Goal: Answer question/provide support: Share knowledge or assist other users

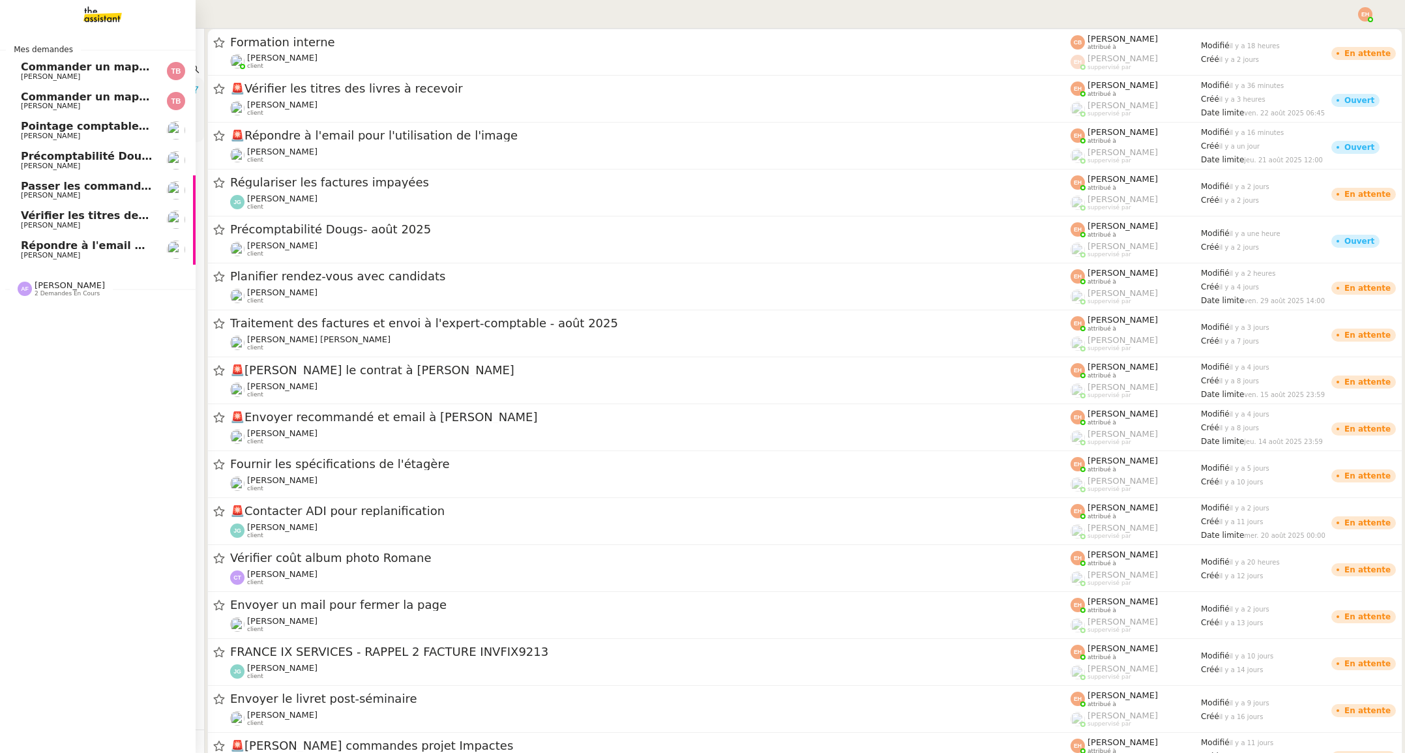
click at [53, 164] on span "[PERSON_NAME]" at bounding box center [50, 166] width 59 height 8
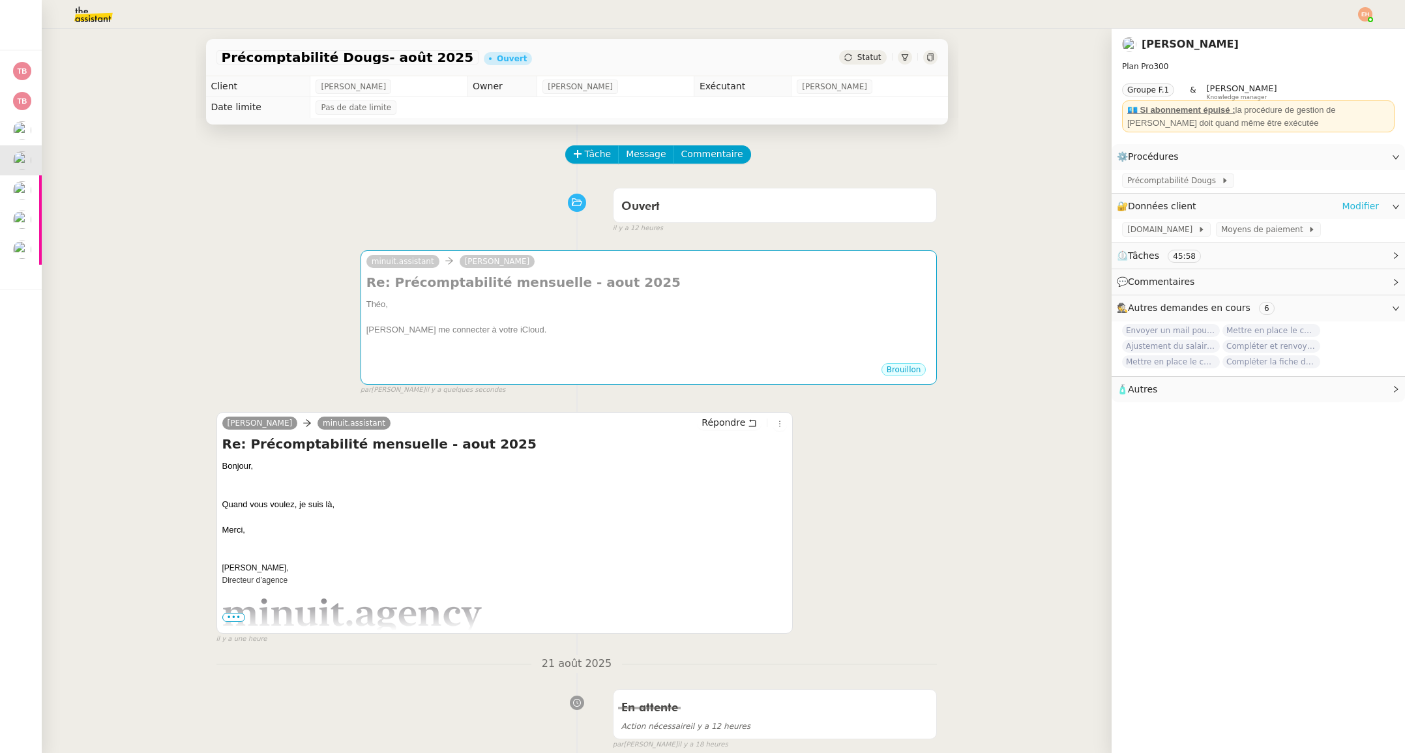
click at [1355, 206] on link "Modifier" at bounding box center [1359, 206] width 37 height 15
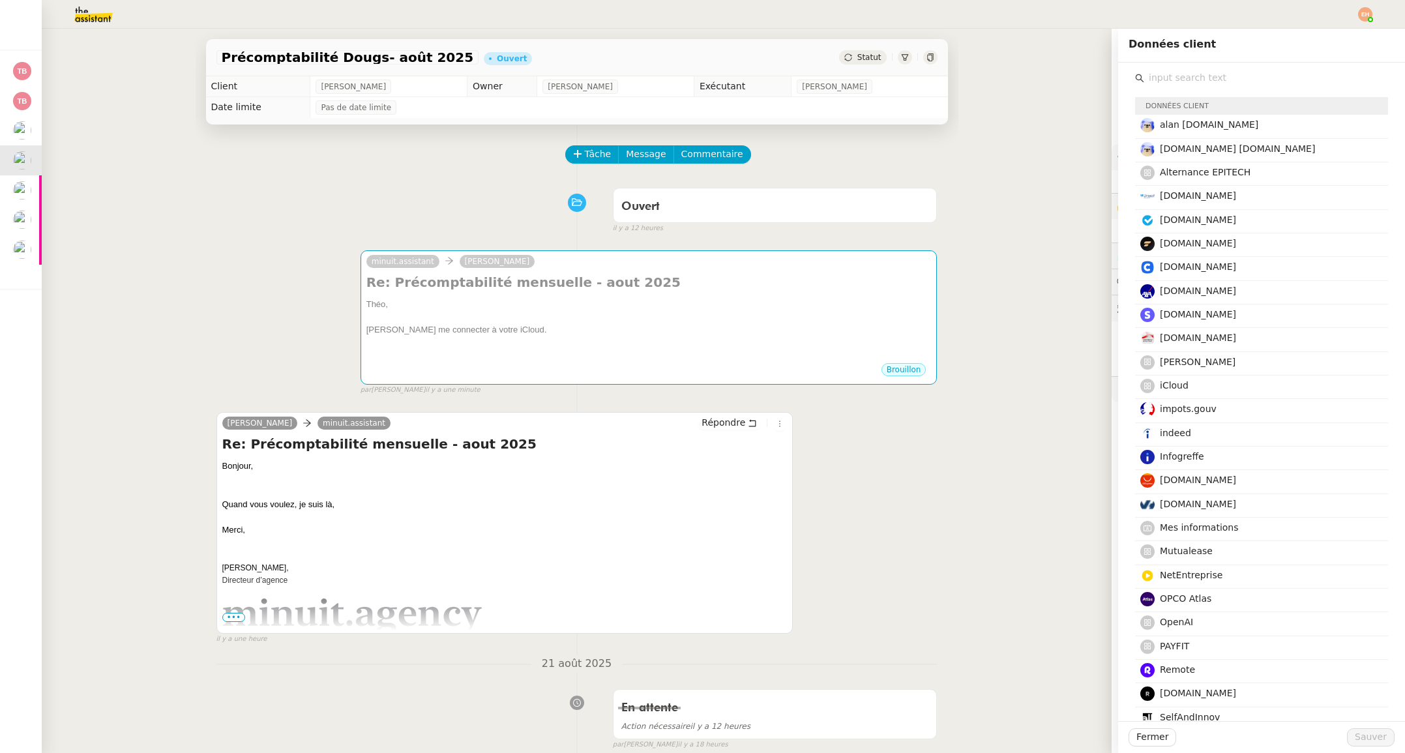
click at [1008, 224] on div "Précomptabilité Dougs- août 2025 Ouvert Statut Client [PERSON_NAME] Owner [PERS…" at bounding box center [577, 391] width 1070 height 724
click at [1135, 740] on button "Fermer" at bounding box center [1152, 737] width 48 height 18
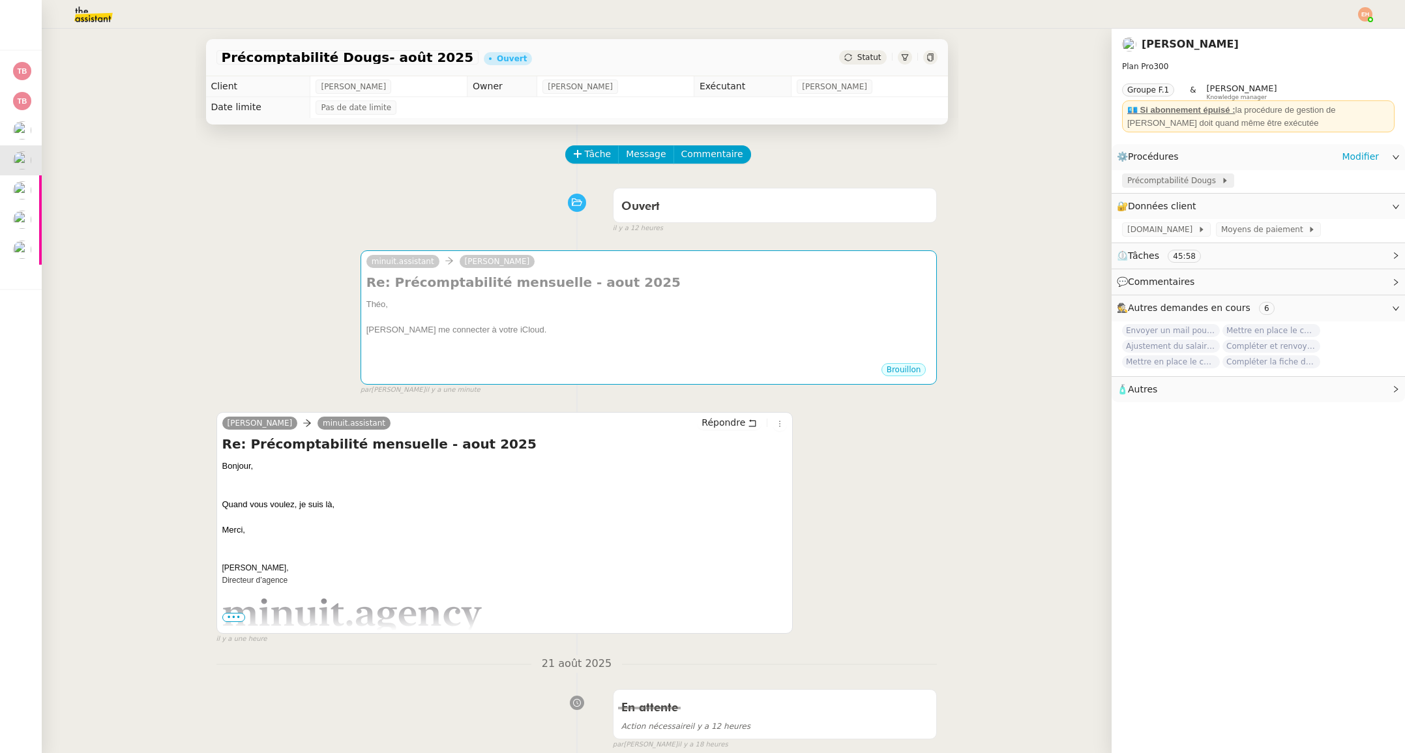
click at [1175, 176] on span "Précomptabilité Dougs" at bounding box center [1174, 180] width 94 height 13
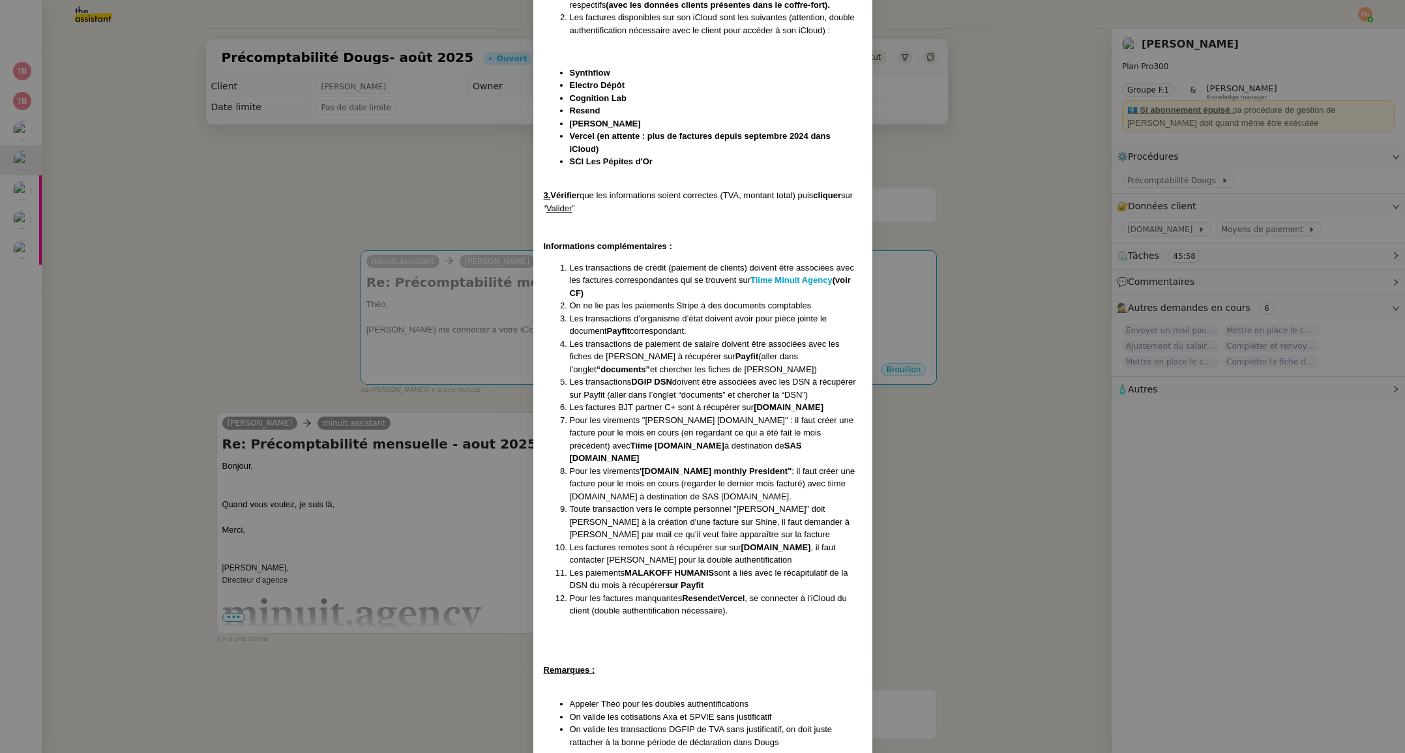
scroll to position [173, 0]
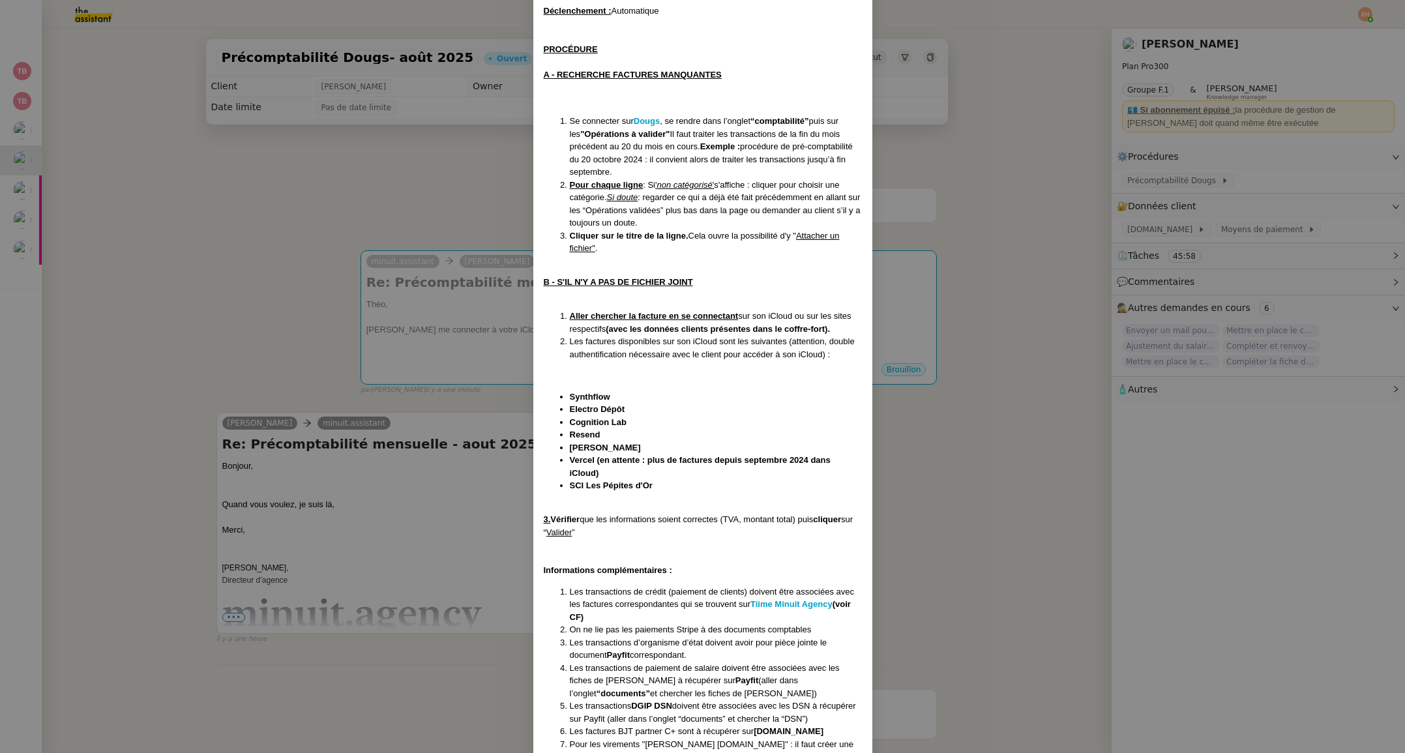
click at [959, 306] on nz-modal-container "Création le [DATE] MAJ le [DATE] Contexte : Le client souhaite que nous fassion…" at bounding box center [702, 376] width 1405 height 753
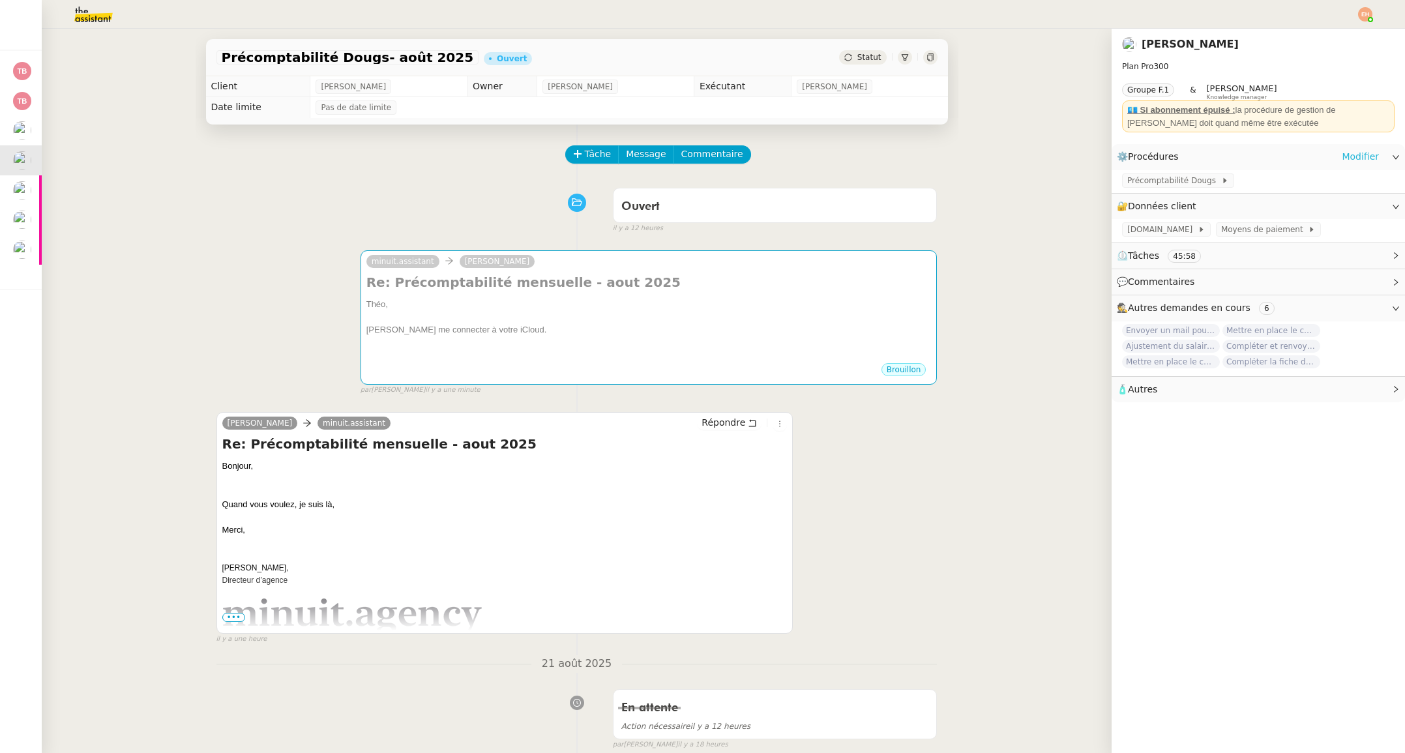
click at [1352, 158] on link "Modifier" at bounding box center [1359, 156] width 37 height 15
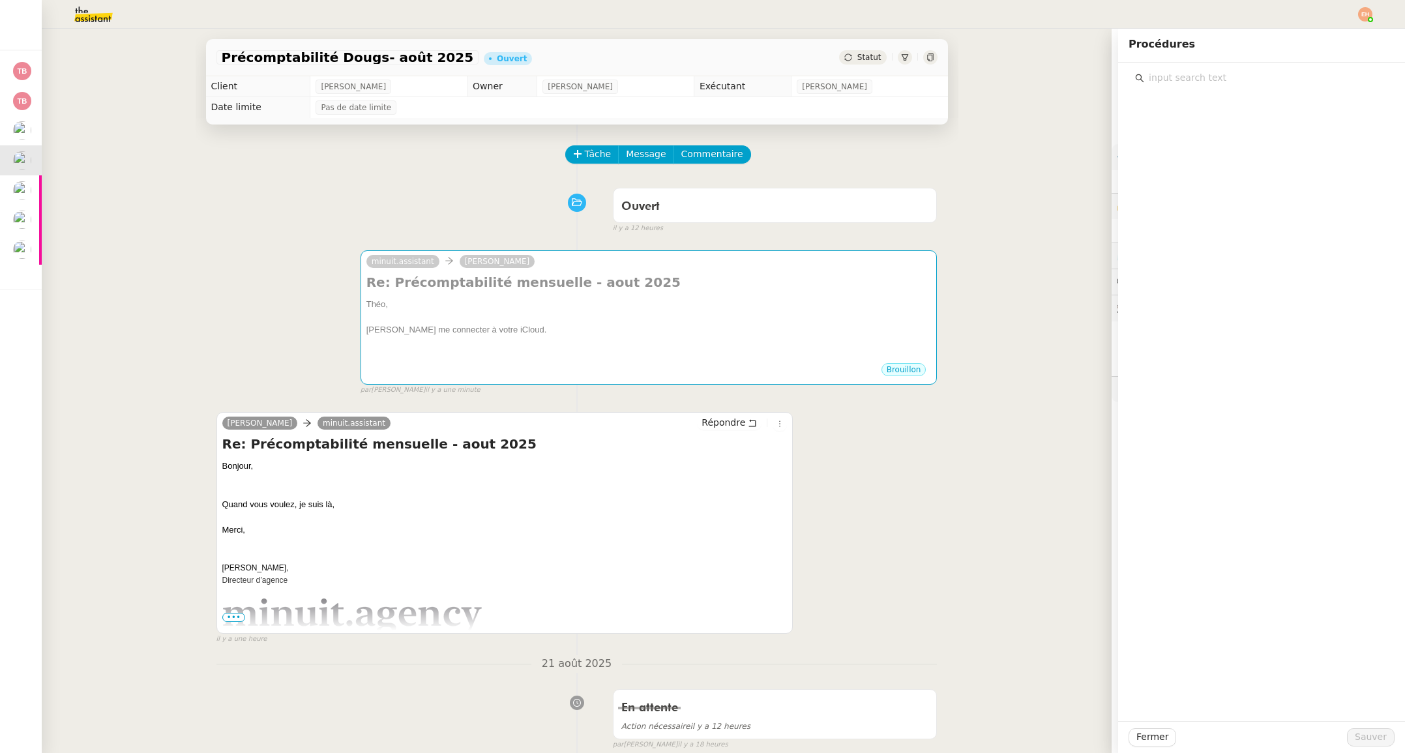
click at [1352, 158] on div at bounding box center [1261, 392] width 287 height 658
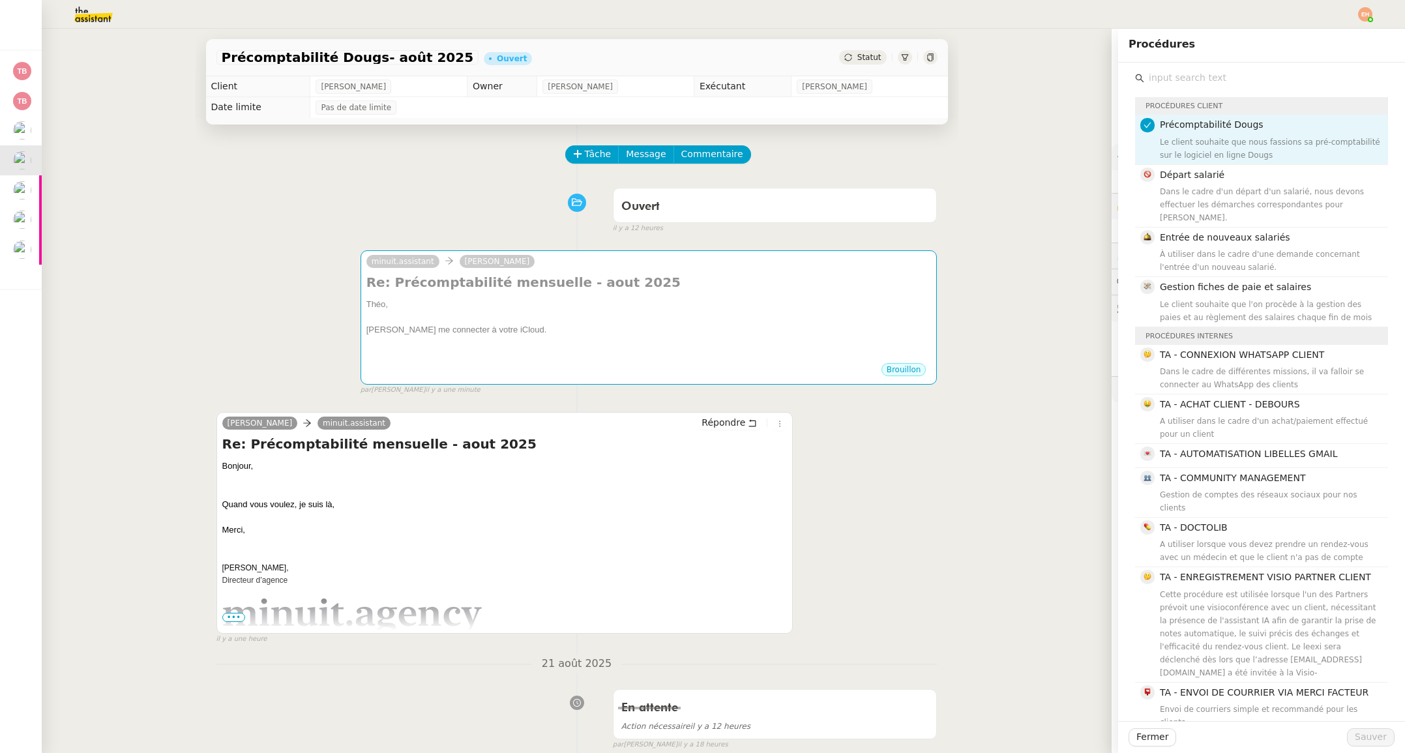
click at [1042, 198] on div "Précomptabilité Dougs- août 2025 Ouvert Statut Client [PERSON_NAME] Owner [PERS…" at bounding box center [577, 391] width 1070 height 724
drag, startPoint x: 1149, startPoint y: 739, endPoint x: 1160, endPoint y: 710, distance: 30.5
click at [1148, 739] on span "Fermer" at bounding box center [1152, 736] width 32 height 15
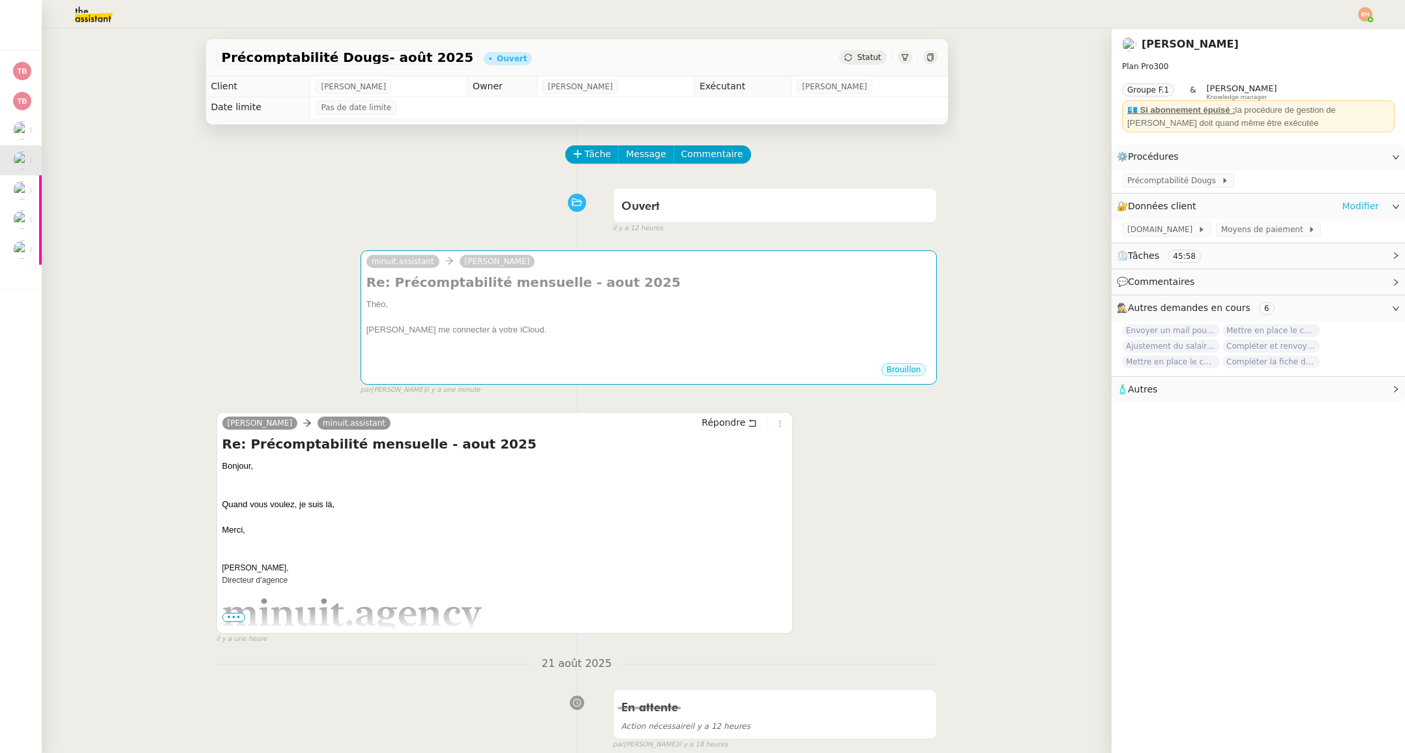
click at [1363, 204] on link "Modifier" at bounding box center [1359, 206] width 37 height 15
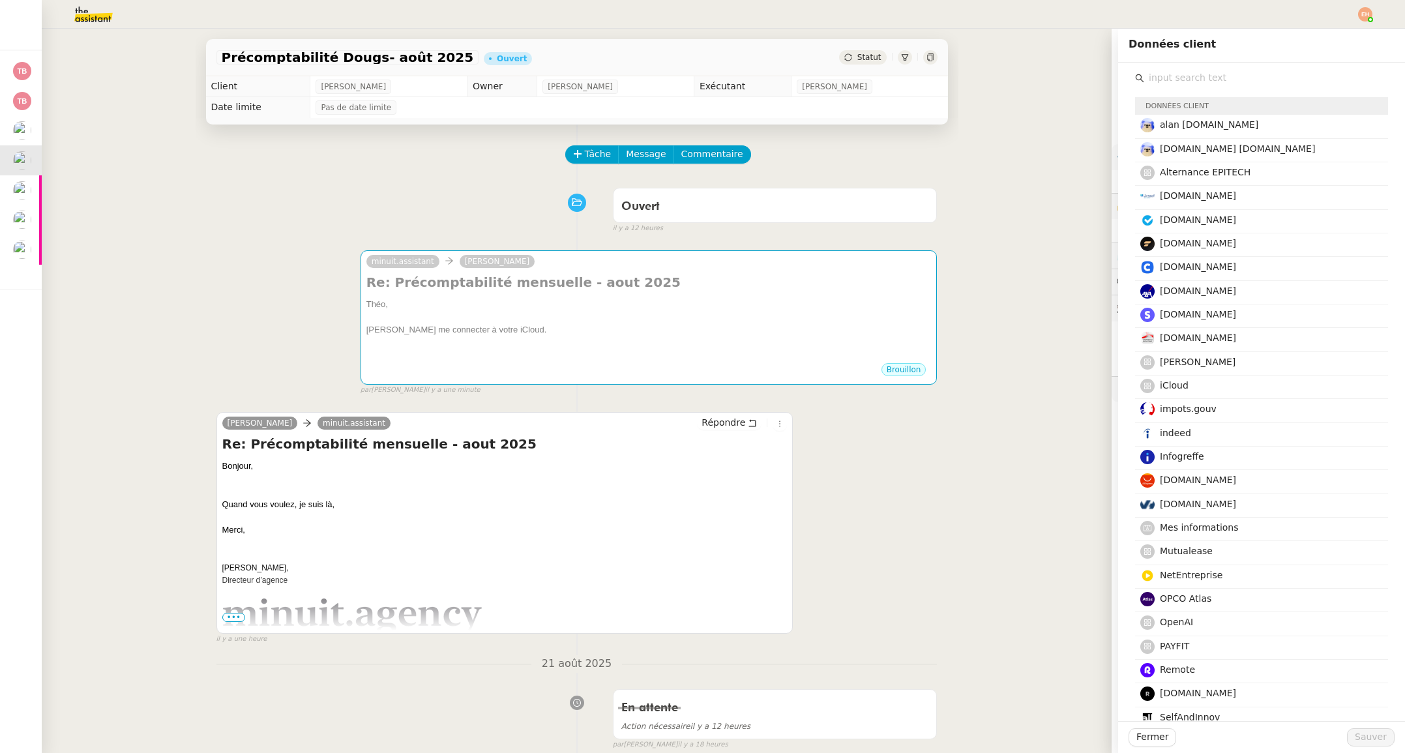
click at [1236, 80] on input "text" at bounding box center [1266, 78] width 244 height 18
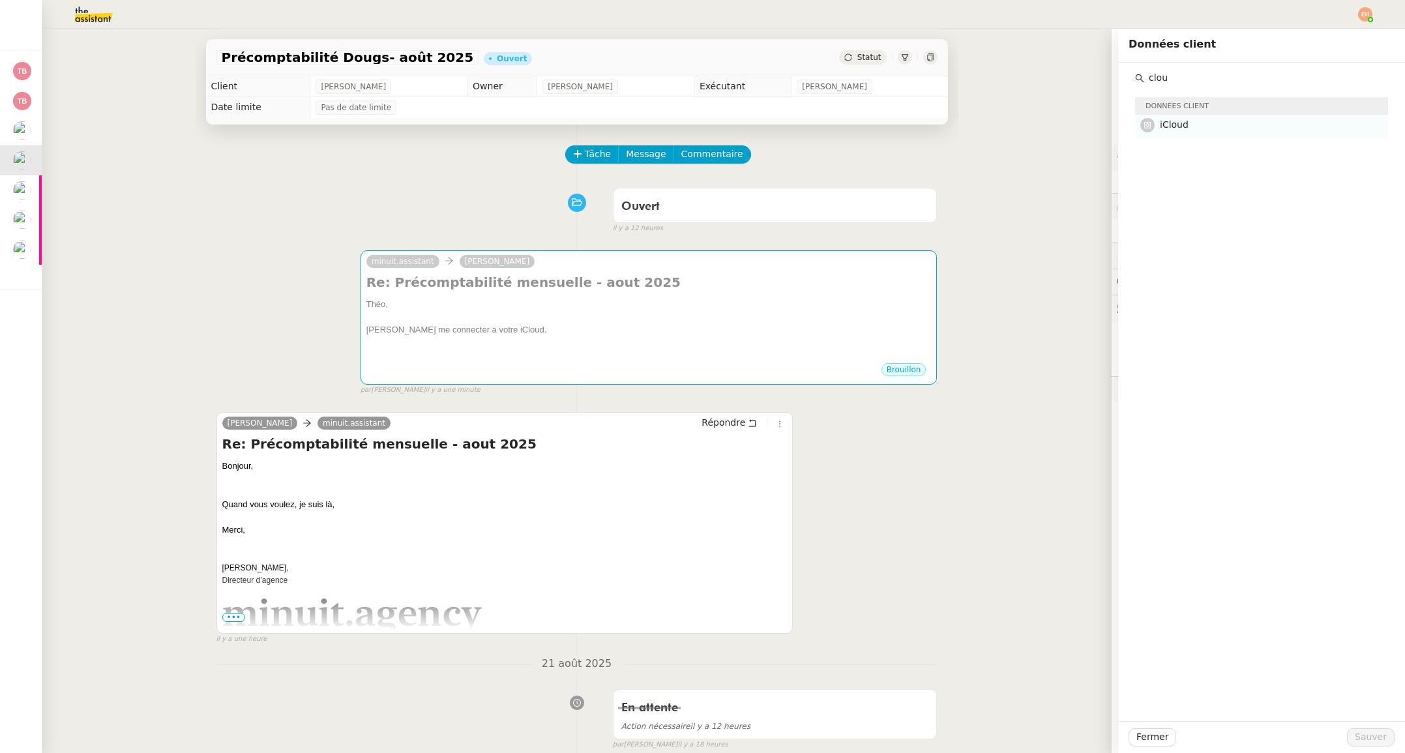
type input "clou"
click at [1191, 128] on h4 "iCloud" at bounding box center [1270, 124] width 220 height 15
click at [1362, 729] on button "Sauver" at bounding box center [1371, 737] width 48 height 18
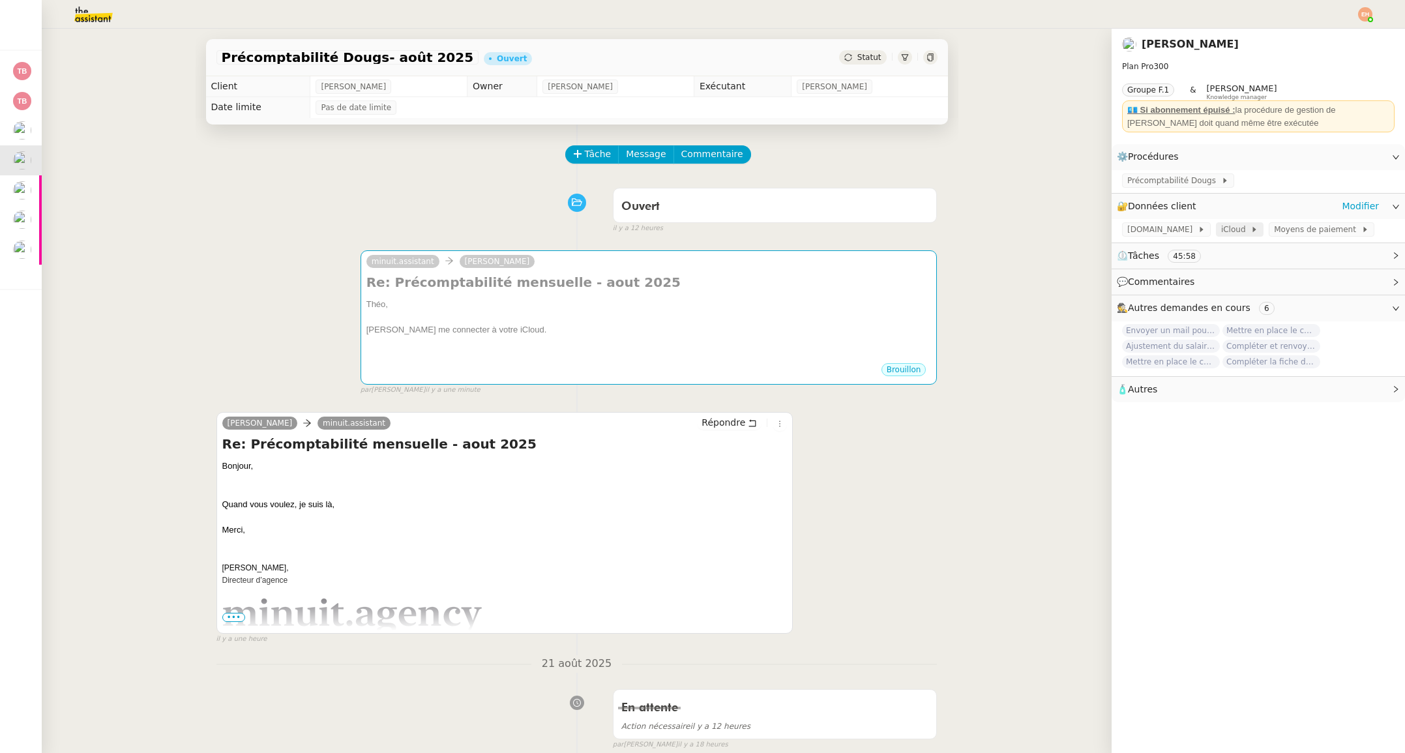
click at [1246, 233] on span at bounding box center [1248, 229] width 5 height 9
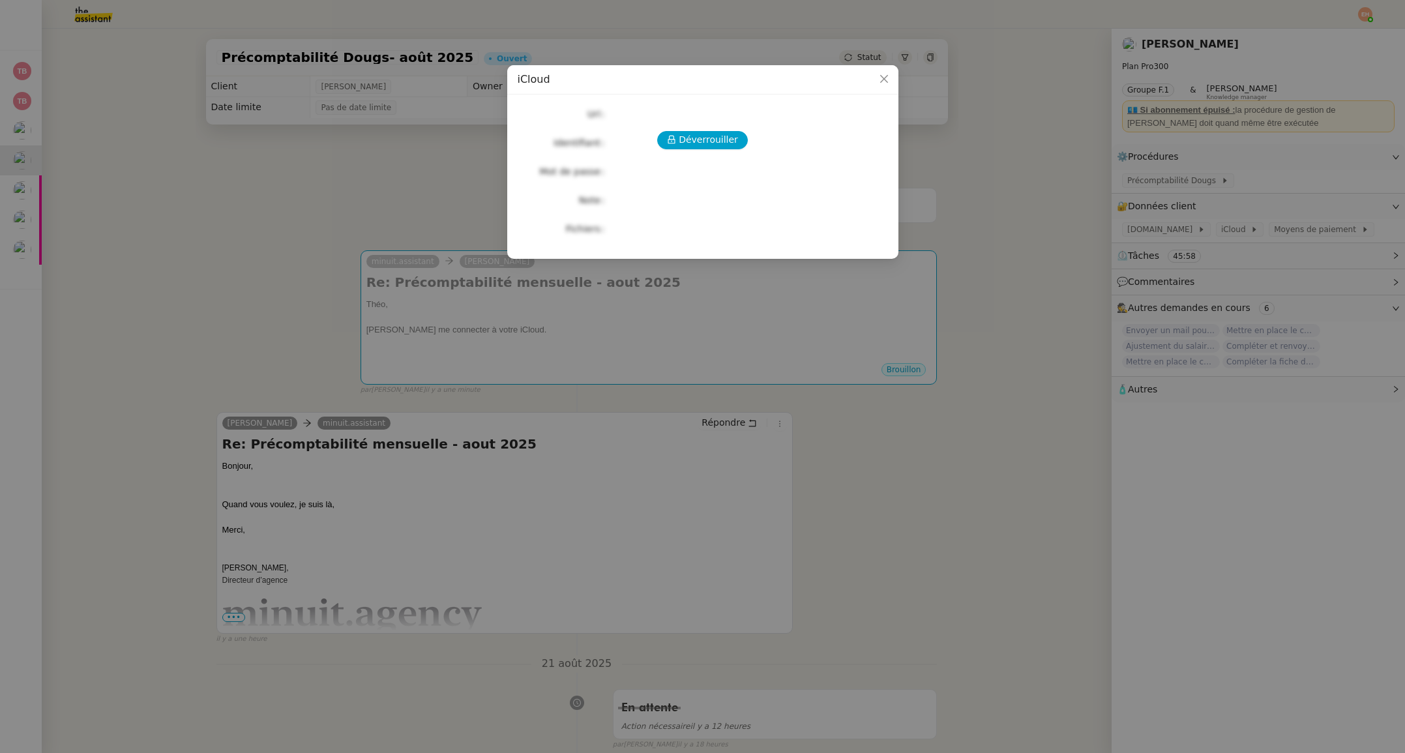
click at [707, 128] on div "Déverrouiller Url Identifiant Mot de passe Note Fichiers Upload" at bounding box center [703, 171] width 370 height 133
click at [705, 142] on span "Déverrouiller" at bounding box center [708, 139] width 59 height 15
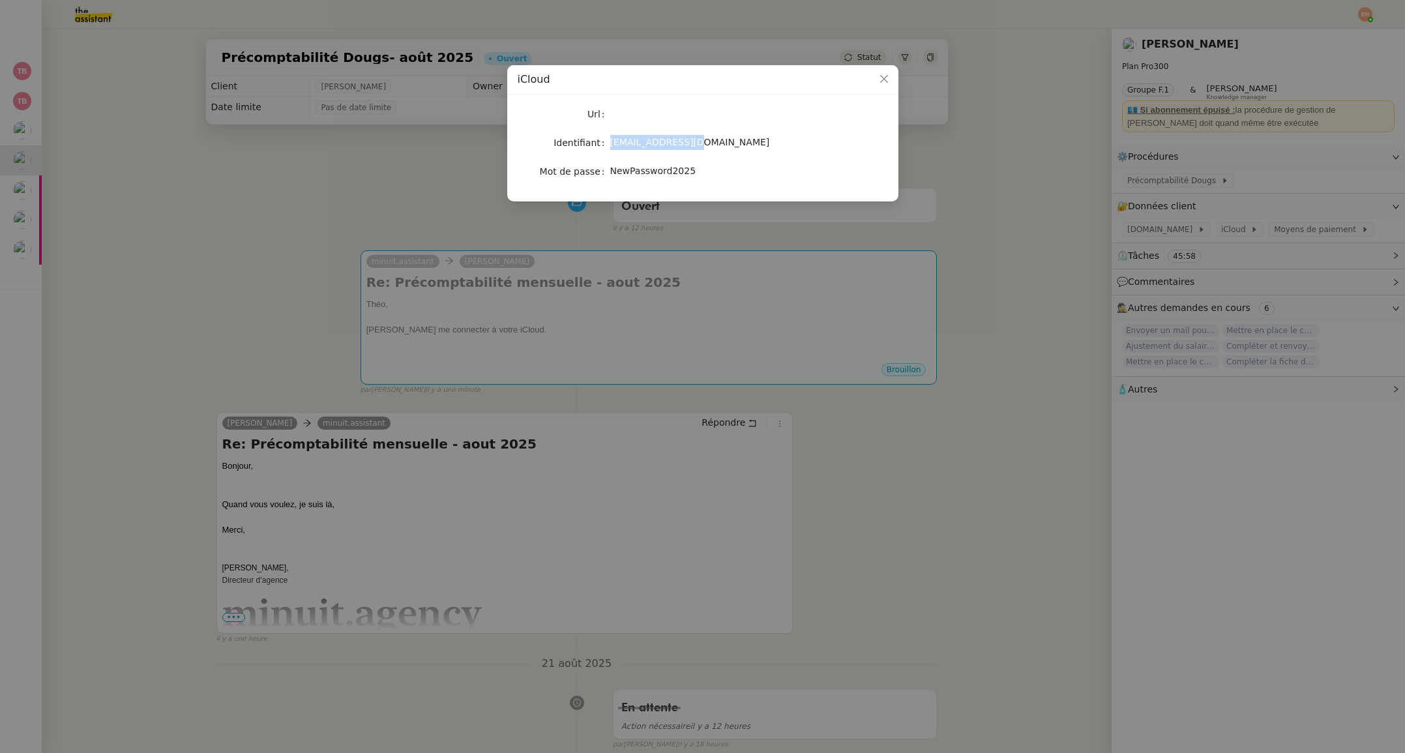
drag, startPoint x: 716, startPoint y: 145, endPoint x: 636, endPoint y: 146, distance: 80.2
click at [610, 147] on div "[EMAIL_ADDRESS][DOMAIN_NAME]" at bounding box center [718, 142] width 216 height 15
copy span "[EMAIL_ADDRESS][DOMAIN_NAME]"
drag, startPoint x: 613, startPoint y: 171, endPoint x: 720, endPoint y: 170, distance: 106.2
click at [718, 170] on div "NewPassword2025" at bounding box center [718, 171] width 216 height 15
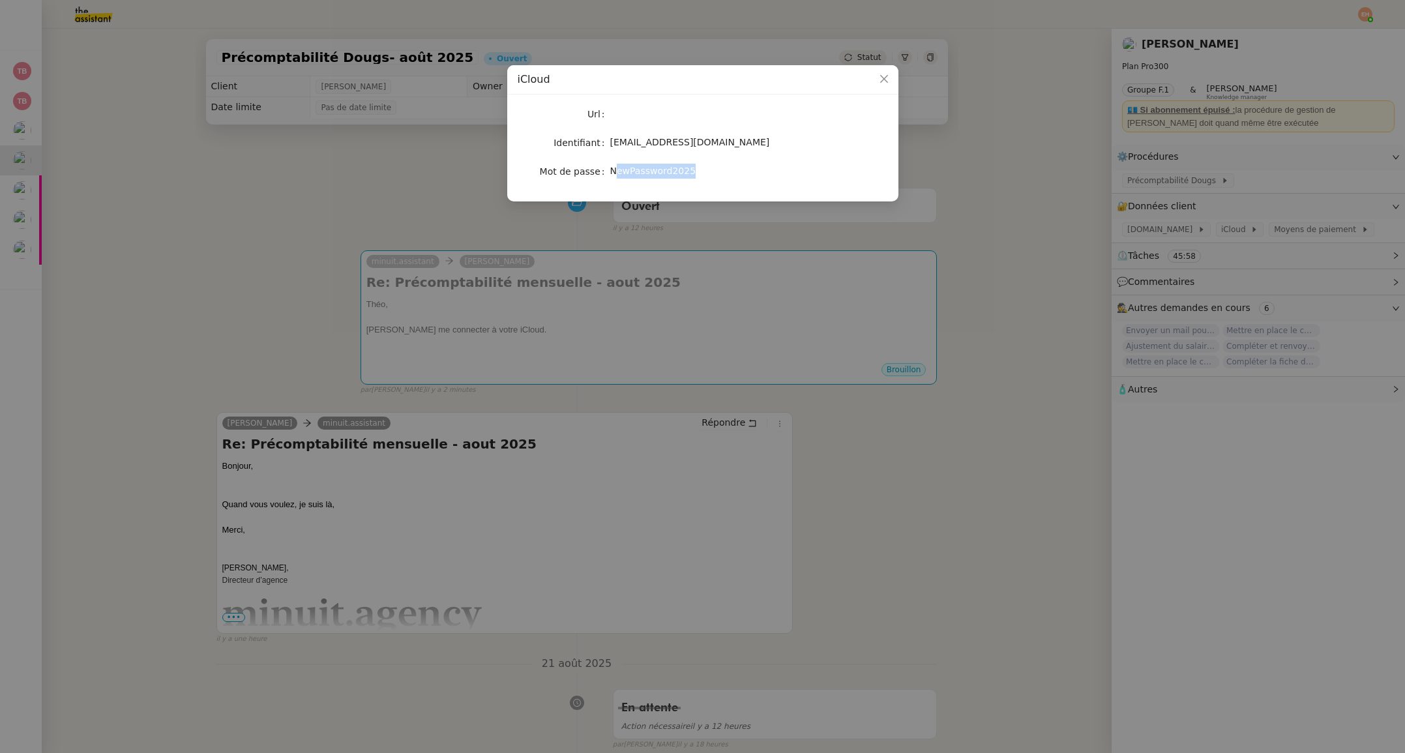
copy span "ewPassword2025"
click at [387, 255] on nz-modal-container "iCloud Url Identifiant [EMAIL_ADDRESS][DOMAIN_NAME] Mot de passe NewPassword2025" at bounding box center [702, 376] width 1405 height 753
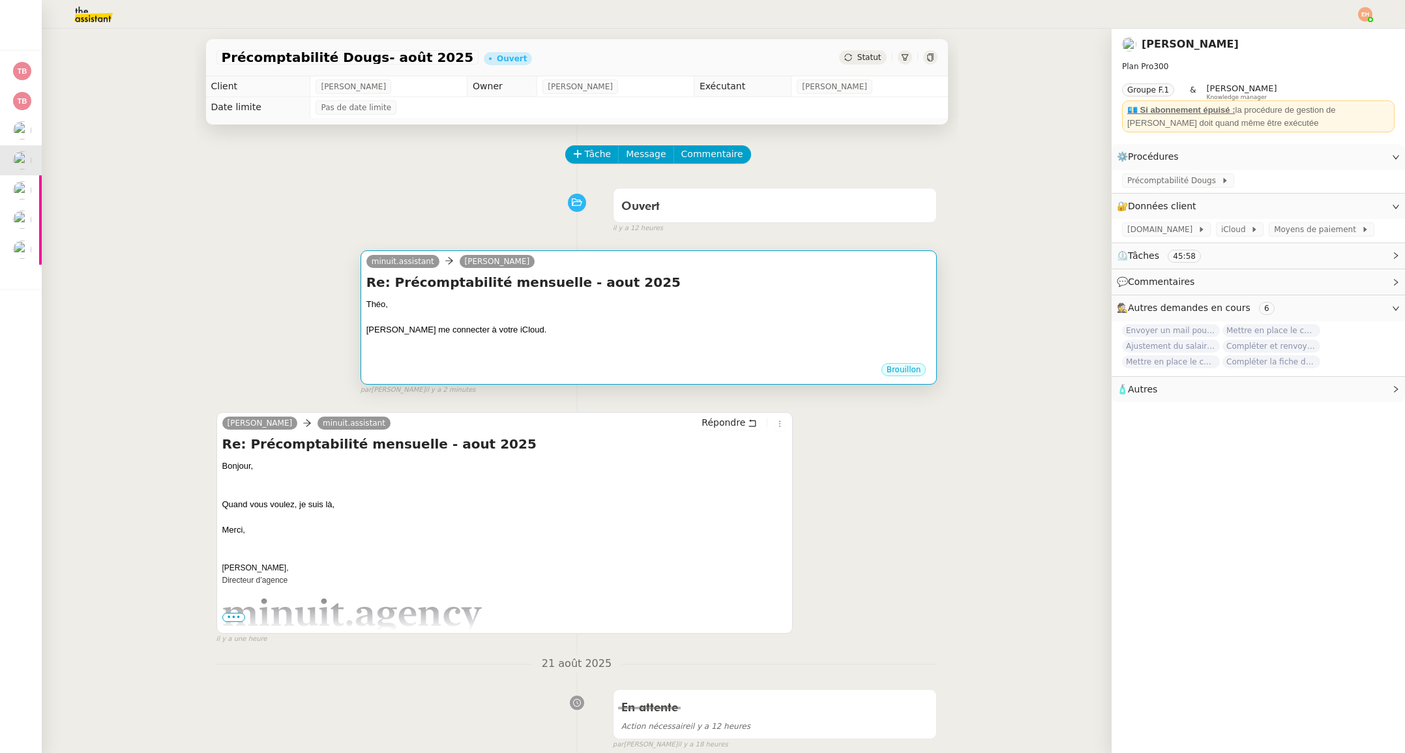
click at [521, 313] on div at bounding box center [648, 317] width 565 height 13
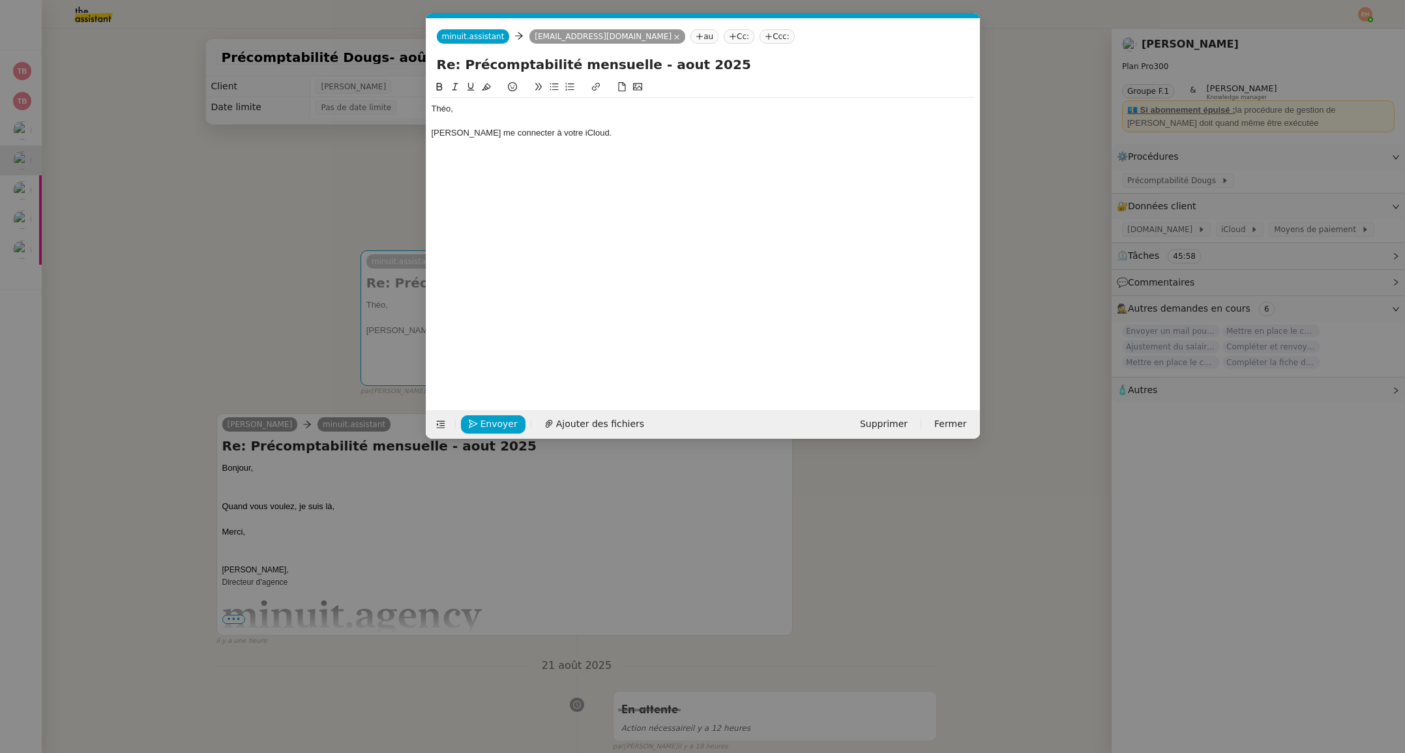
scroll to position [0, 28]
drag, startPoint x: 561, startPoint y: 130, endPoint x: 310, endPoint y: 132, distance: 250.3
click at [310, 132] on nz-modal-container "Service TA - VOYAGE - PROPOSITION GLOBALE A utiliser dans le cadre de propositi…" at bounding box center [702, 376] width 1405 height 753
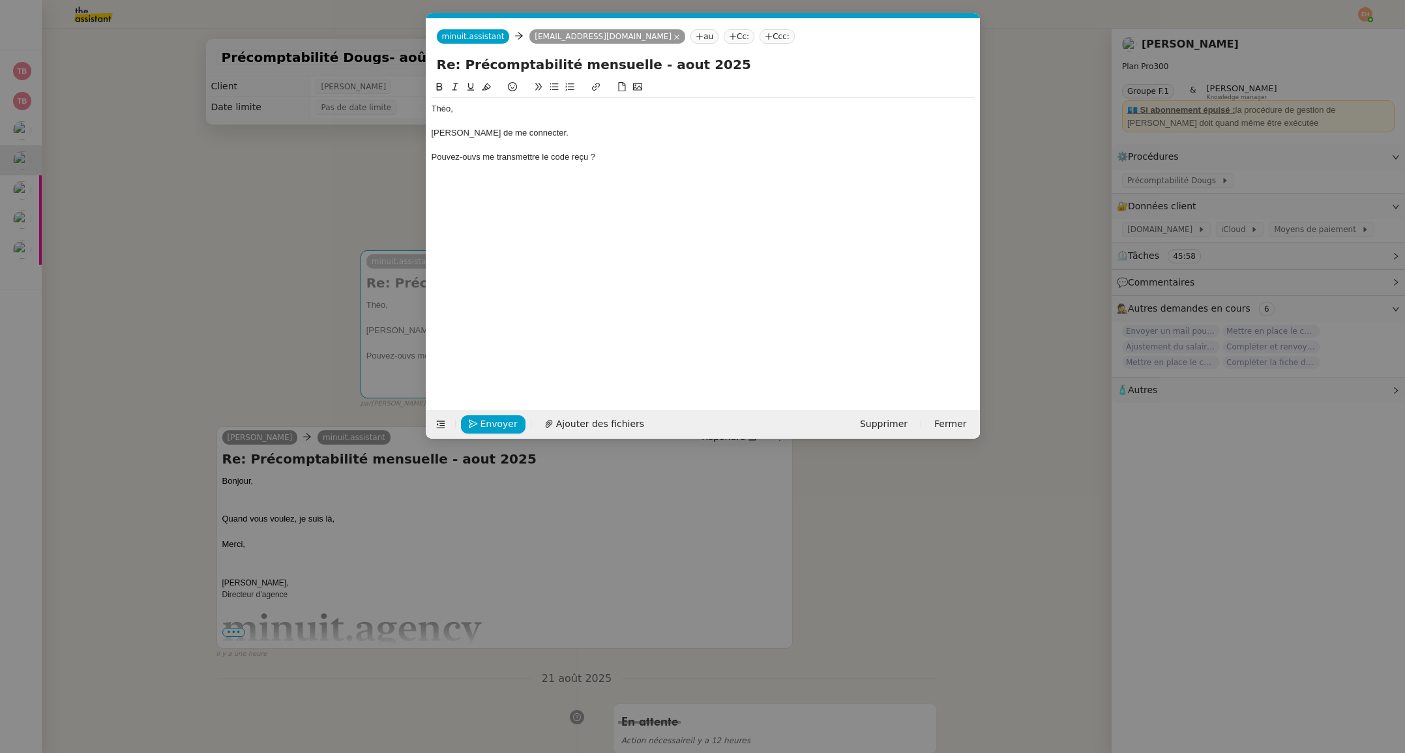
click at [550, 87] on icon at bounding box center [553, 86] width 9 height 9
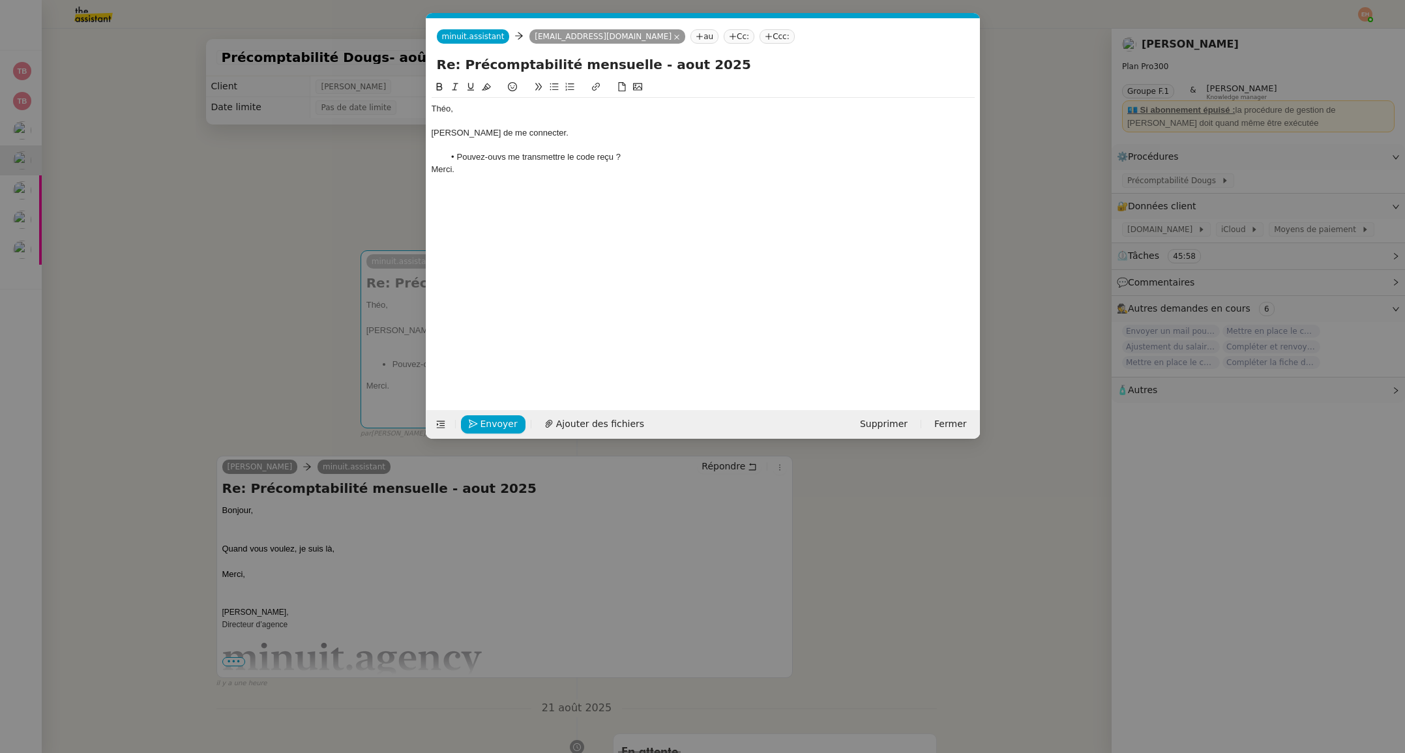
click at [656, 155] on li "Pouvez-ouvs me transmettre le code reçu ?" at bounding box center [709, 157] width 531 height 12
click at [497, 158] on li "Pouvez-ouvs me transmettre le code reçu ?" at bounding box center [709, 157] width 531 height 12
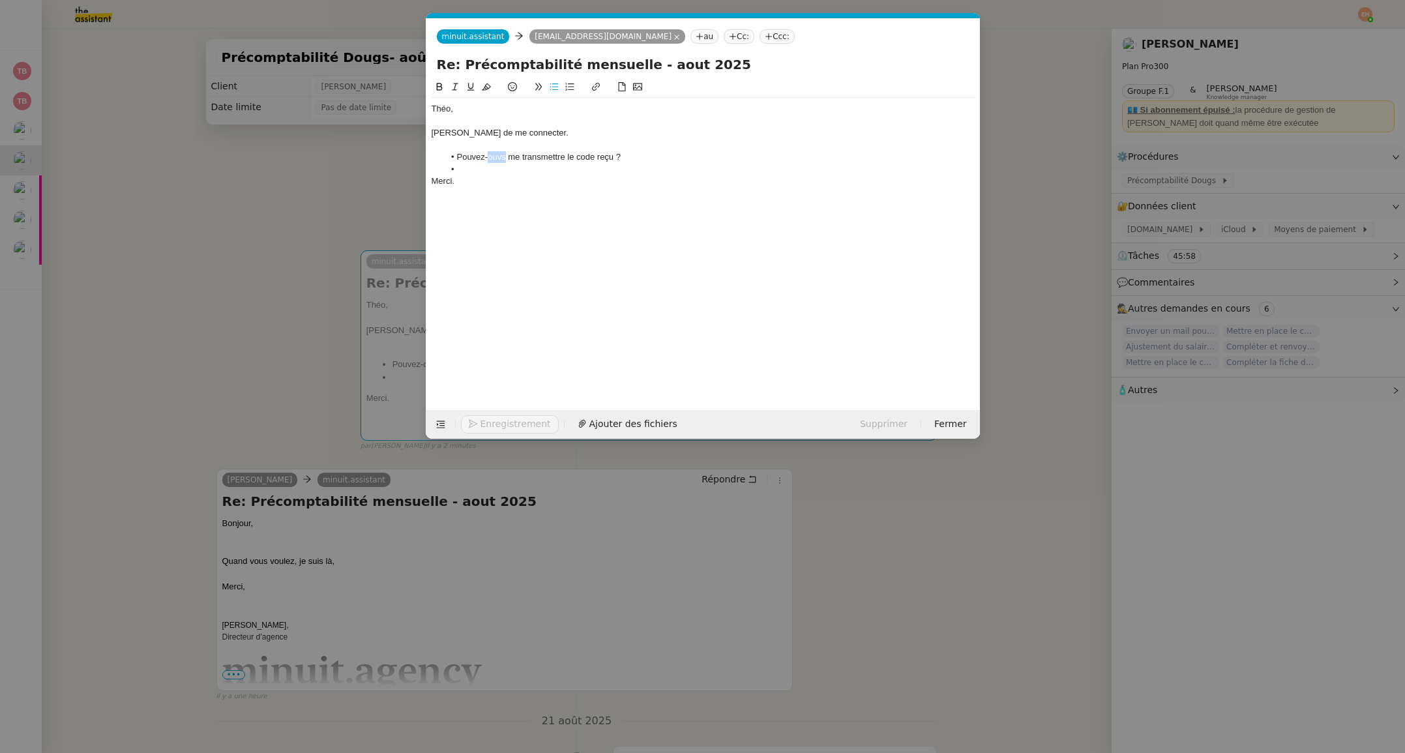
click at [497, 158] on li "Pouvez-ouvs me transmettre le code reçu ?" at bounding box center [709, 157] width 531 height 12
click at [488, 170] on li at bounding box center [709, 170] width 531 height 12
click at [491, 422] on span "Envoyer" at bounding box center [498, 423] width 37 height 15
click at [491, 422] on span "Confirmer l'envoi" at bounding box center [519, 423] width 78 height 15
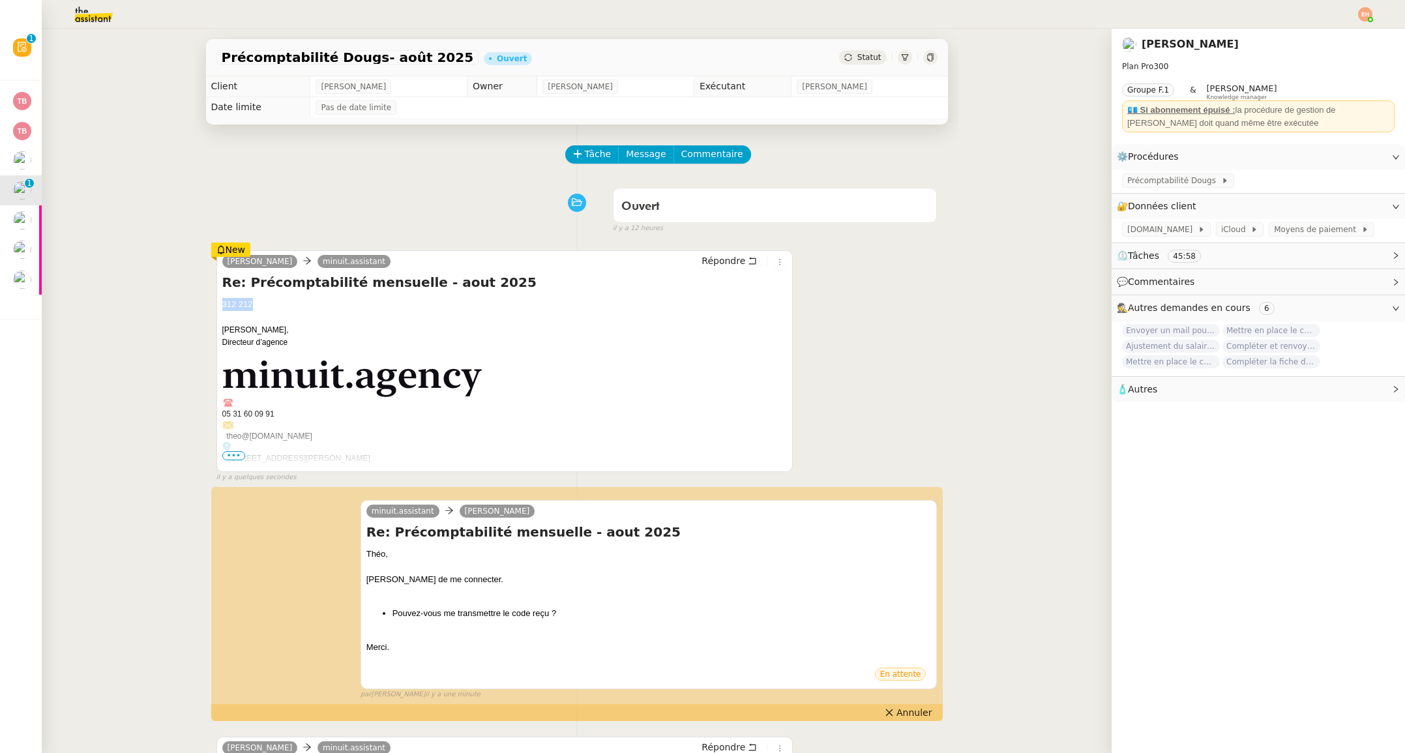
drag, startPoint x: 257, startPoint y: 304, endPoint x: 197, endPoint y: 305, distance: 59.3
copy div "312 212"
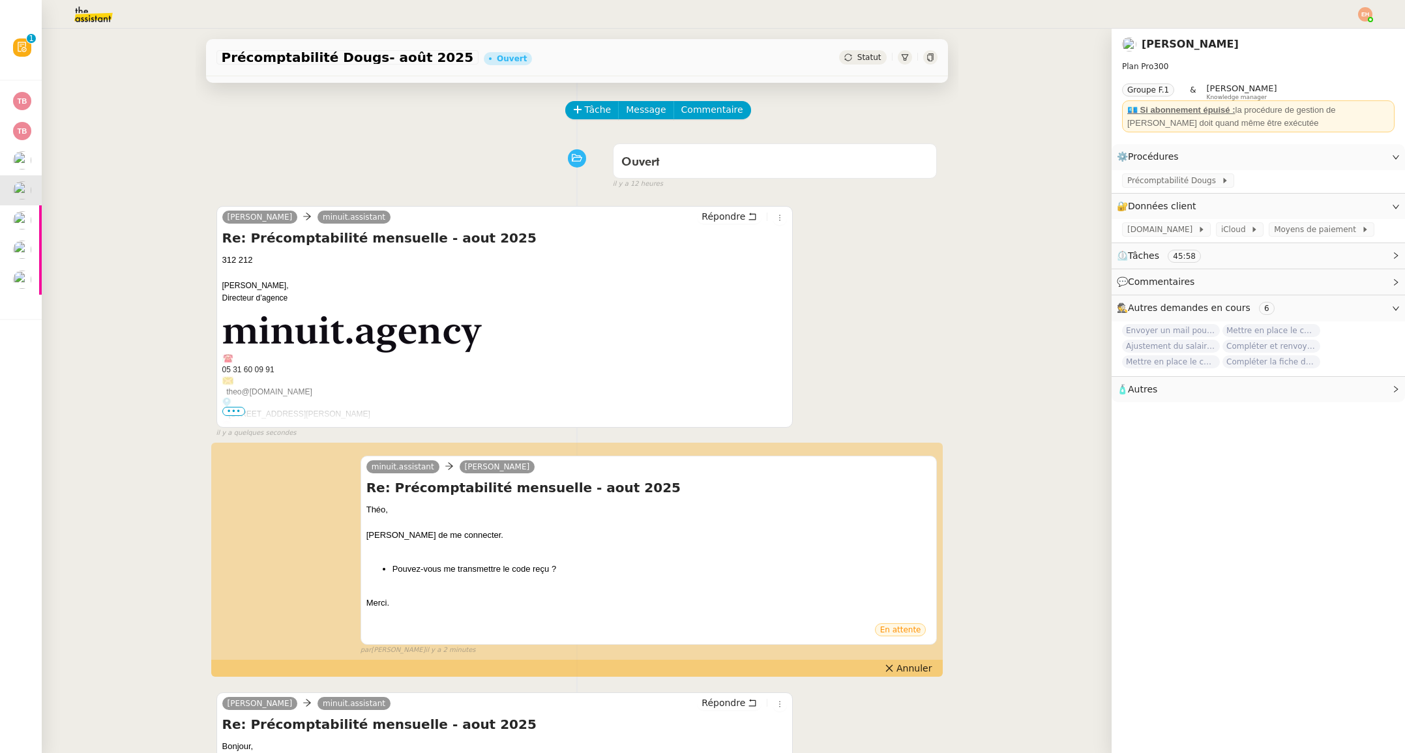
scroll to position [44, 0]
click at [622, 579] on div "minuit.assistant [PERSON_NAME] Re: Précomptabilité mensuelle - aout 2025 Théo, …" at bounding box center [576, 551] width 721 height 212
click at [924, 667] on span "Annuler" at bounding box center [913, 668] width 35 height 13
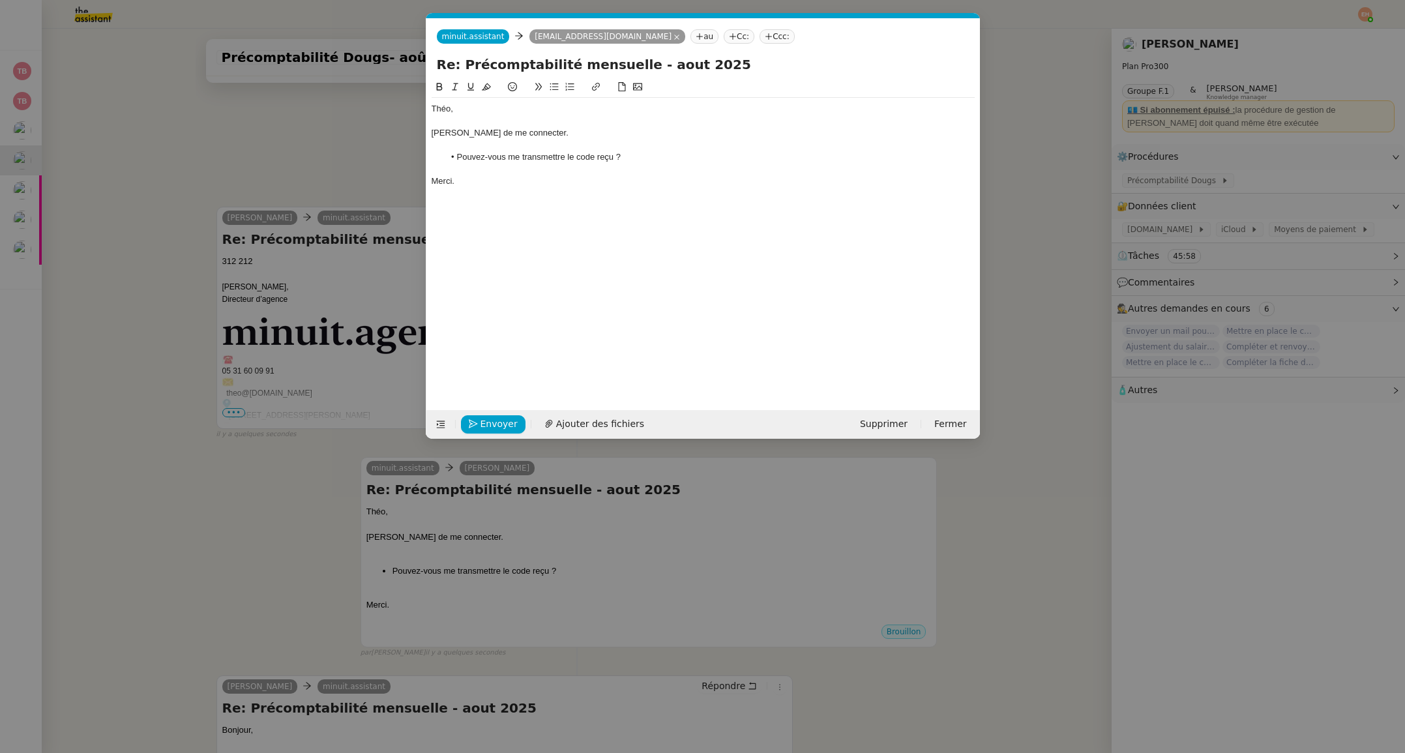
scroll to position [0, 28]
click at [491, 133] on div "[PERSON_NAME] de me connecter." at bounding box center [702, 133] width 543 height 12
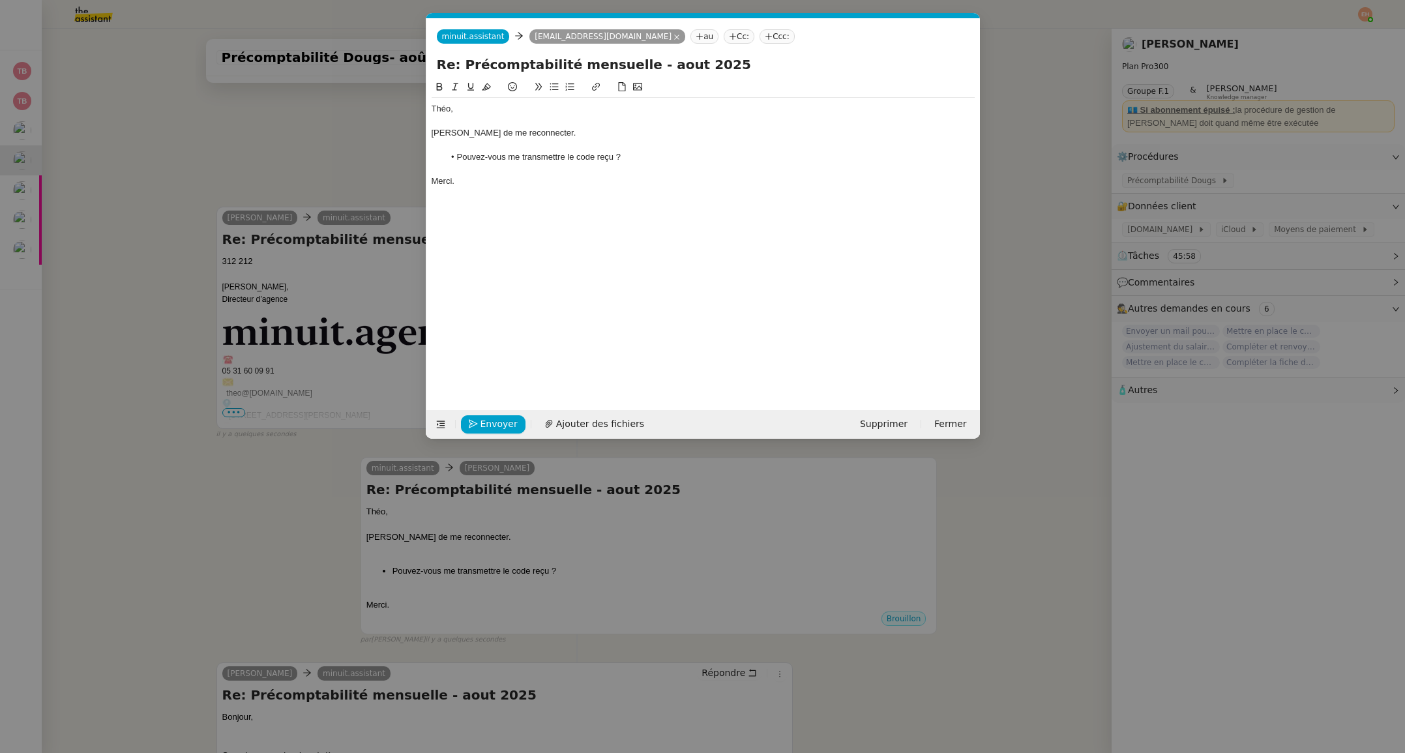
click at [576, 156] on li "Pouvez-vous me transmettre le code reçu ?" at bounding box center [709, 157] width 531 height 12
click at [493, 418] on span "Envoyer" at bounding box center [498, 423] width 37 height 15
click at [493, 418] on span "Confirmer l'envoi" at bounding box center [519, 423] width 78 height 15
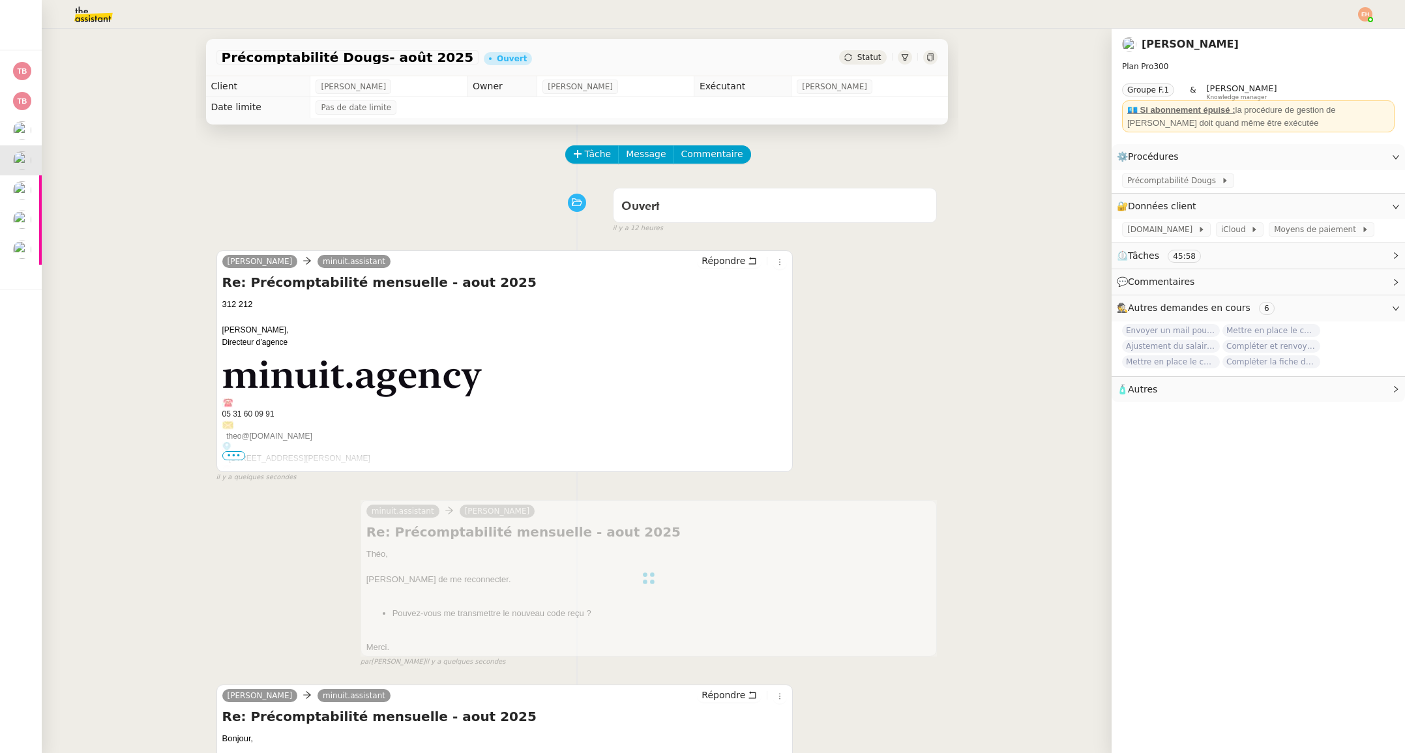
scroll to position [0, 0]
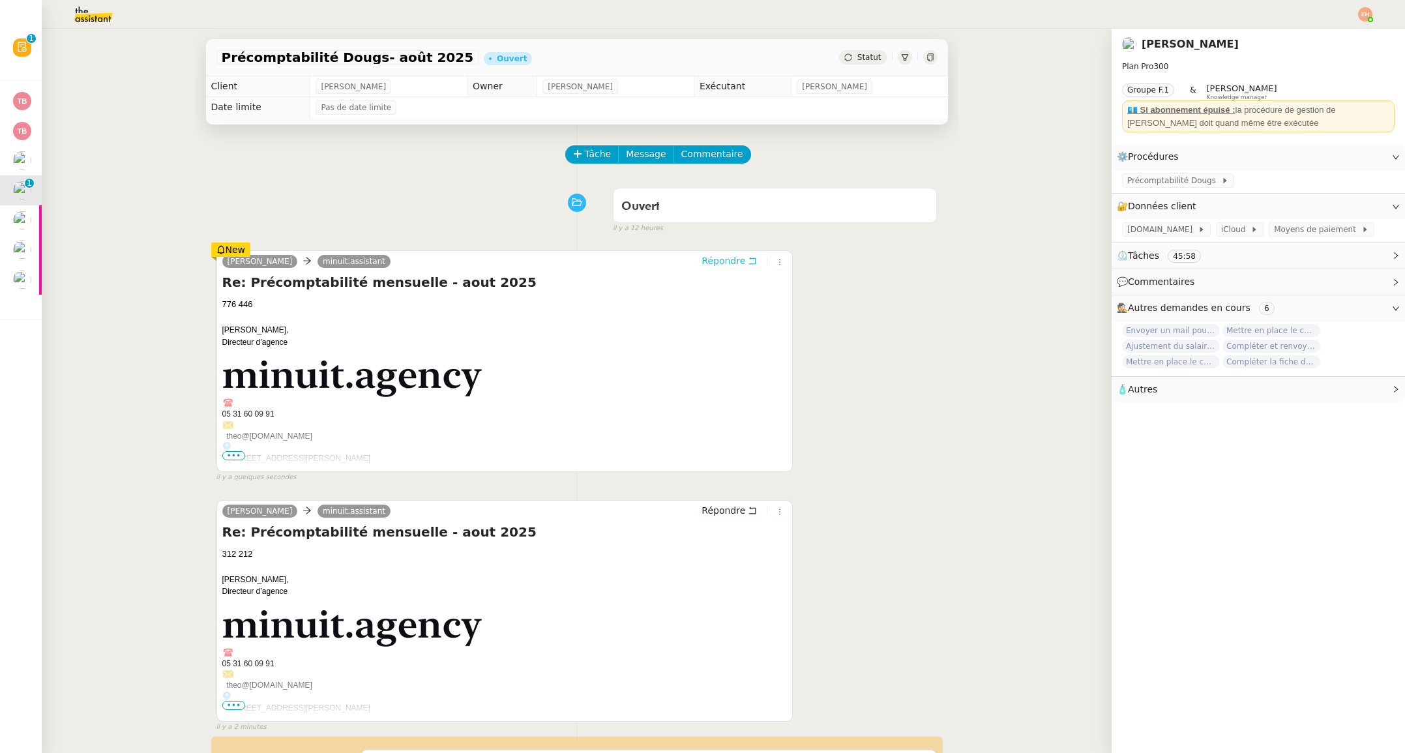
click at [720, 261] on span "Répondre" at bounding box center [723, 260] width 44 height 13
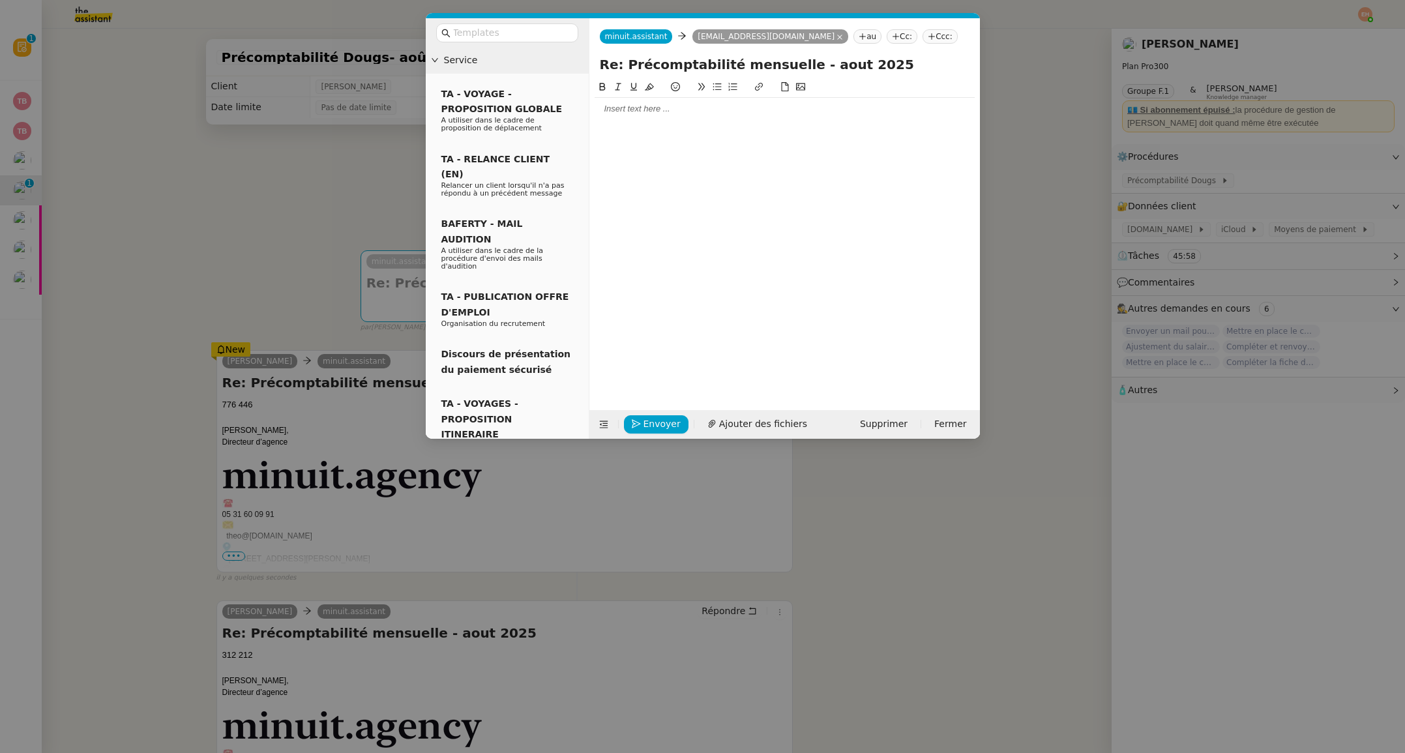
click at [699, 117] on div at bounding box center [784, 109] width 380 height 22
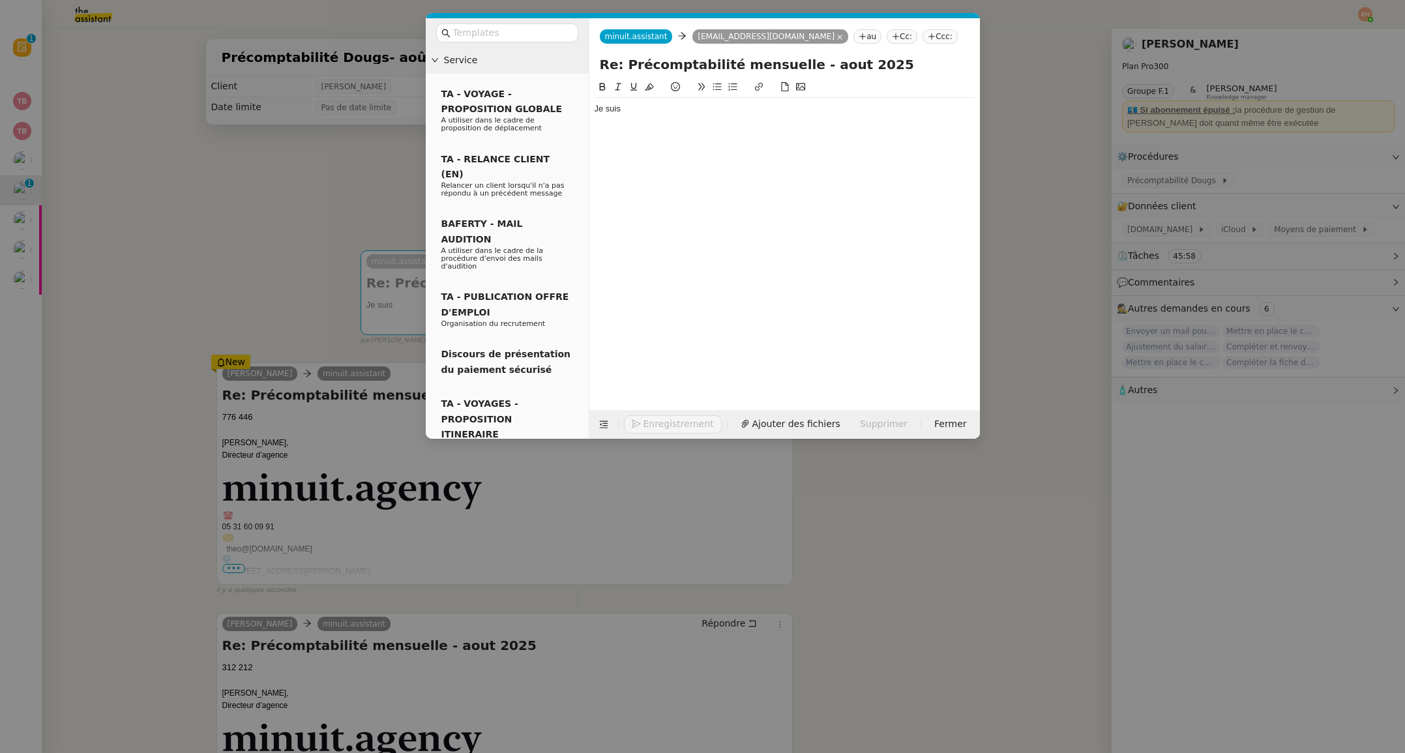
click at [209, 262] on nz-modal-container "Service TA - VOYAGE - PROPOSITION GLOBALE A utiliser dans le cadre de propositi…" at bounding box center [702, 376] width 1405 height 753
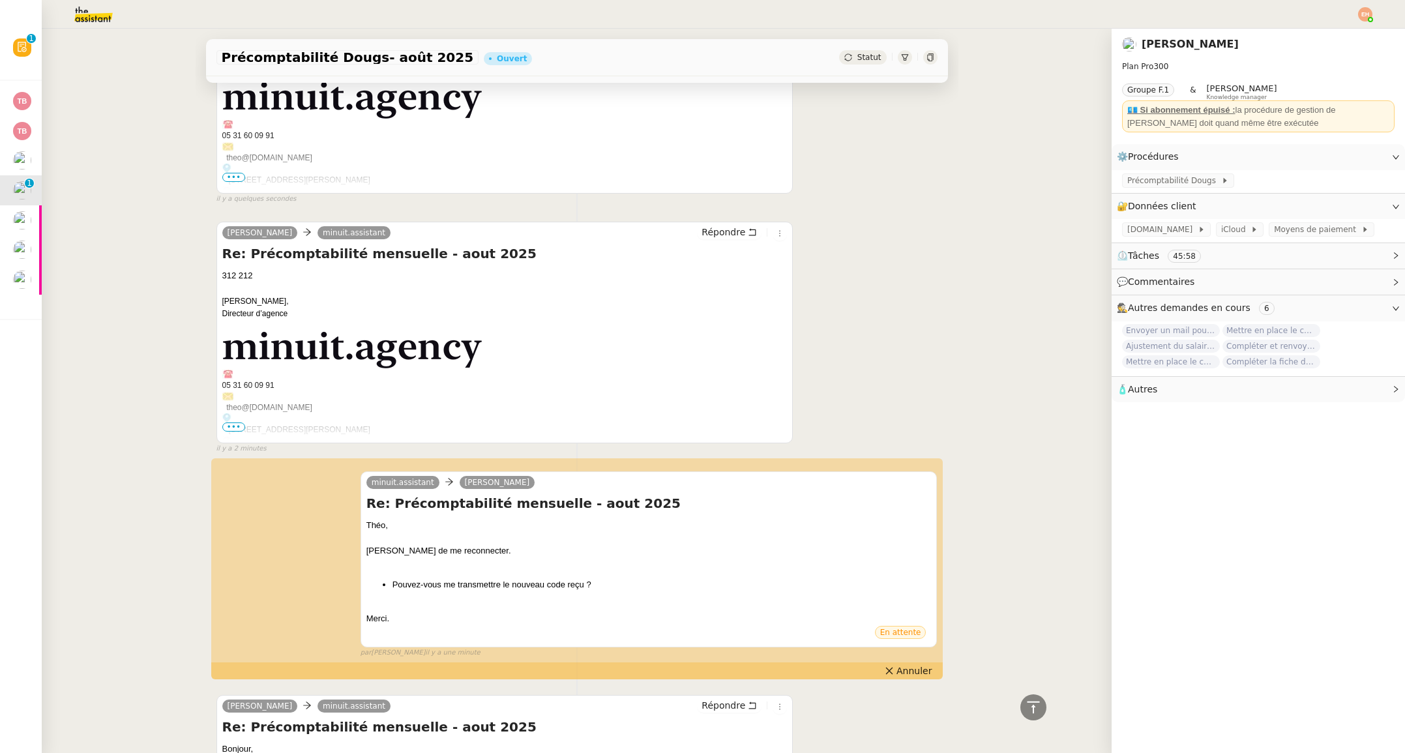
scroll to position [493, 0]
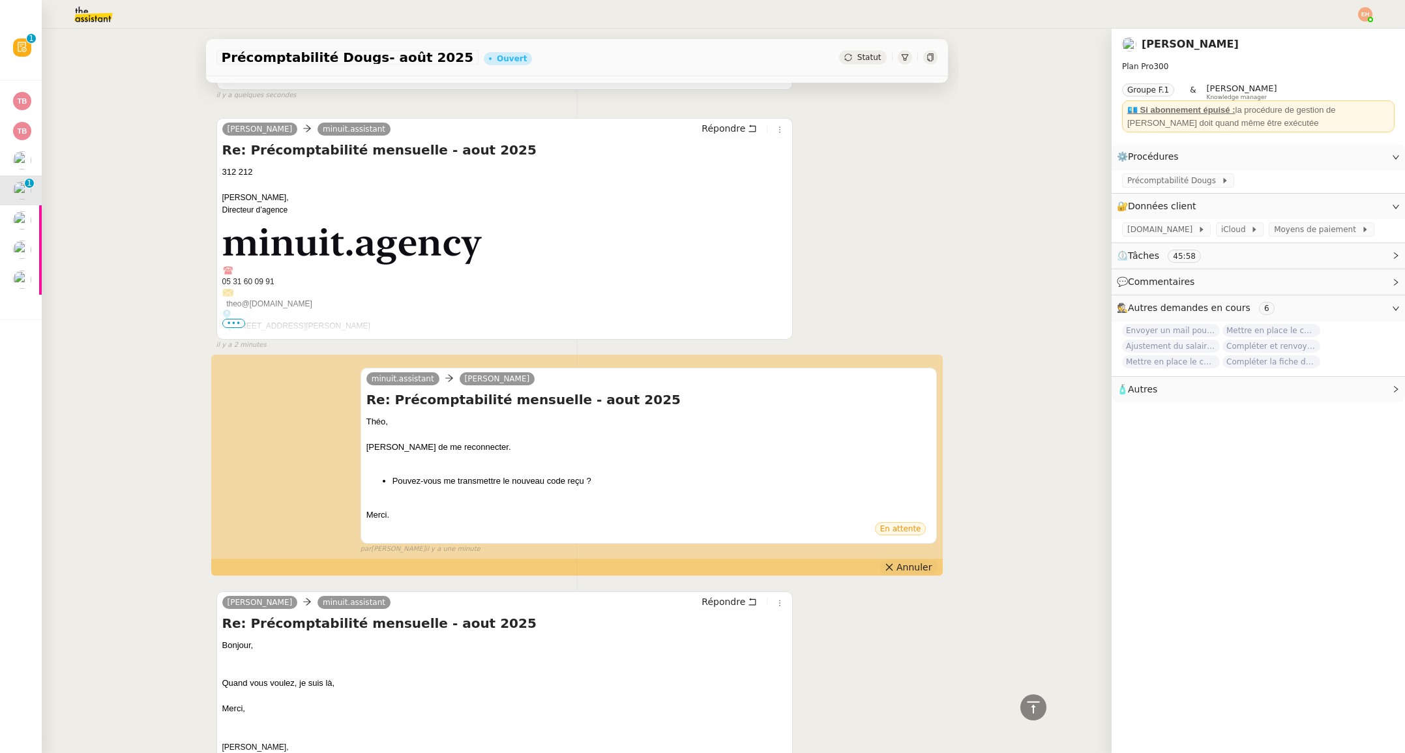
click at [903, 570] on span "Annuler" at bounding box center [913, 567] width 35 height 13
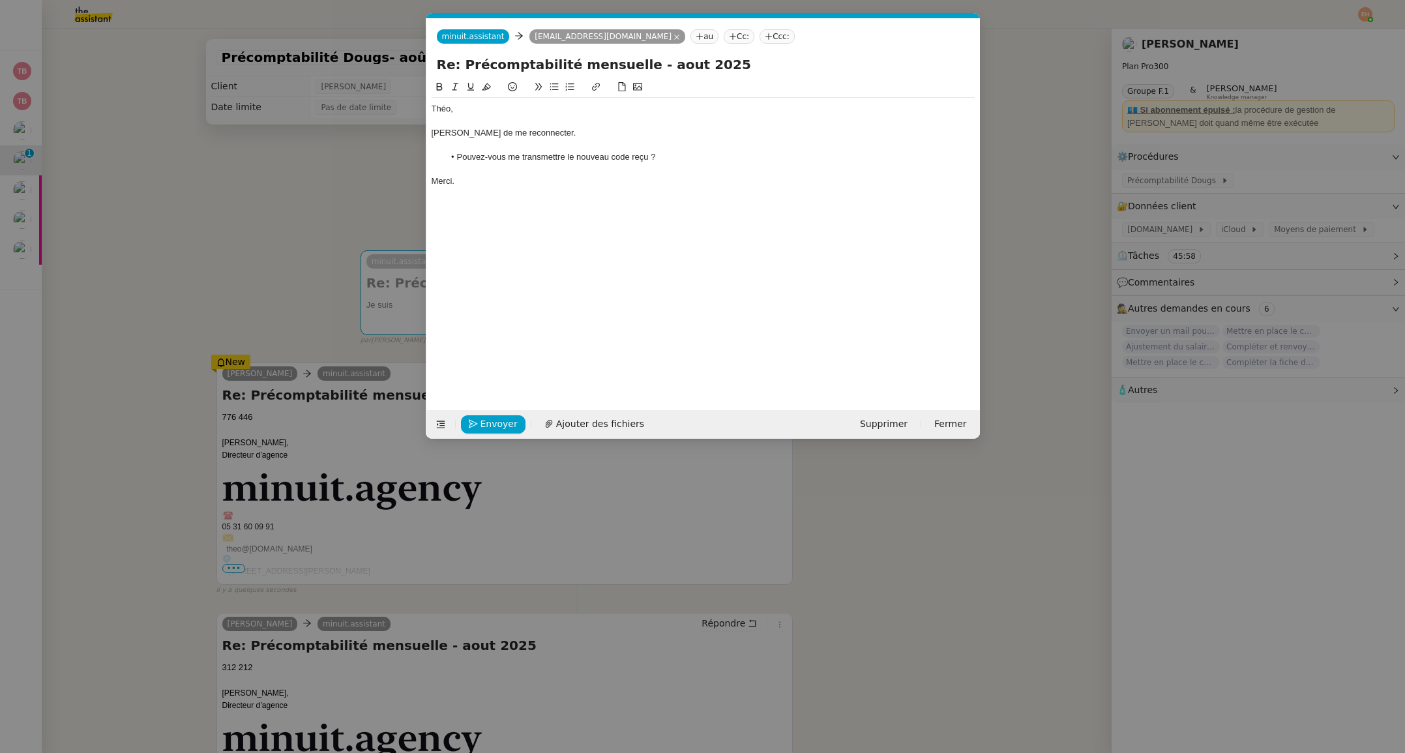
scroll to position [0, 0]
click at [888, 420] on span "Supprimer" at bounding box center [884, 423] width 48 height 15
click at [997, 390] on span "OK" at bounding box center [1003, 389] width 13 height 13
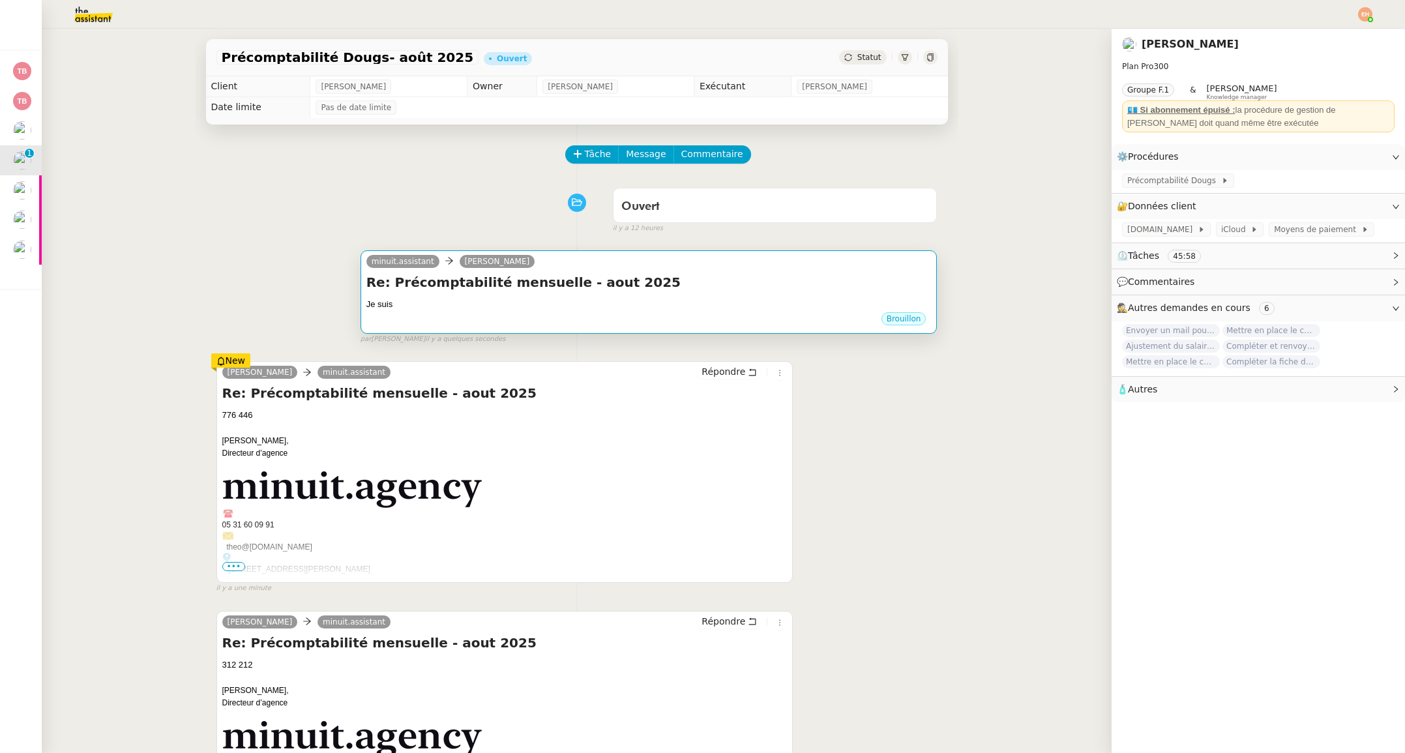
click at [602, 309] on div "Je suis" at bounding box center [648, 304] width 565 height 13
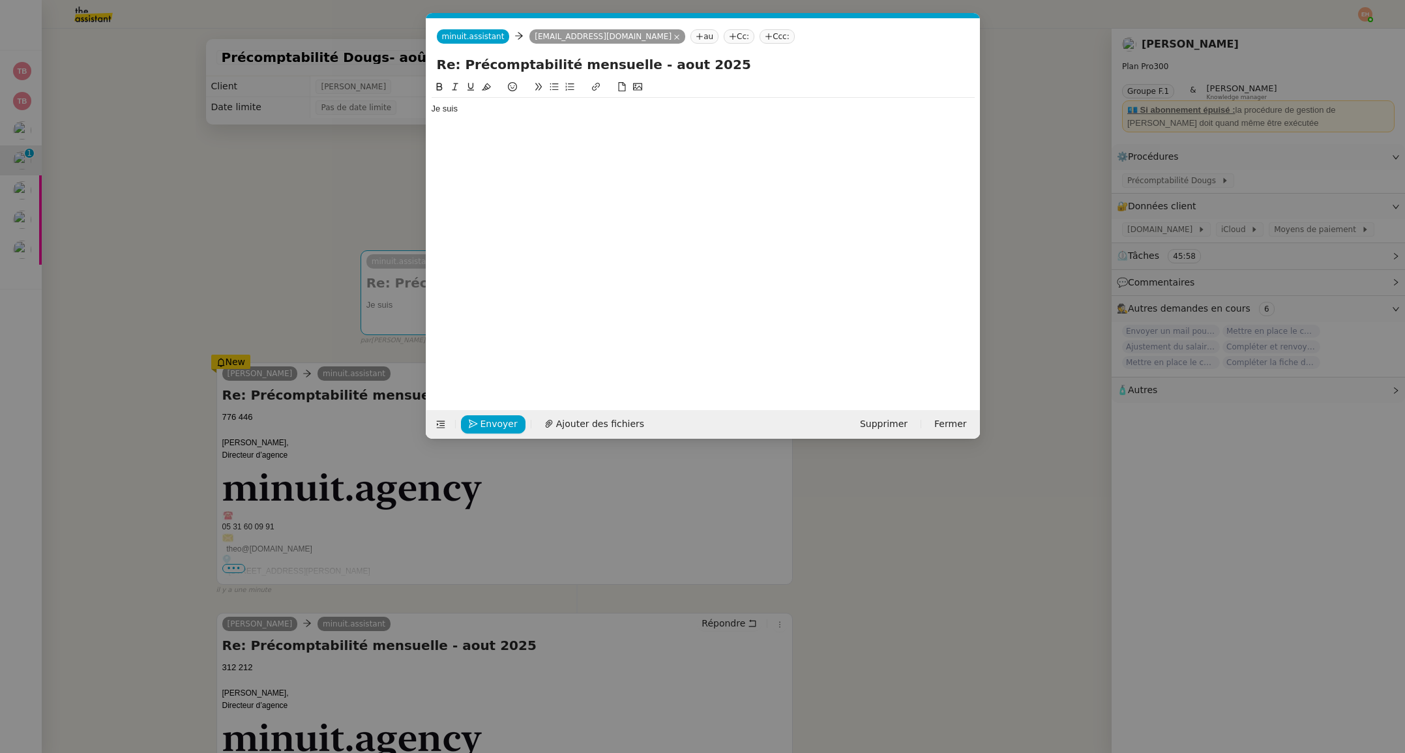
scroll to position [0, 28]
click at [467, 112] on div "Je suis" at bounding box center [702, 109] width 543 height 12
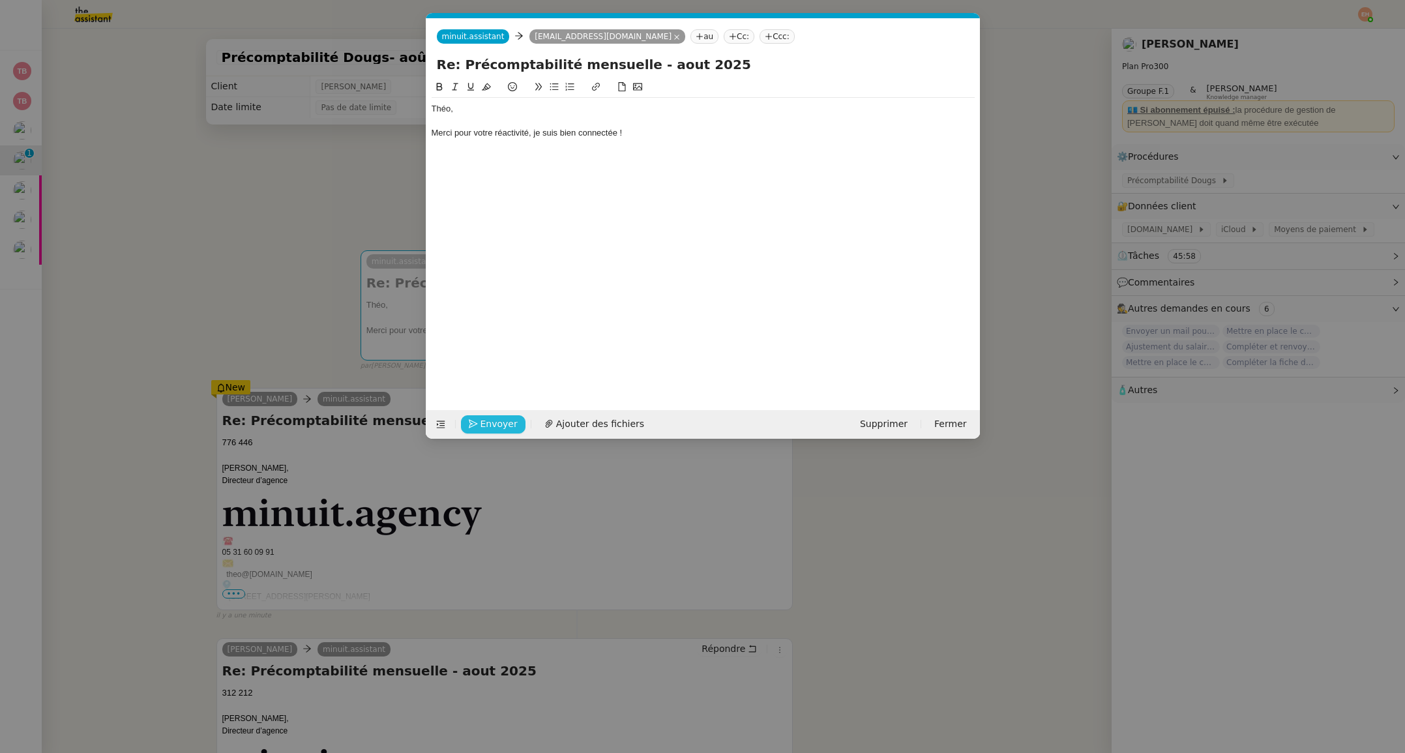
click at [488, 428] on span "Envoyer" at bounding box center [498, 423] width 37 height 15
click at [488, 428] on span "Confirmer l'envoi" at bounding box center [519, 423] width 78 height 15
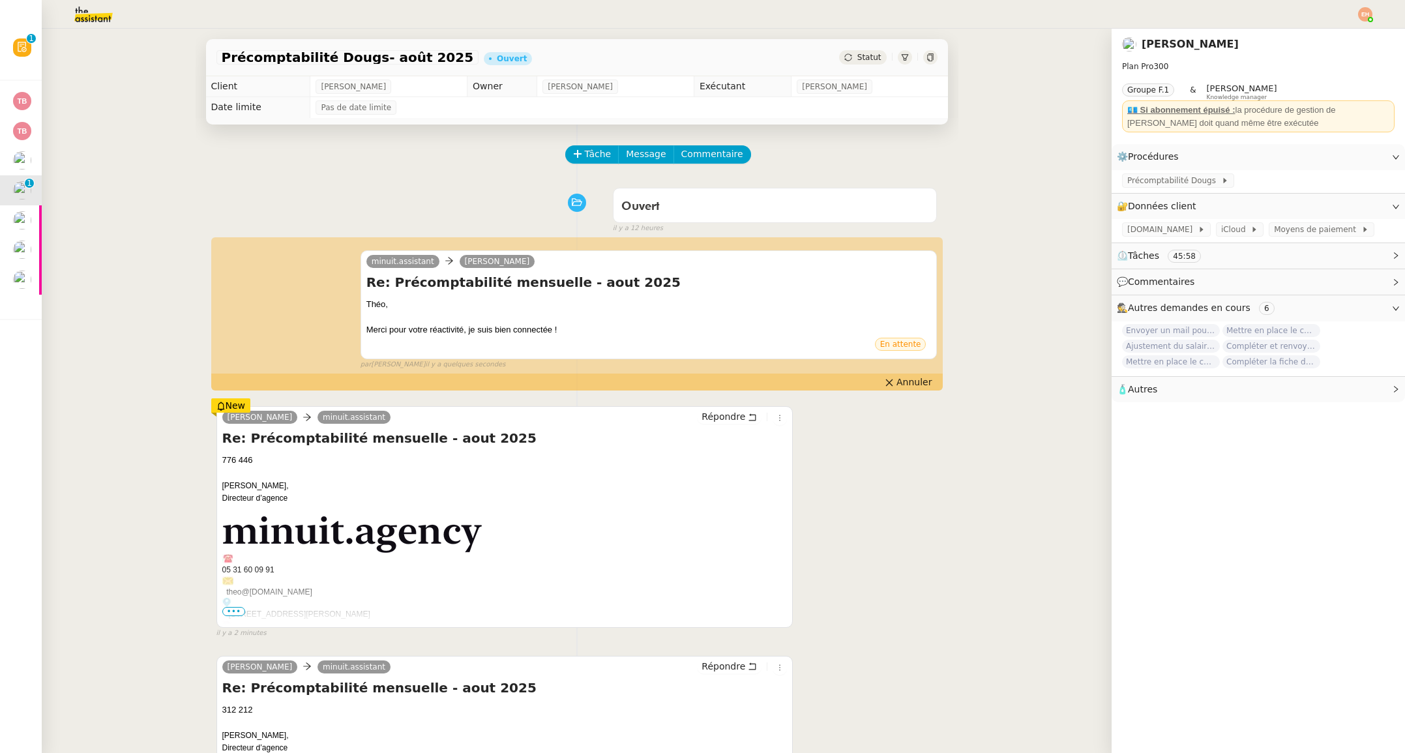
scroll to position [1, 0]
click at [159, 308] on div "Précomptabilité Dougs- août 2025 Ouvert Statut Client [PERSON_NAME] Owner [PERS…" at bounding box center [577, 391] width 1070 height 724
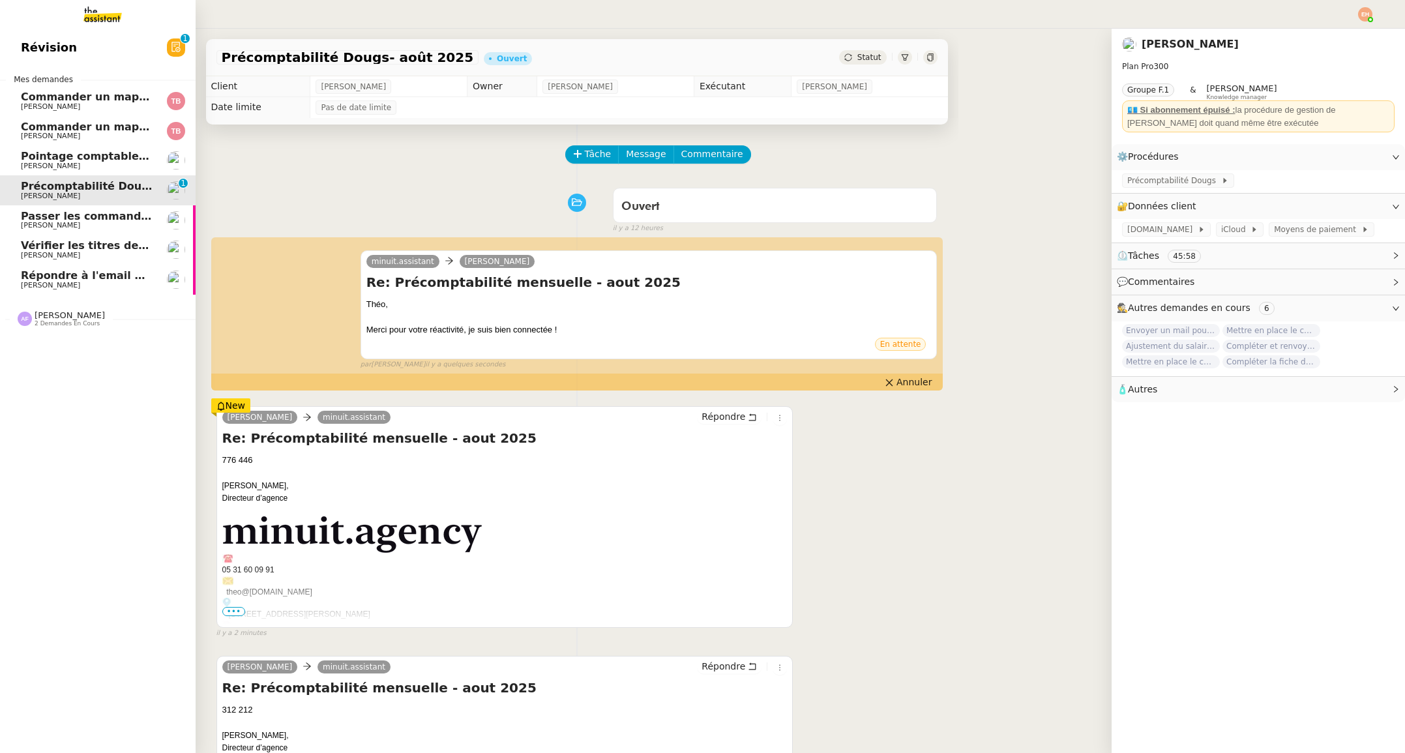
scroll to position [0, 0]
click at [124, 210] on span "Passer les commandes de livres Impactes" at bounding box center [143, 216] width 245 height 12
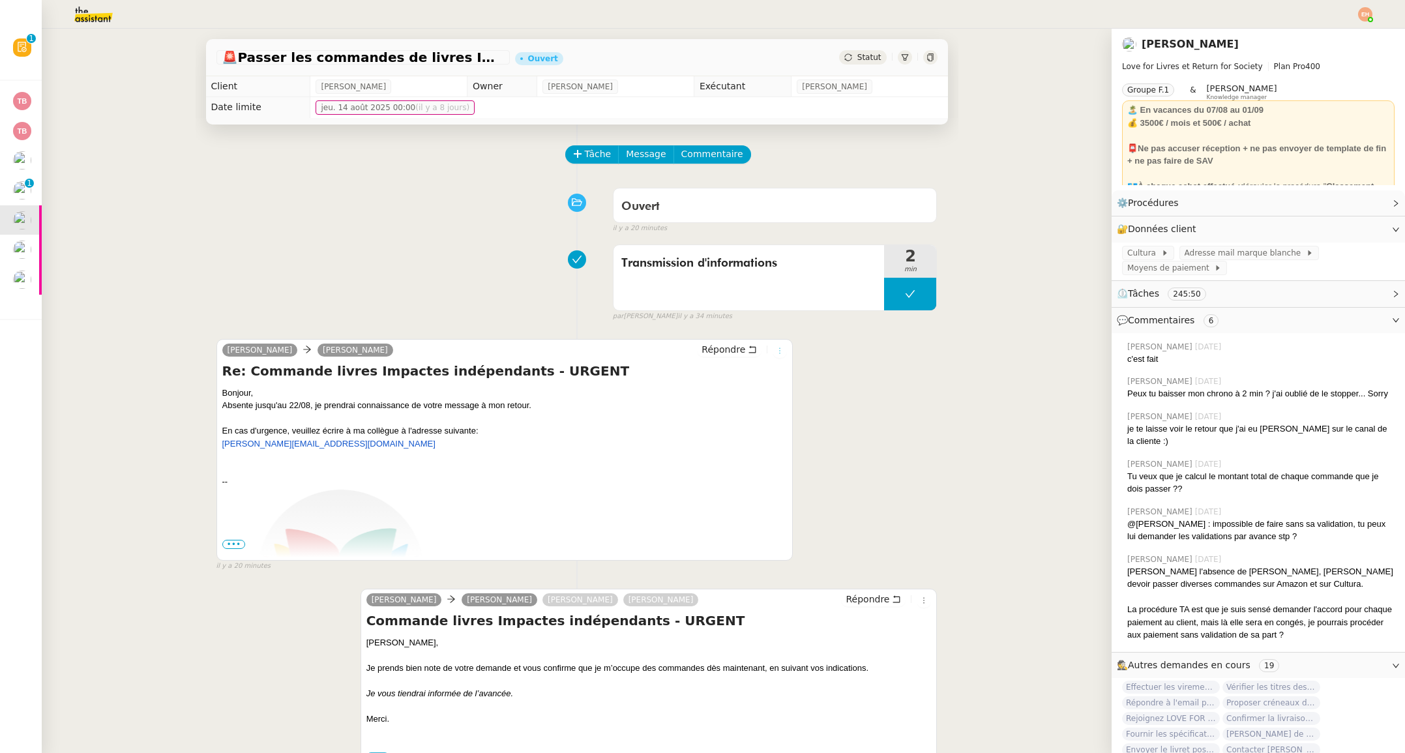
click at [774, 347] on button at bounding box center [779, 350] width 14 height 14
click at [821, 483] on span "Masquer le message" at bounding box center [843, 483] width 94 height 10
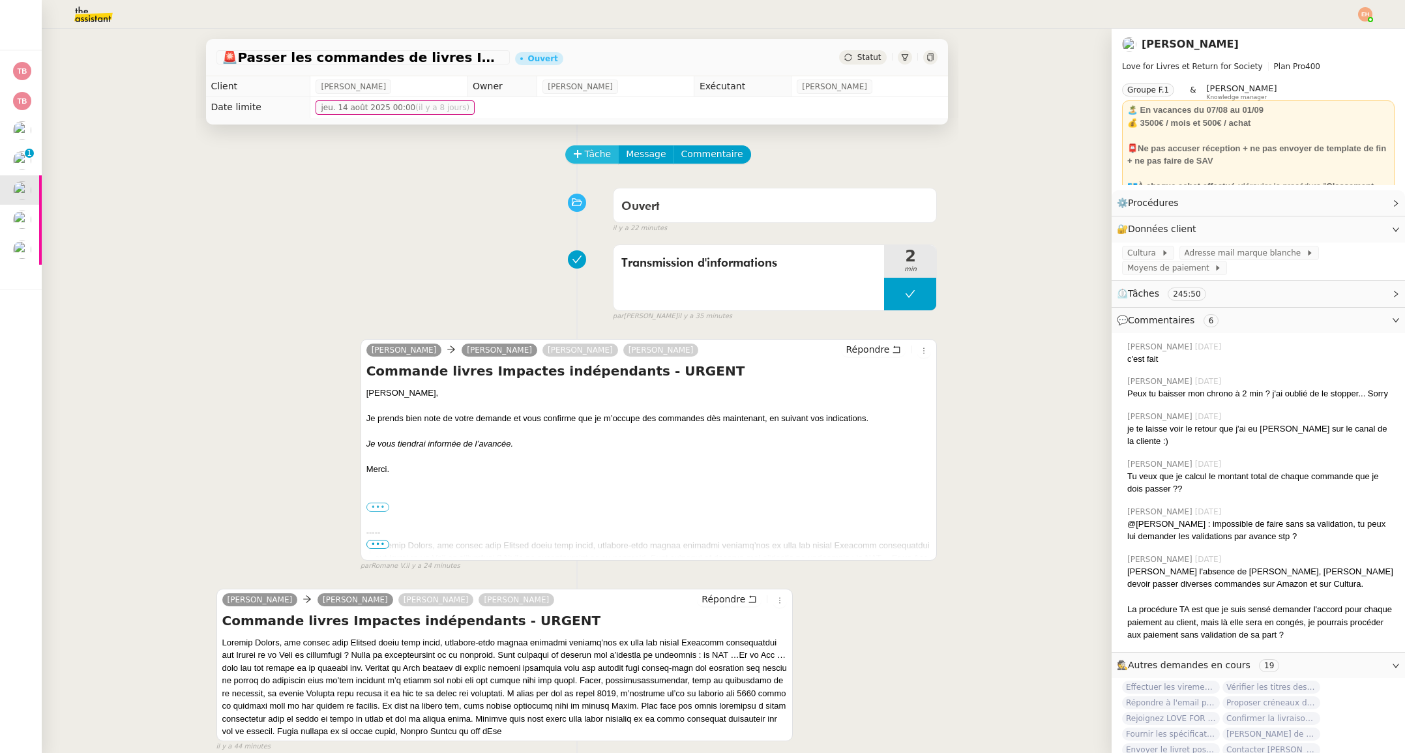
click at [585, 156] on span "Tâche" at bounding box center [598, 154] width 27 height 15
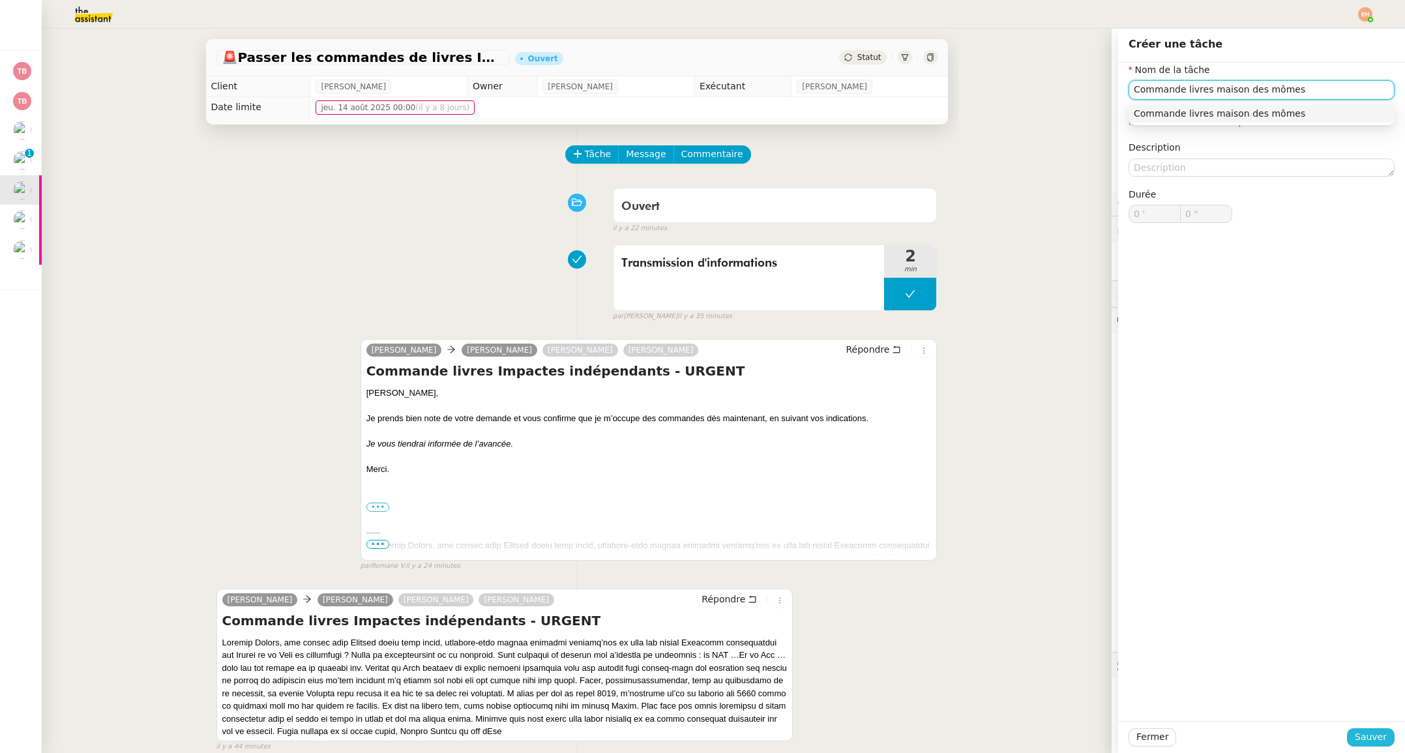
type input "Commande livres maison des mômes"
click at [1382, 735] on span "Sauver" at bounding box center [1370, 736] width 32 height 15
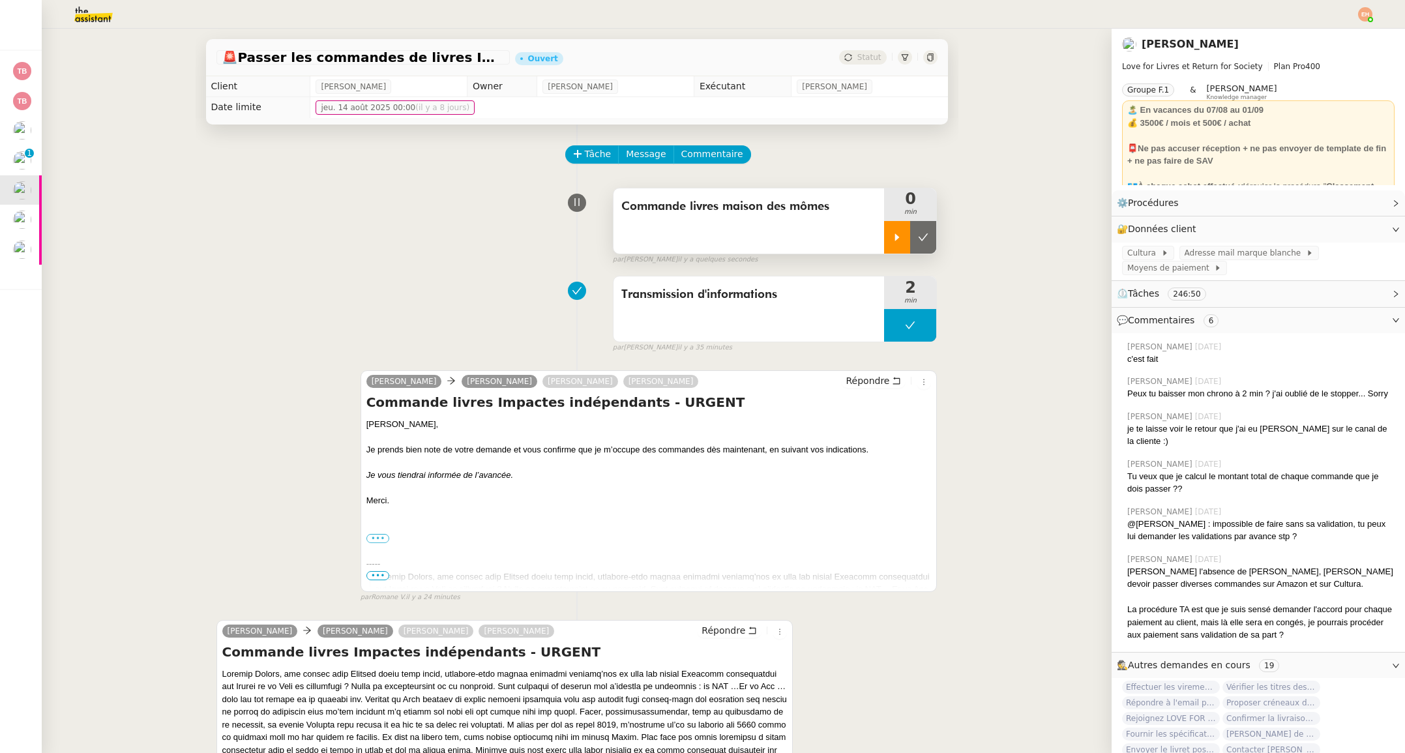
click at [886, 238] on div at bounding box center [897, 237] width 26 height 33
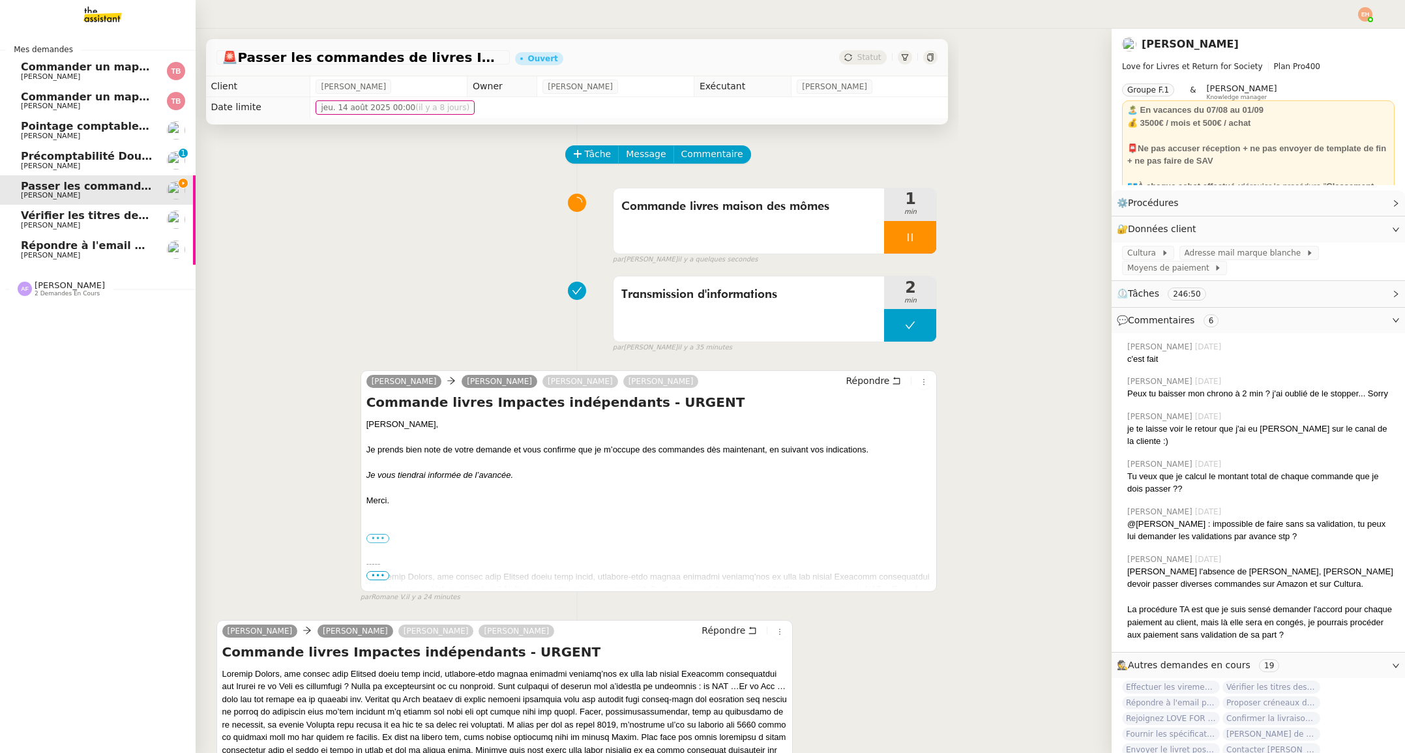
click at [109, 151] on span "Précomptabilité Dougs- août 2025" at bounding box center [121, 156] width 201 height 12
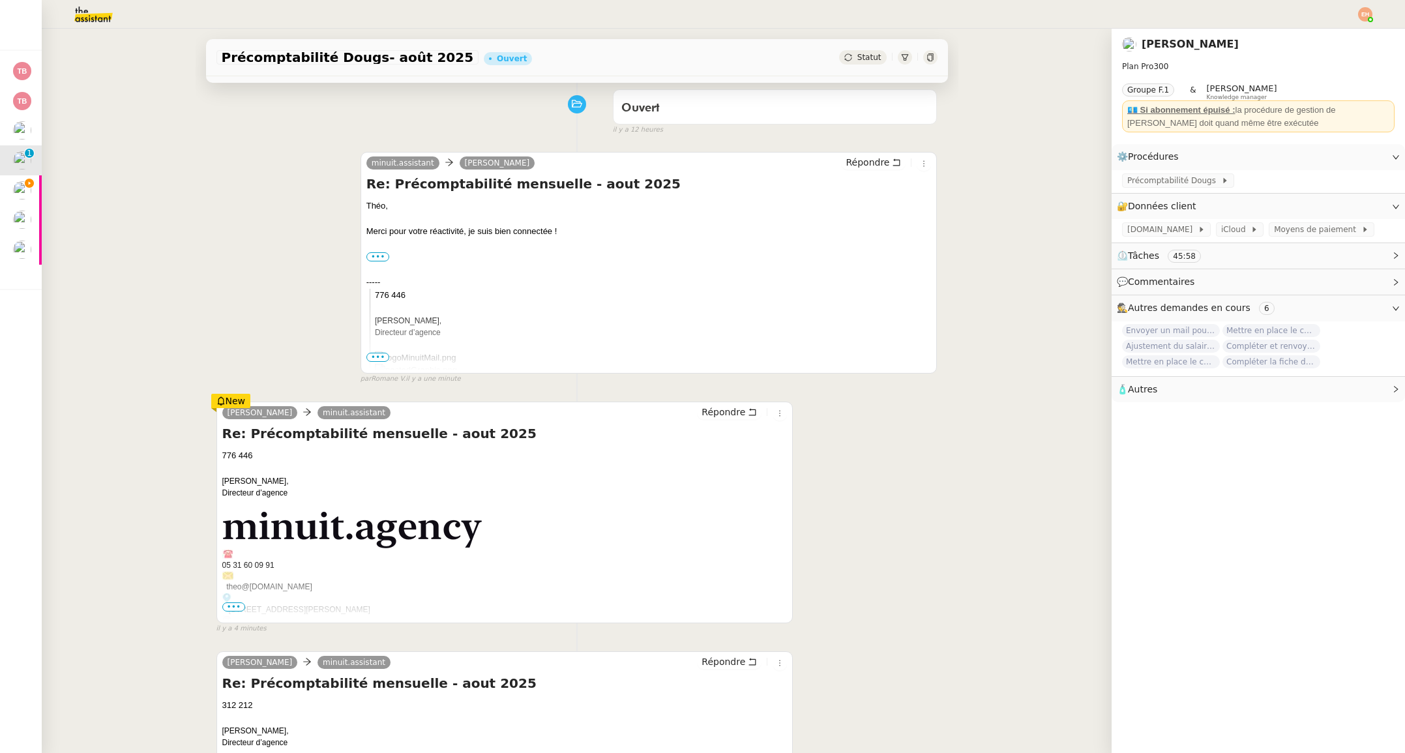
scroll to position [225, 0]
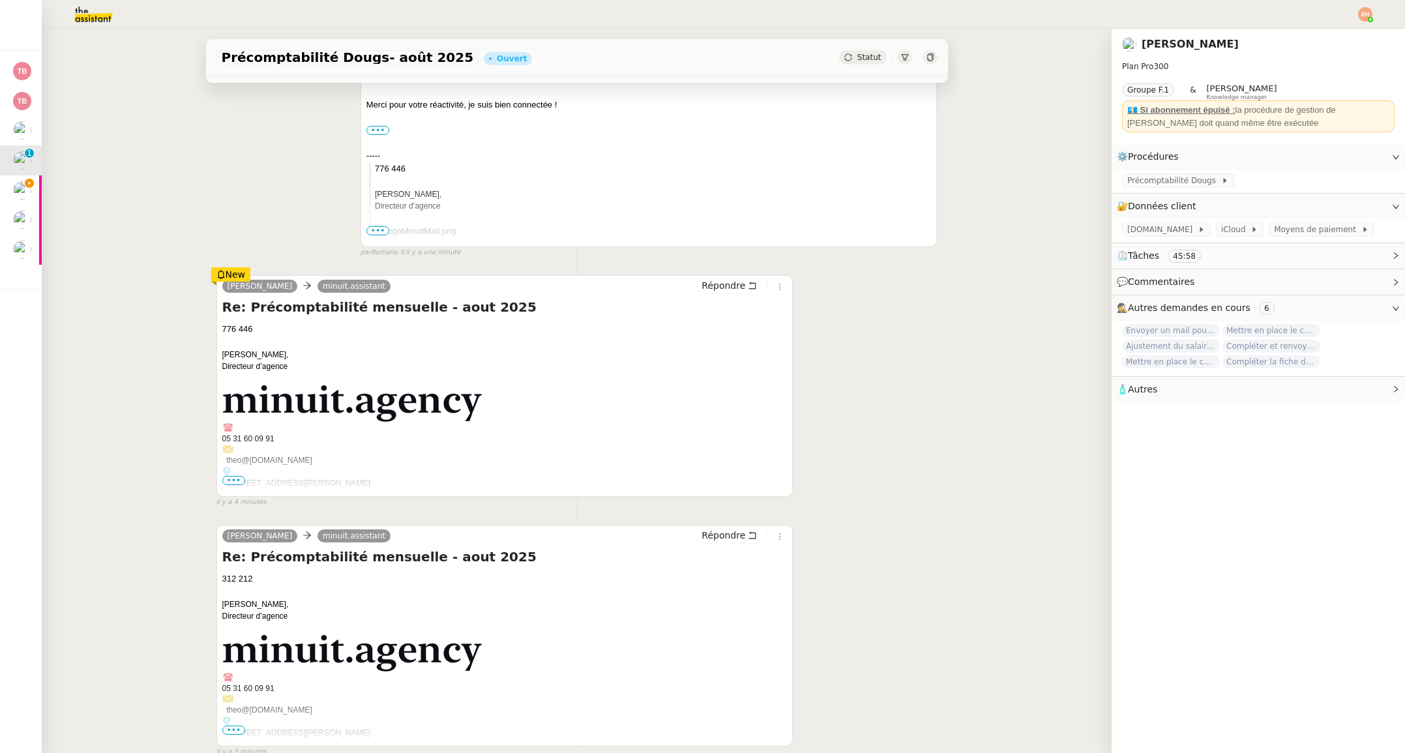
click at [269, 265] on div "[PERSON_NAME] minuit.assistant Répondre Re: Précomptabilité mensuelle - aout 20…" at bounding box center [576, 385] width 721 height 244
drag, startPoint x: 220, startPoint y: 273, endPoint x: 483, endPoint y: 574, distance: 399.1
click at [220, 273] on icon at bounding box center [220, 274] width 9 height 9
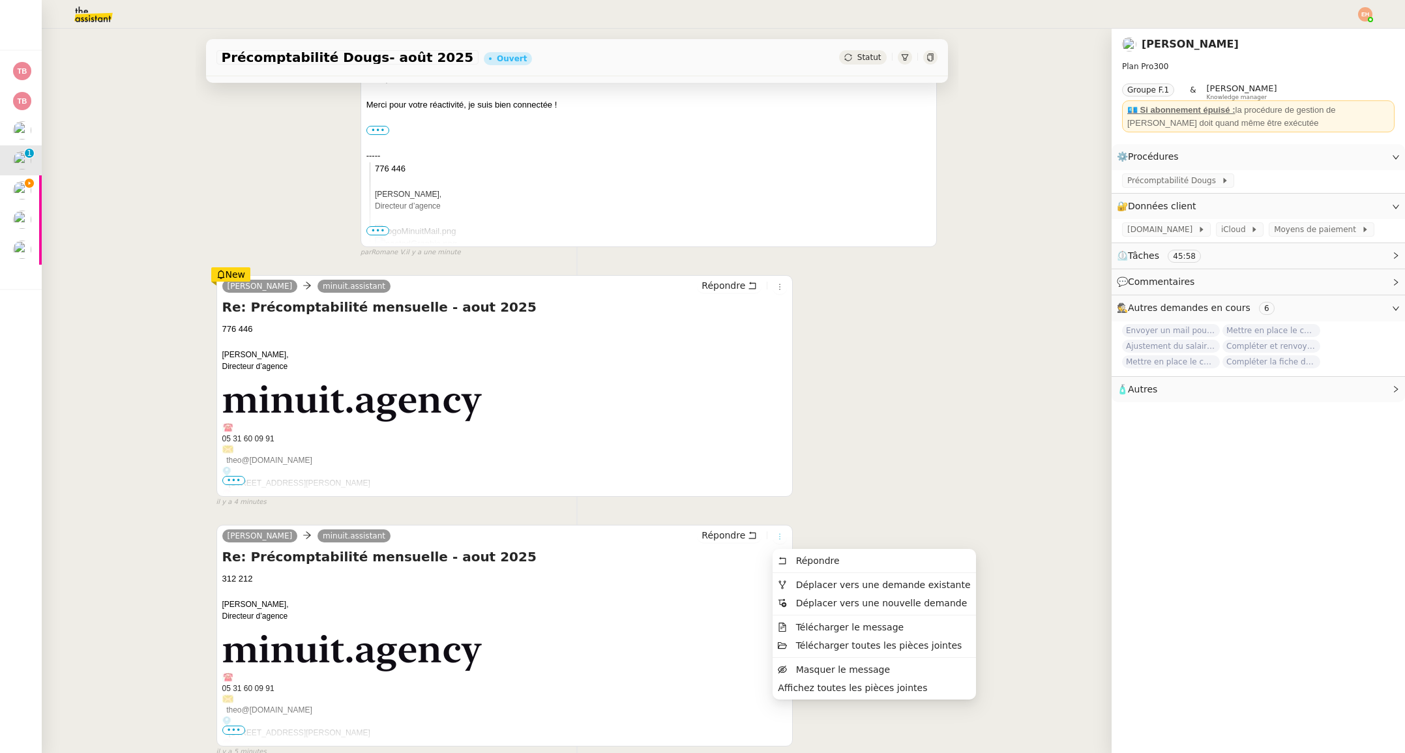
click at [782, 542] on button at bounding box center [779, 536] width 14 height 14
drag, startPoint x: 865, startPoint y: 673, endPoint x: 835, endPoint y: 641, distance: 44.3
click at [865, 673] on span "Masquer le message" at bounding box center [843, 669] width 94 height 10
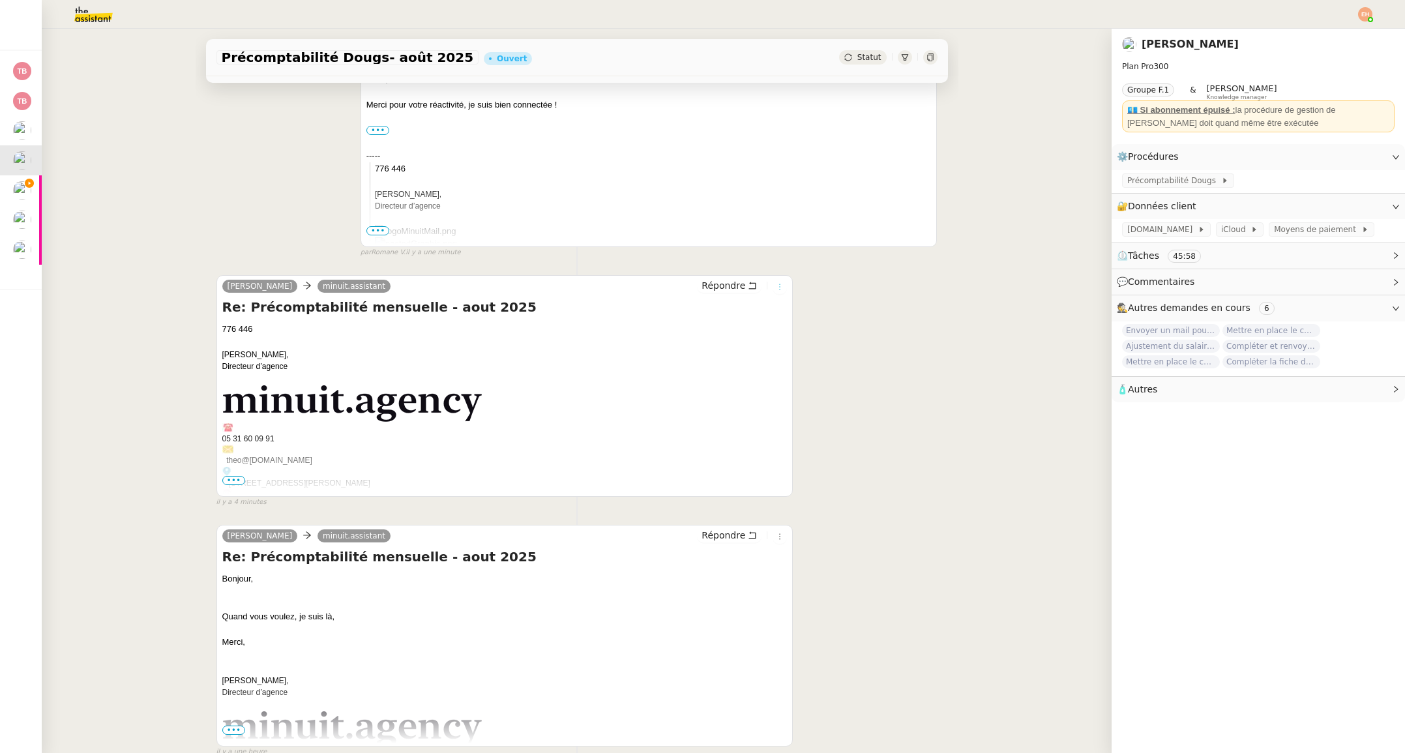
click at [782, 286] on icon at bounding box center [780, 287] width 8 height 8
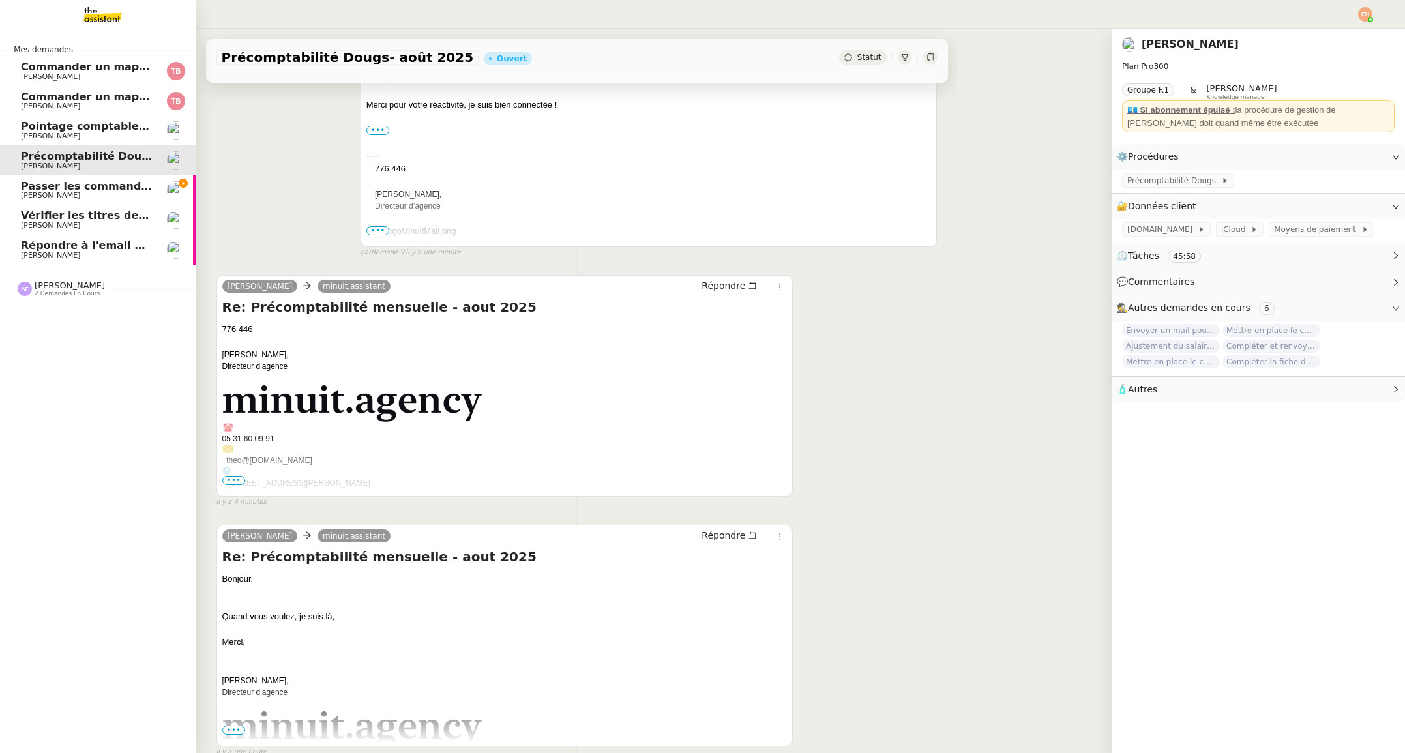
click at [89, 187] on span "Passer les commandes de livres Impactes" at bounding box center [143, 186] width 245 height 12
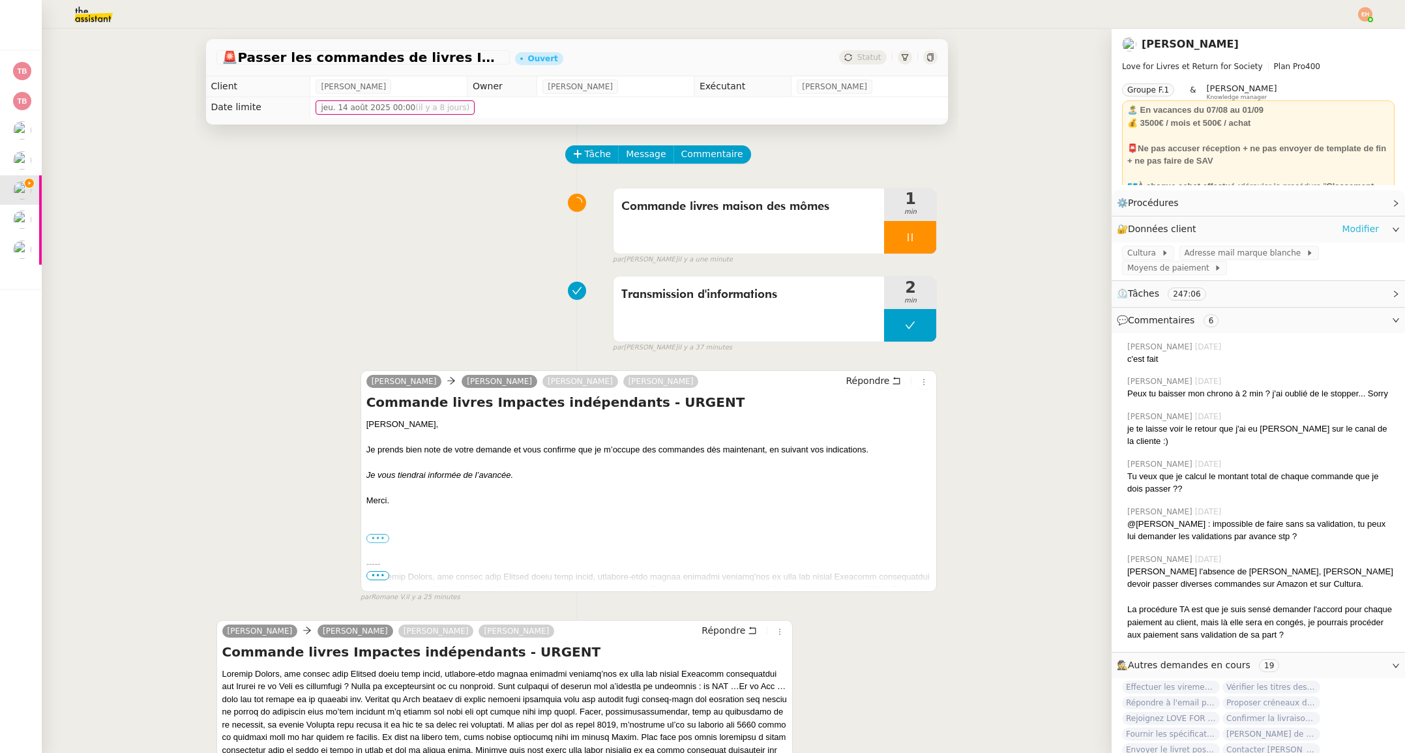
click at [1352, 229] on link "Modifier" at bounding box center [1359, 229] width 37 height 15
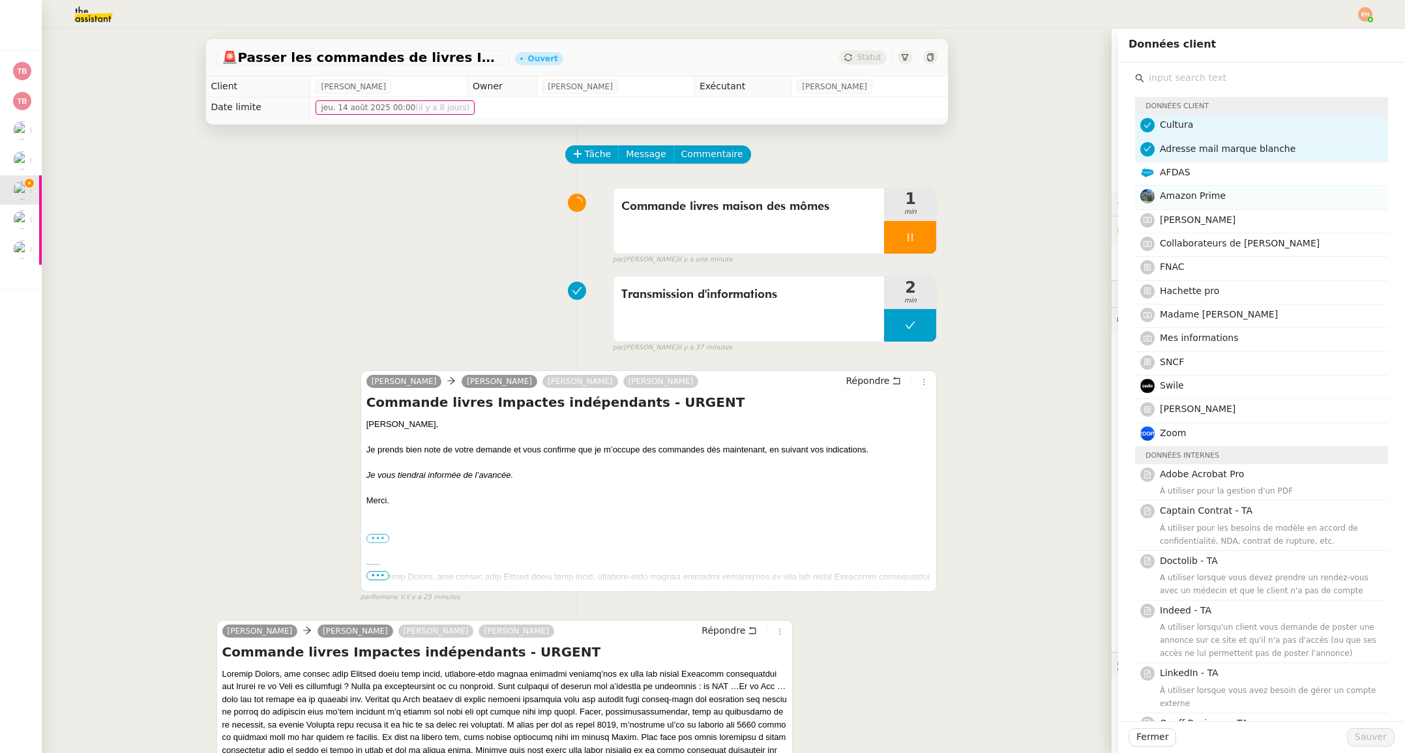
click at [1211, 195] on span "Amazon Prime" at bounding box center [1193, 195] width 66 height 10
click at [1371, 735] on span "Sauver" at bounding box center [1370, 736] width 32 height 15
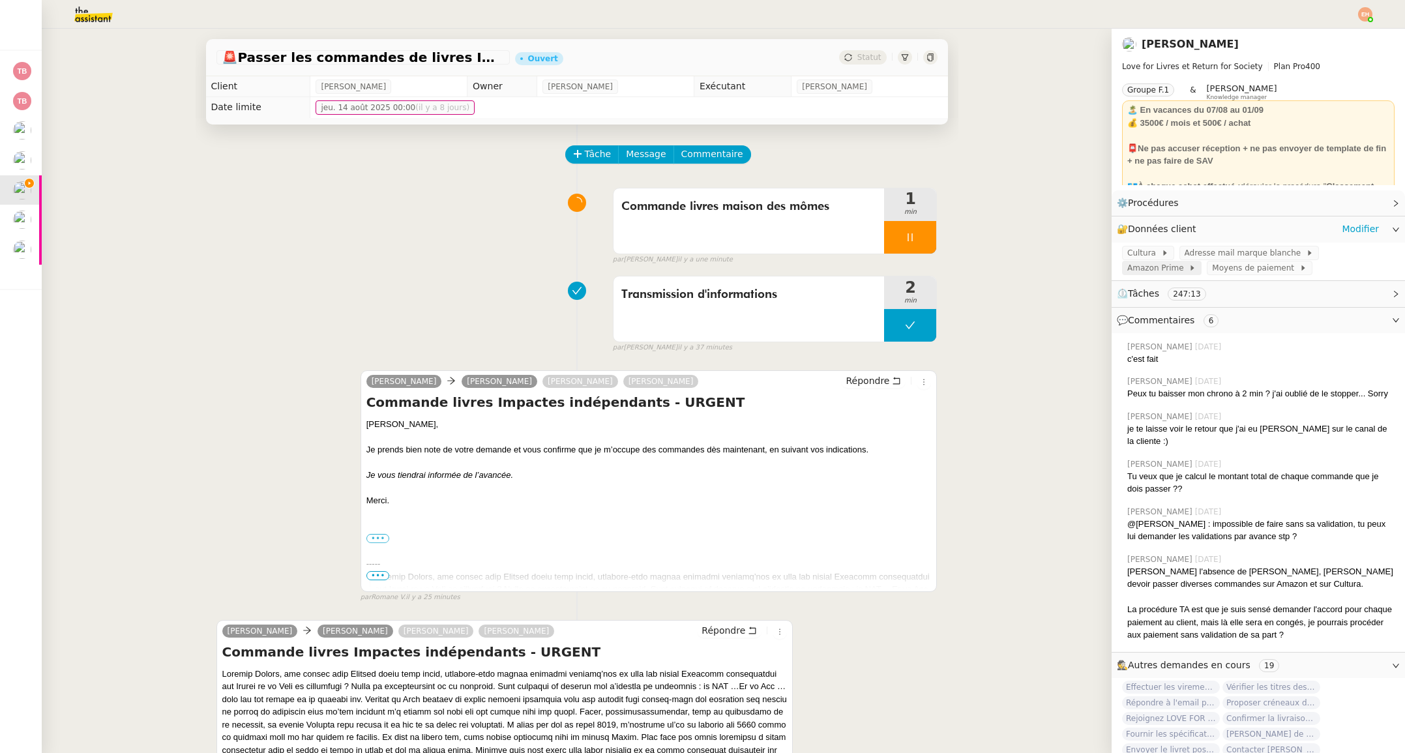
click at [1188, 261] on span "Amazon Prime" at bounding box center [1157, 267] width 61 height 13
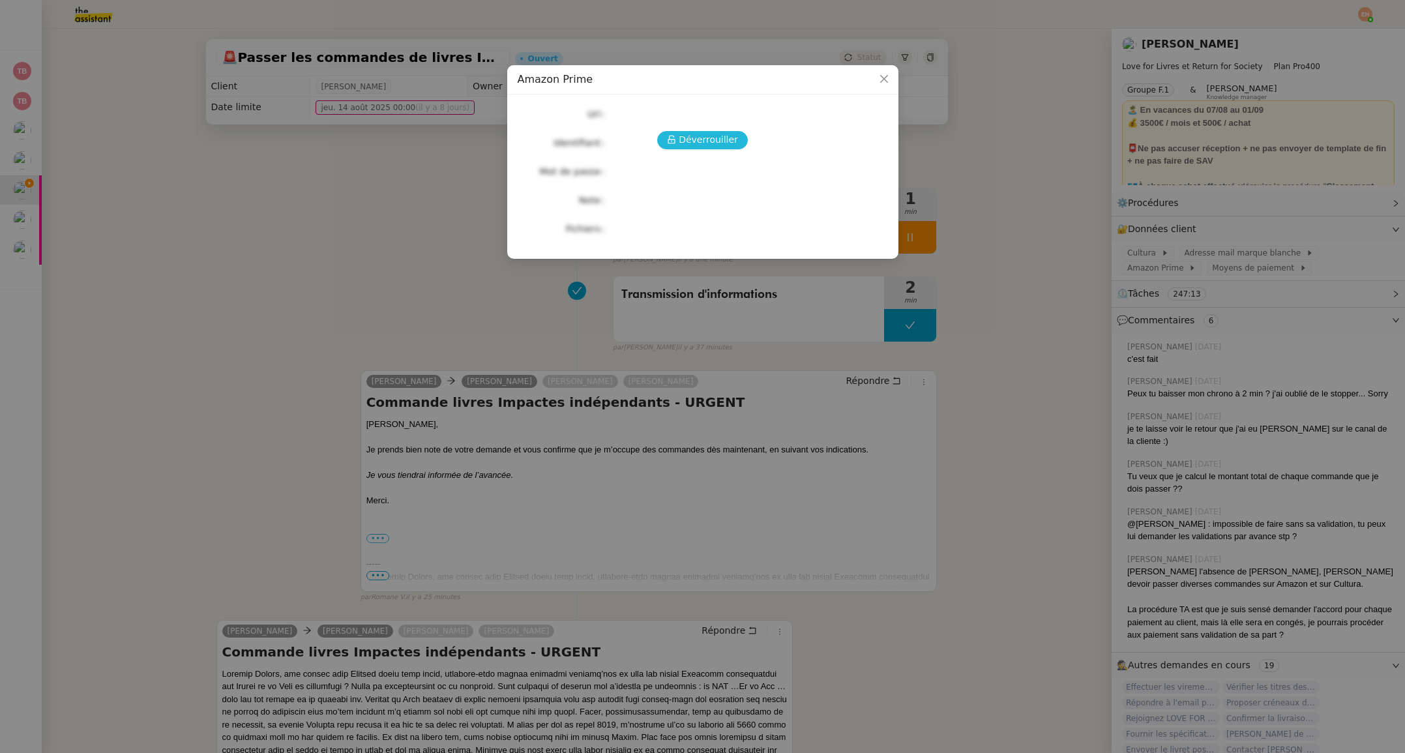
click at [691, 132] on span "Déverrouiller" at bounding box center [708, 139] width 59 height 15
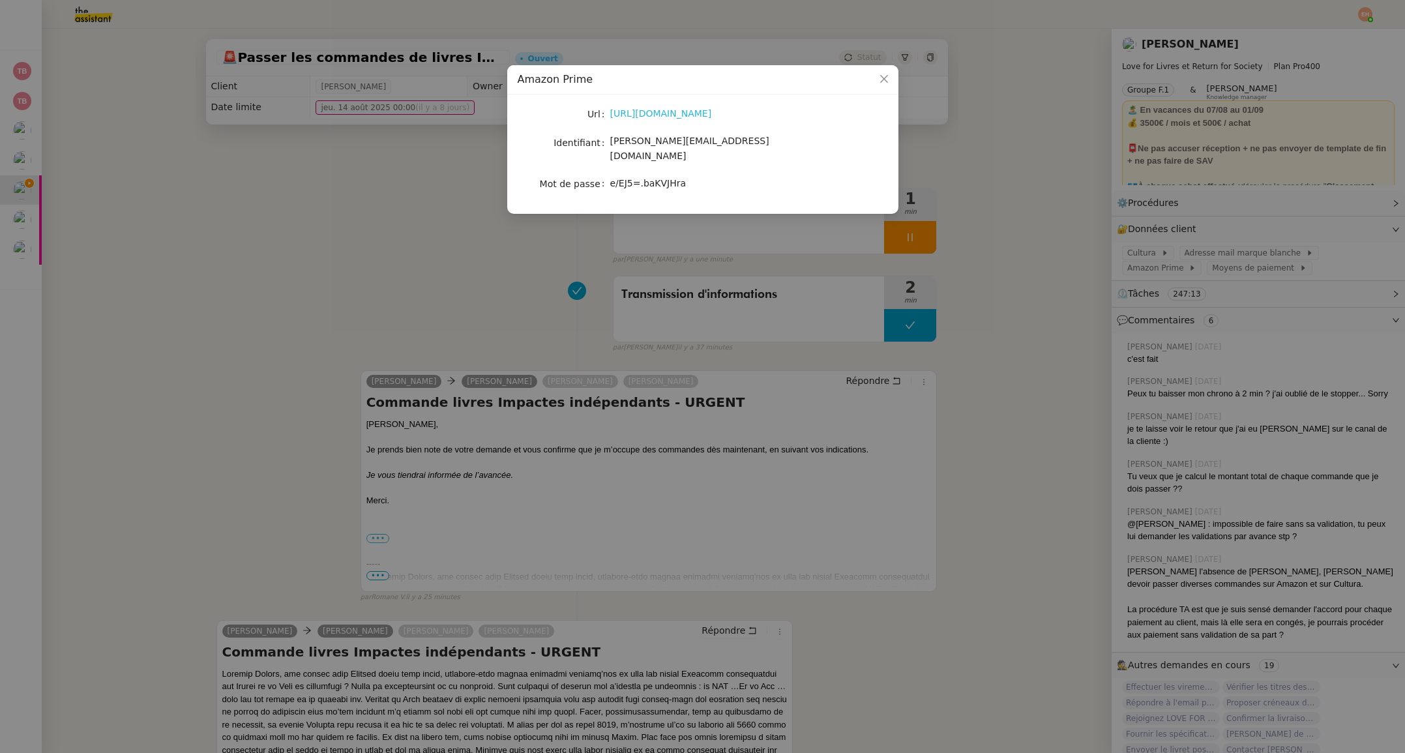
click at [692, 115] on link "[URL][DOMAIN_NAME]" at bounding box center [661, 113] width 102 height 10
drag, startPoint x: 713, startPoint y: 143, endPoint x: 609, endPoint y: 145, distance: 103.7
click at [610, 145] on div "[PERSON_NAME][EMAIL_ADDRESS][DOMAIN_NAME]" at bounding box center [718, 149] width 216 height 31
copy span "[PERSON_NAME][EMAIL_ADDRESS][DOMAIN_NAME]"
drag, startPoint x: 705, startPoint y: 171, endPoint x: 611, endPoint y: 169, distance: 93.2
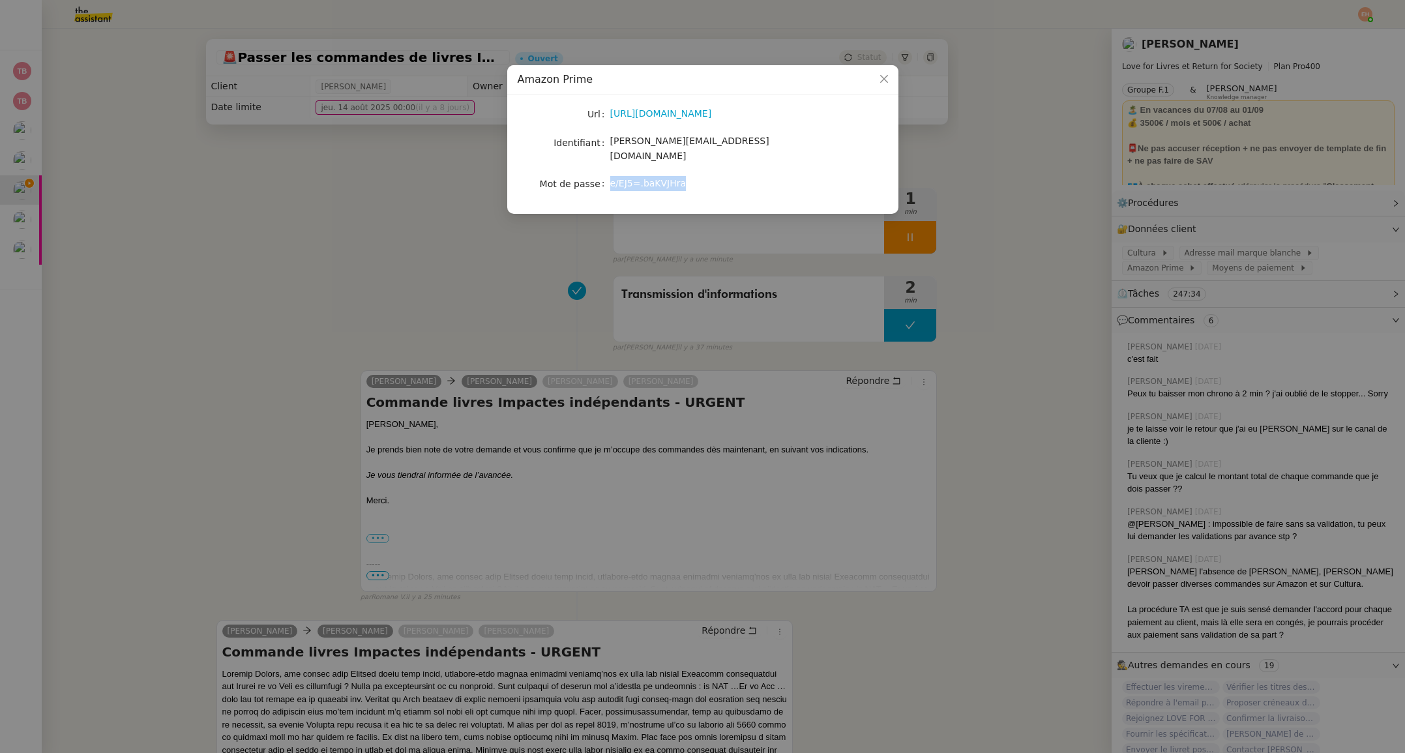
click at [611, 176] on div "e/EJ5=.baKVJHra" at bounding box center [718, 183] width 216 height 15
copy span "e/EJ5=.baKVJHra"
drag, startPoint x: 333, startPoint y: 165, endPoint x: 368, endPoint y: 166, distance: 34.6
click at [333, 165] on nz-modal-container "Amazon Prime Url [URL][DOMAIN_NAME] Identifiant [EMAIL_ADDRESS][DOMAIN_NAME] Mo…" at bounding box center [702, 376] width 1405 height 753
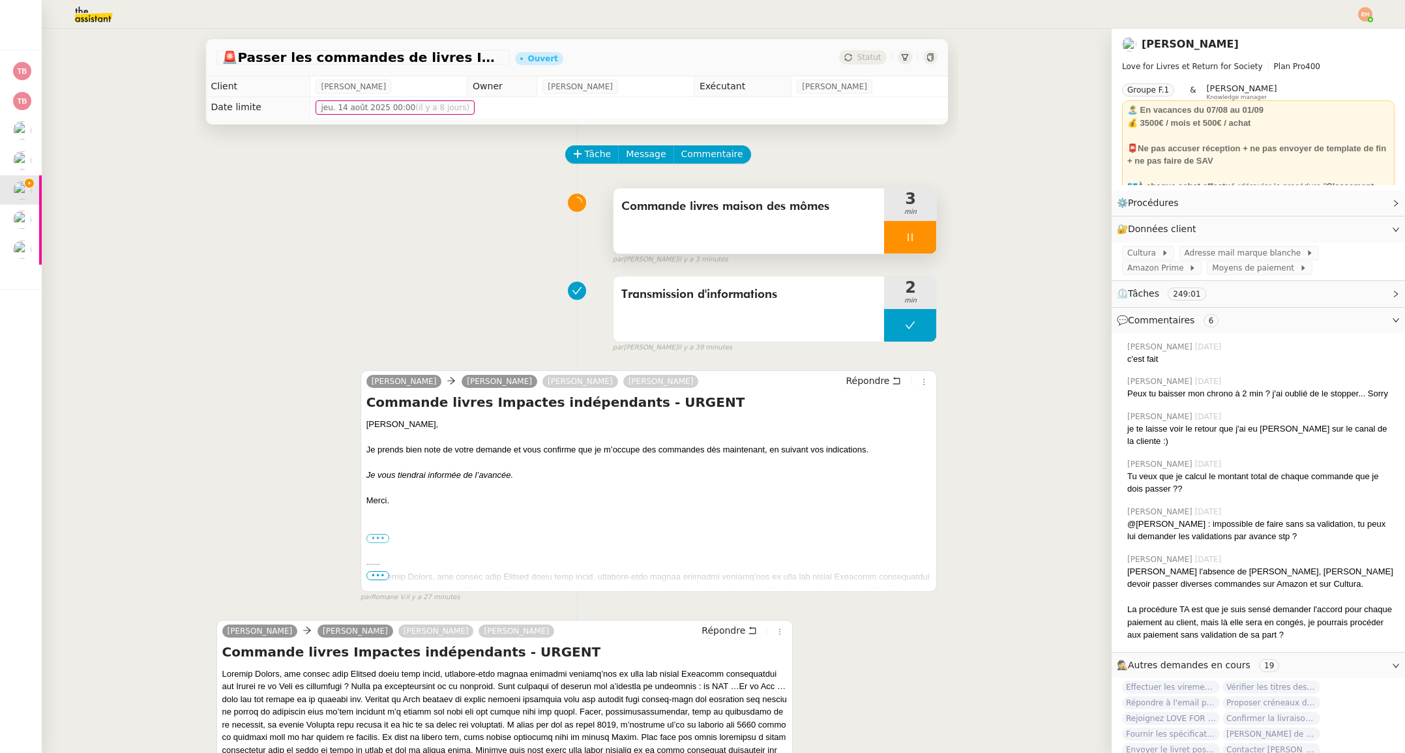
click at [911, 237] on icon at bounding box center [910, 237] width 10 height 10
drag, startPoint x: 920, startPoint y: 239, endPoint x: 898, endPoint y: 238, distance: 22.8
click at [898, 238] on div at bounding box center [910, 237] width 52 height 33
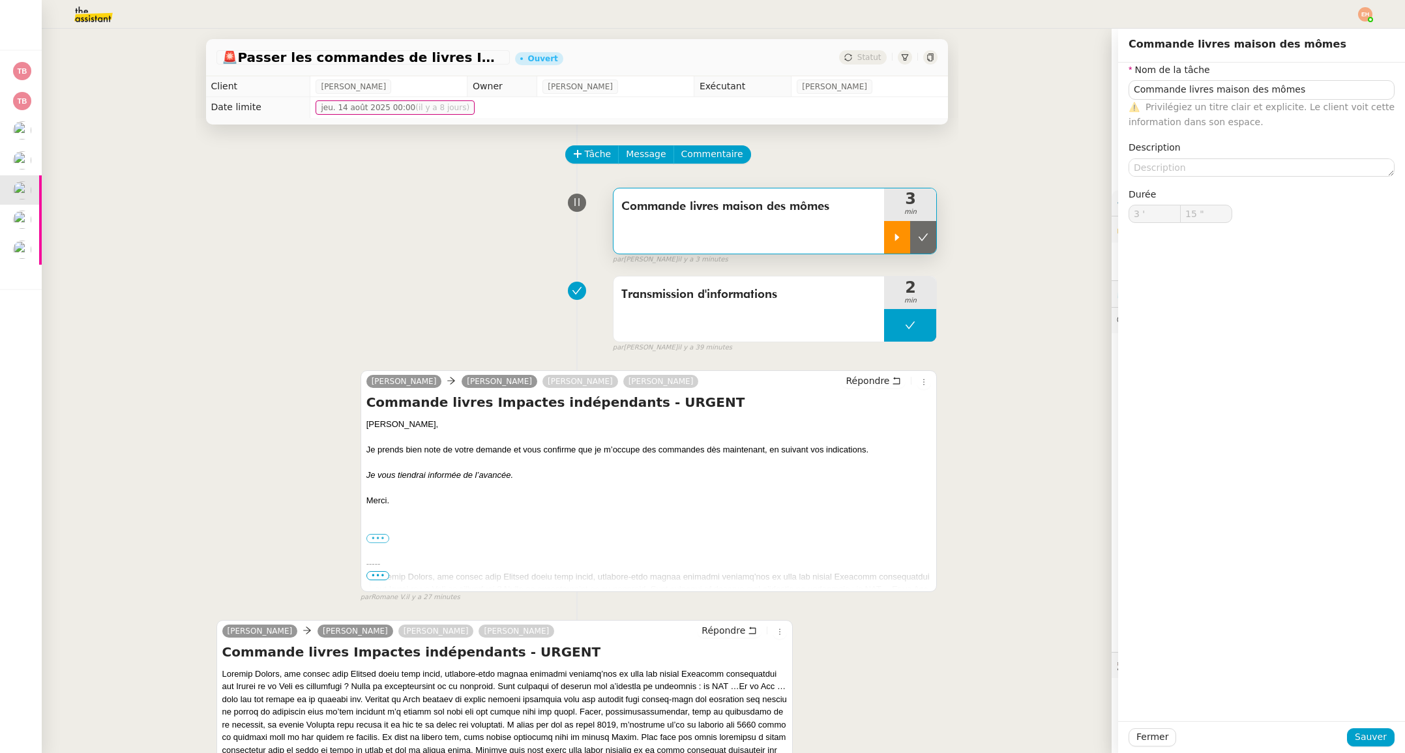
click at [897, 238] on icon at bounding box center [897, 236] width 5 height 7
type input "Commande livres maison des mômes"
type input "3 '"
type input "15 ""
type input "Commande livres maison des mômes"
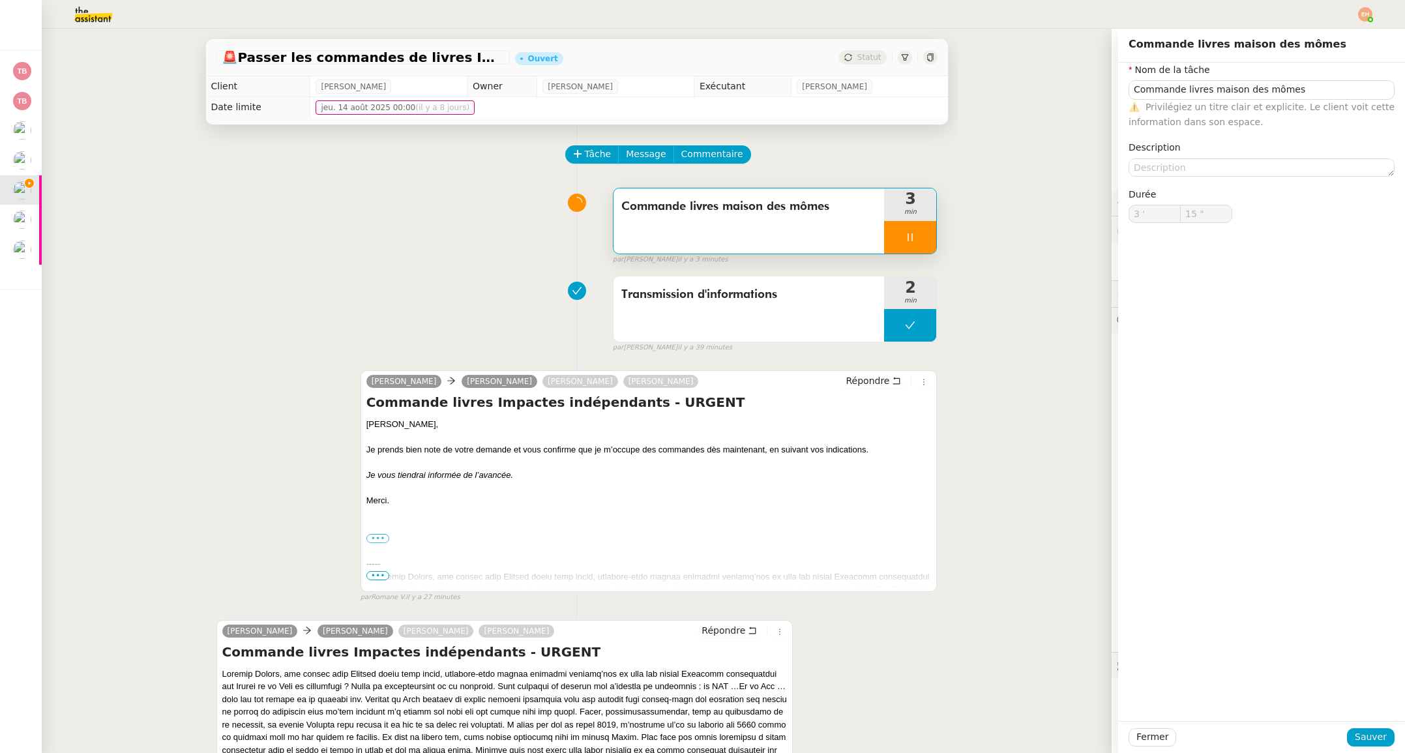
type input "3 '"
type input "15 ""
drag, startPoint x: 1163, startPoint y: 732, endPoint x: 1135, endPoint y: 719, distance: 30.9
click at [1163, 732] on span "Fermer" at bounding box center [1152, 736] width 32 height 15
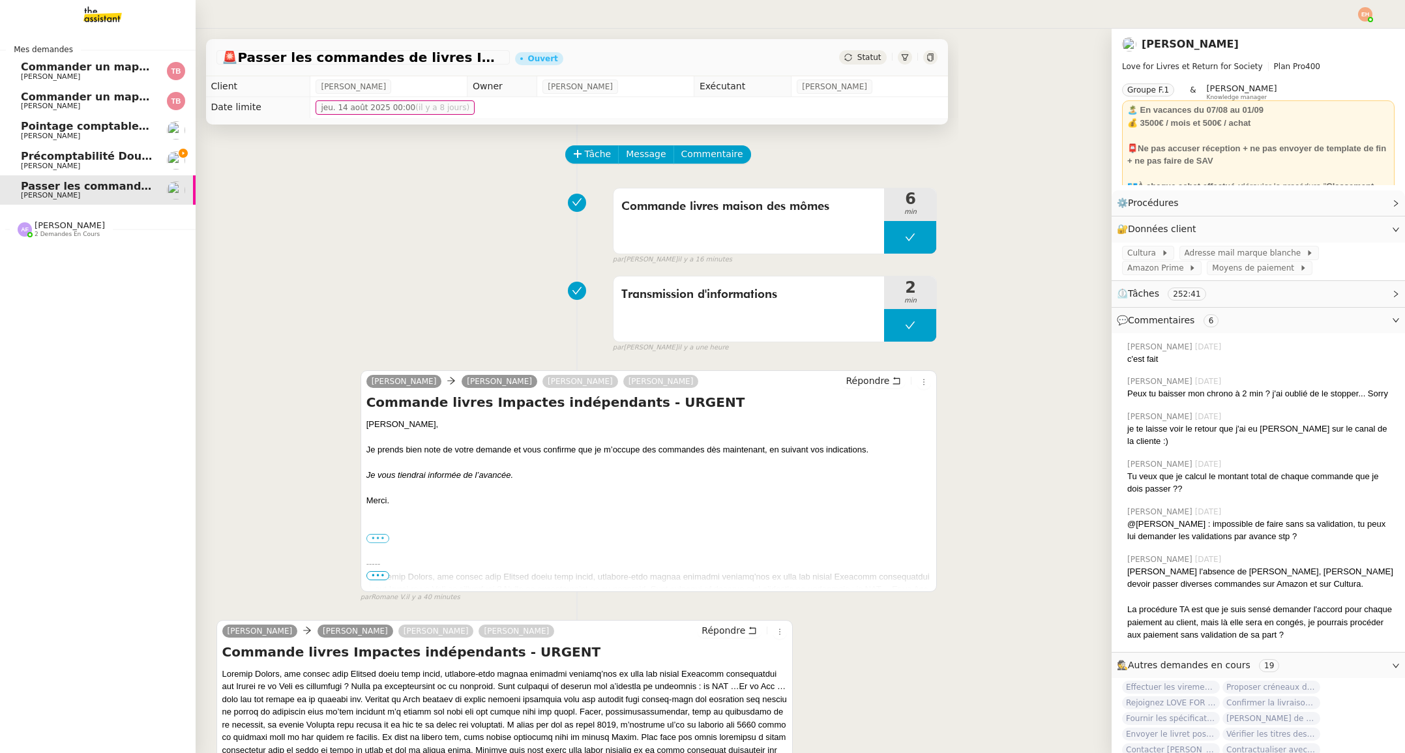
click at [78, 156] on span "Précomptabilité Dougs- août 2025" at bounding box center [121, 156] width 201 height 12
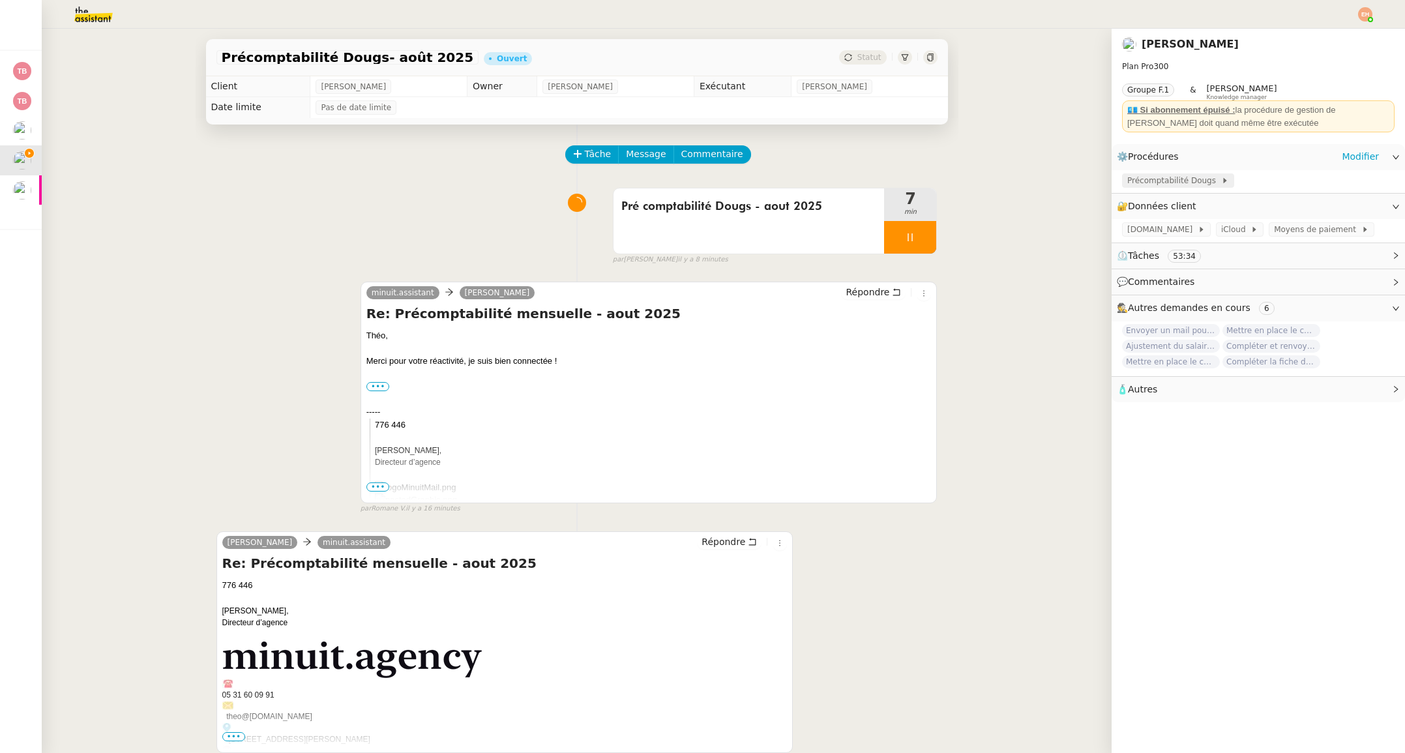
click at [1160, 179] on span "Précomptabilité Dougs" at bounding box center [1174, 180] width 94 height 13
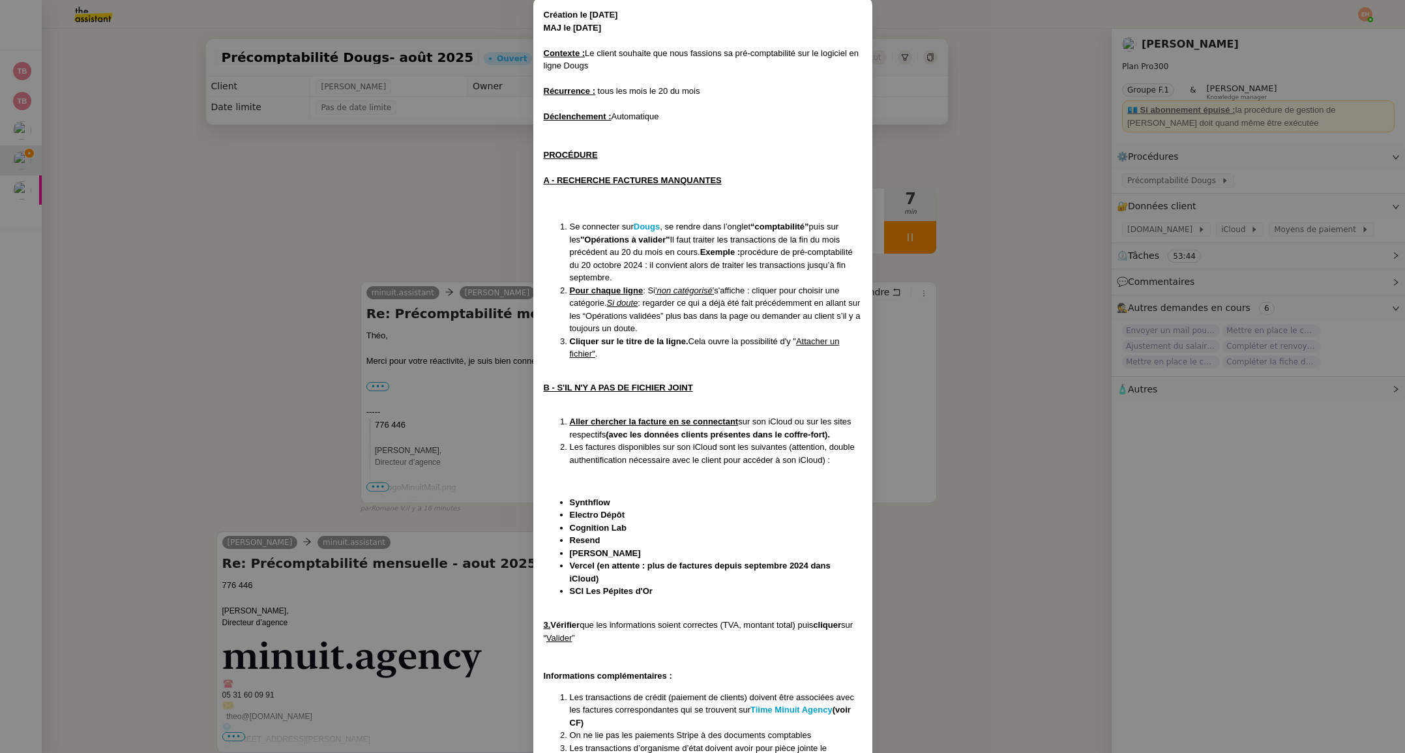
scroll to position [66, 0]
drag, startPoint x: 833, startPoint y: 222, endPoint x: 856, endPoint y: 223, distance: 23.5
click at [858, 223] on li "Se connecter sur [PERSON_NAME] , se rendre dans l’onglet “comptabilité” puis su…" at bounding box center [716, 253] width 292 height 64
drag, startPoint x: 579, startPoint y: 236, endPoint x: 687, endPoint y: 351, distance: 157.2
click at [689, 350] on ol "Se connecter sur [PERSON_NAME] , se rendre dans l’onglet “comptabilité” puis su…" at bounding box center [703, 291] width 318 height 140
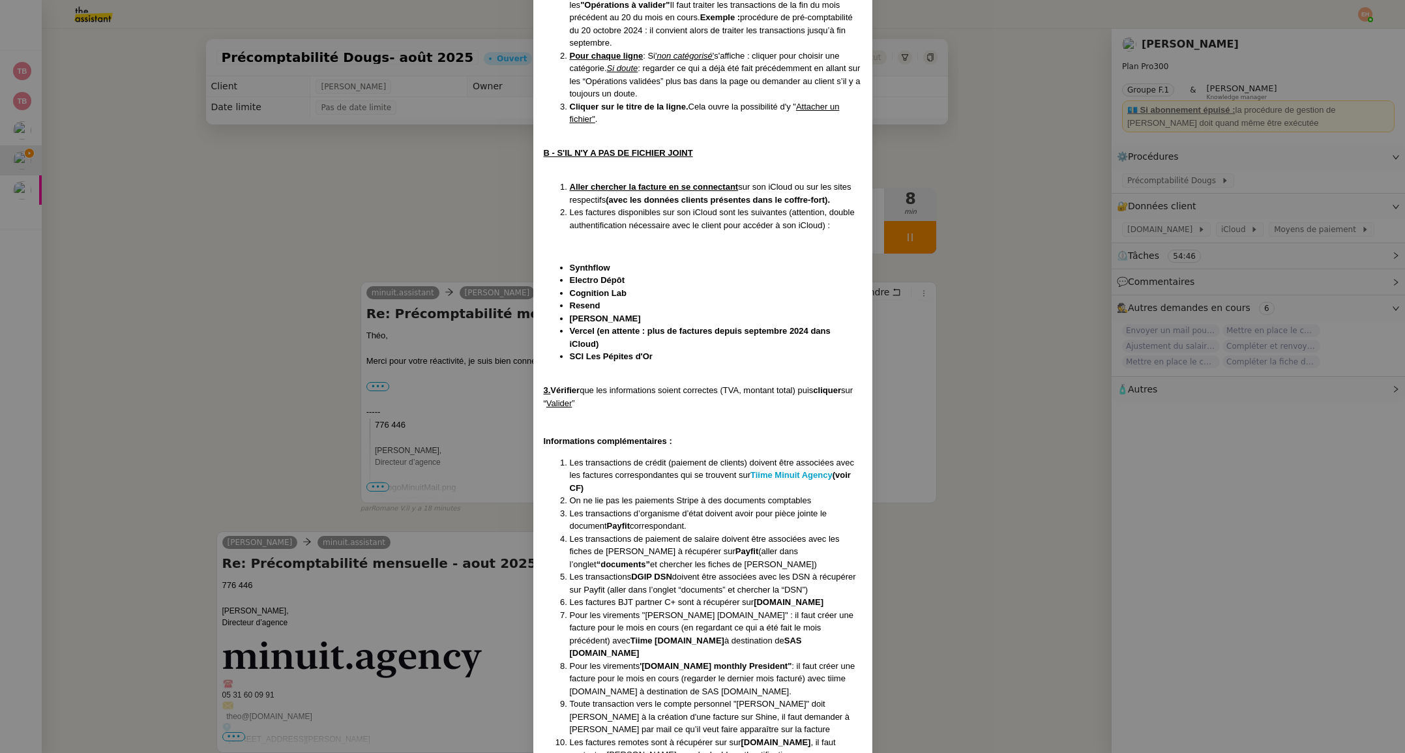
scroll to position [302, 0]
drag, startPoint x: 628, startPoint y: 655, endPoint x: 806, endPoint y: 657, distance: 177.9
click at [806, 659] on li "Pour les virements '[DOMAIN_NAME] monthly President" : il faut créer une factur…" at bounding box center [716, 678] width 292 height 38
click at [787, 662] on li "Pour les virements '[DOMAIN_NAME] monthly President" : il faut créer une factur…" at bounding box center [716, 678] width 292 height 38
click at [790, 469] on strong "Tiime Minuit Agency" at bounding box center [791, 474] width 82 height 10
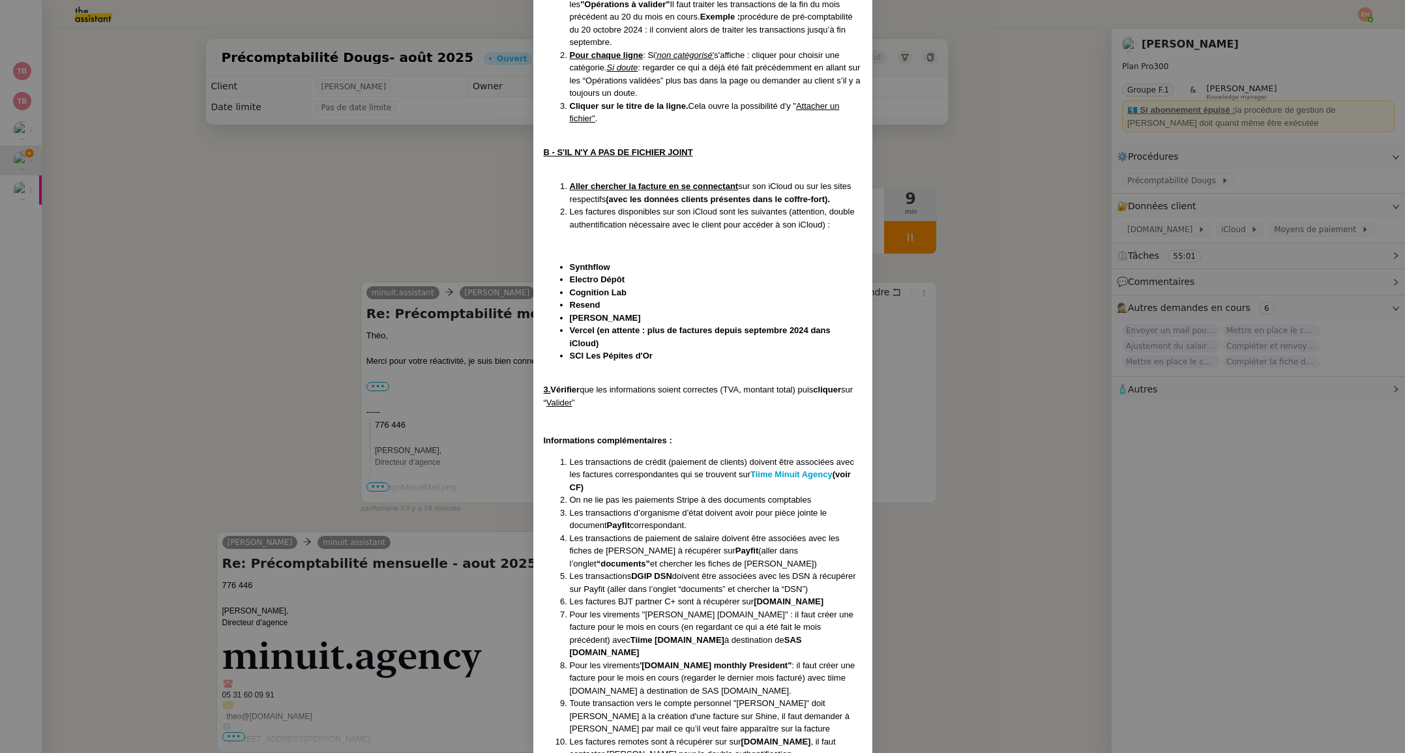
click at [1148, 257] on nz-modal-container "Création le [DATE] MAJ le [DATE] Contexte : Le client souhaite que nous fassion…" at bounding box center [702, 376] width 1405 height 753
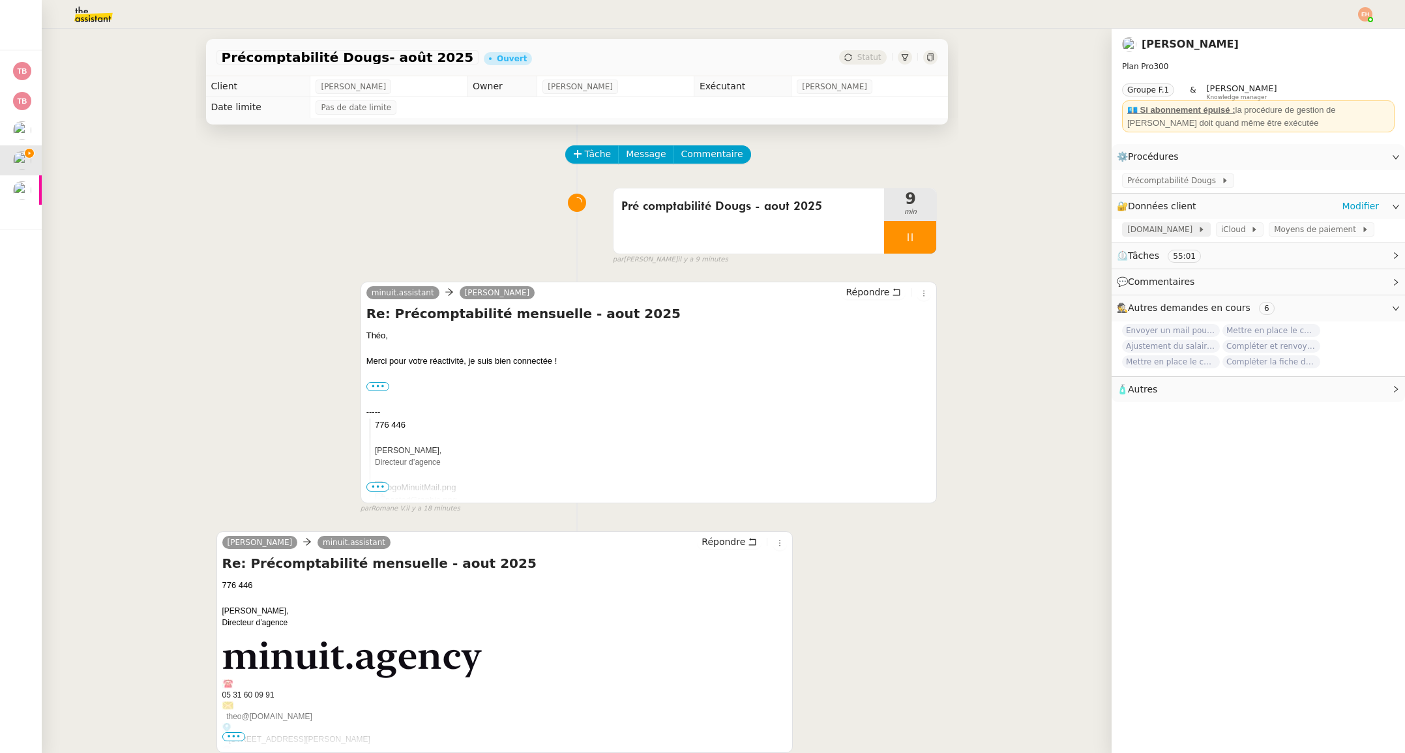
click at [1162, 227] on span "[DOMAIN_NAME]" at bounding box center [1162, 229] width 70 height 13
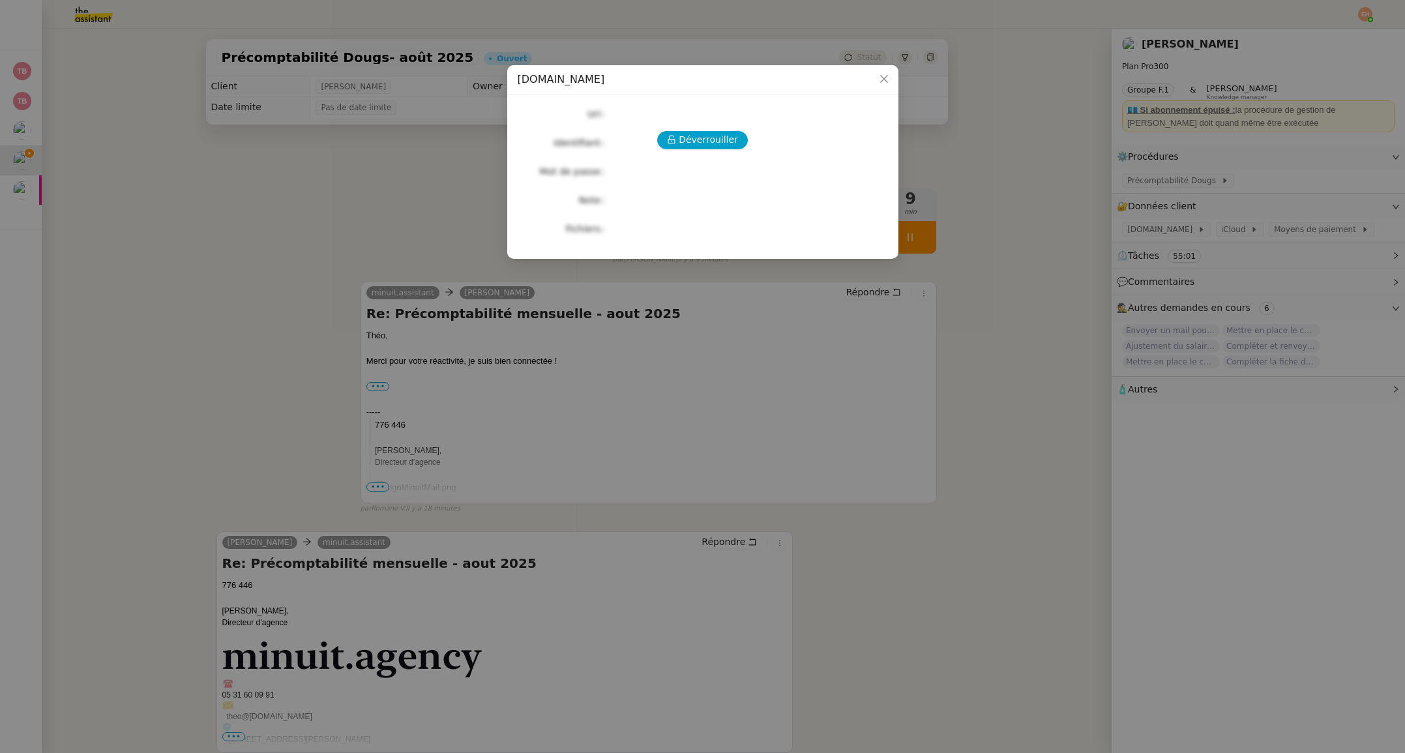
click at [1162, 227] on nz-modal-container "[DOMAIN_NAME] Déverrouiller Url Identifiant Mot de passe Note Fichiers Upload" at bounding box center [702, 376] width 1405 height 753
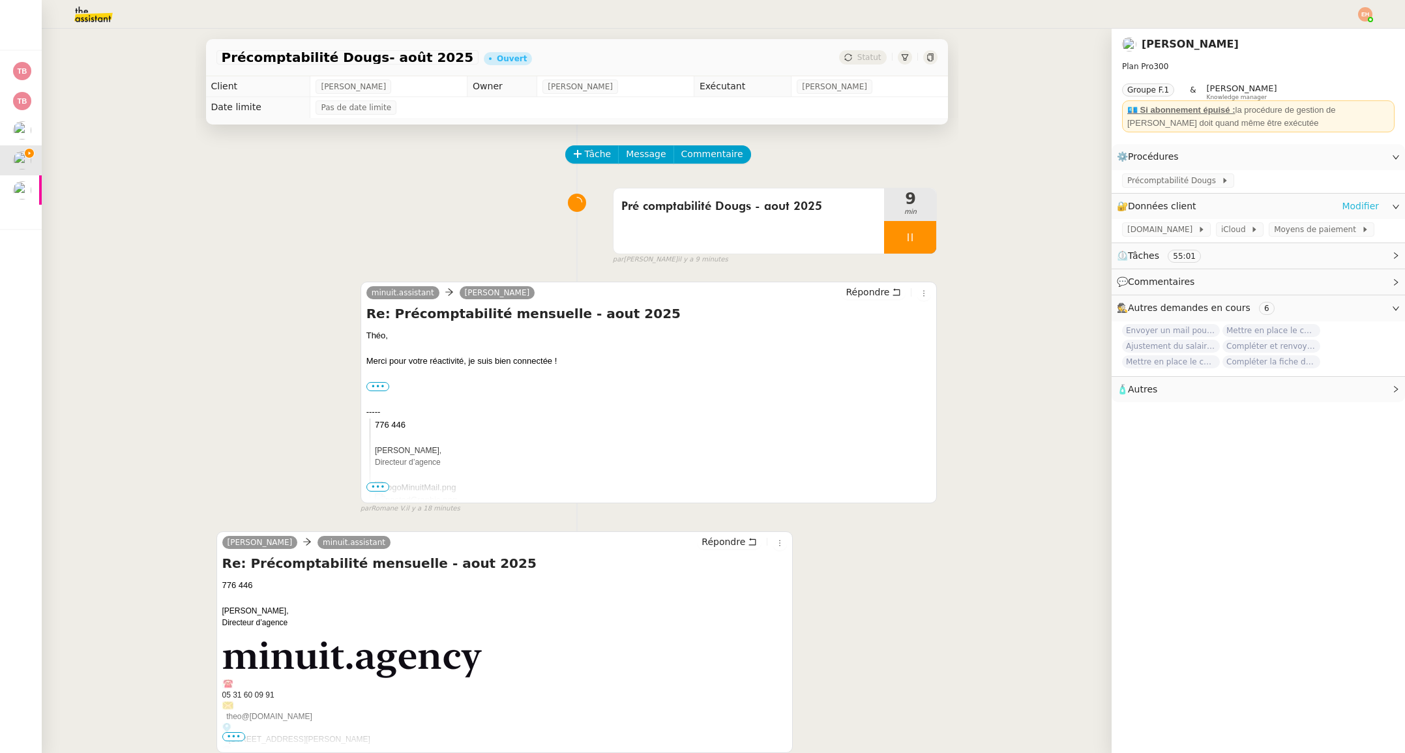
click at [1362, 202] on link "Modifier" at bounding box center [1359, 206] width 37 height 15
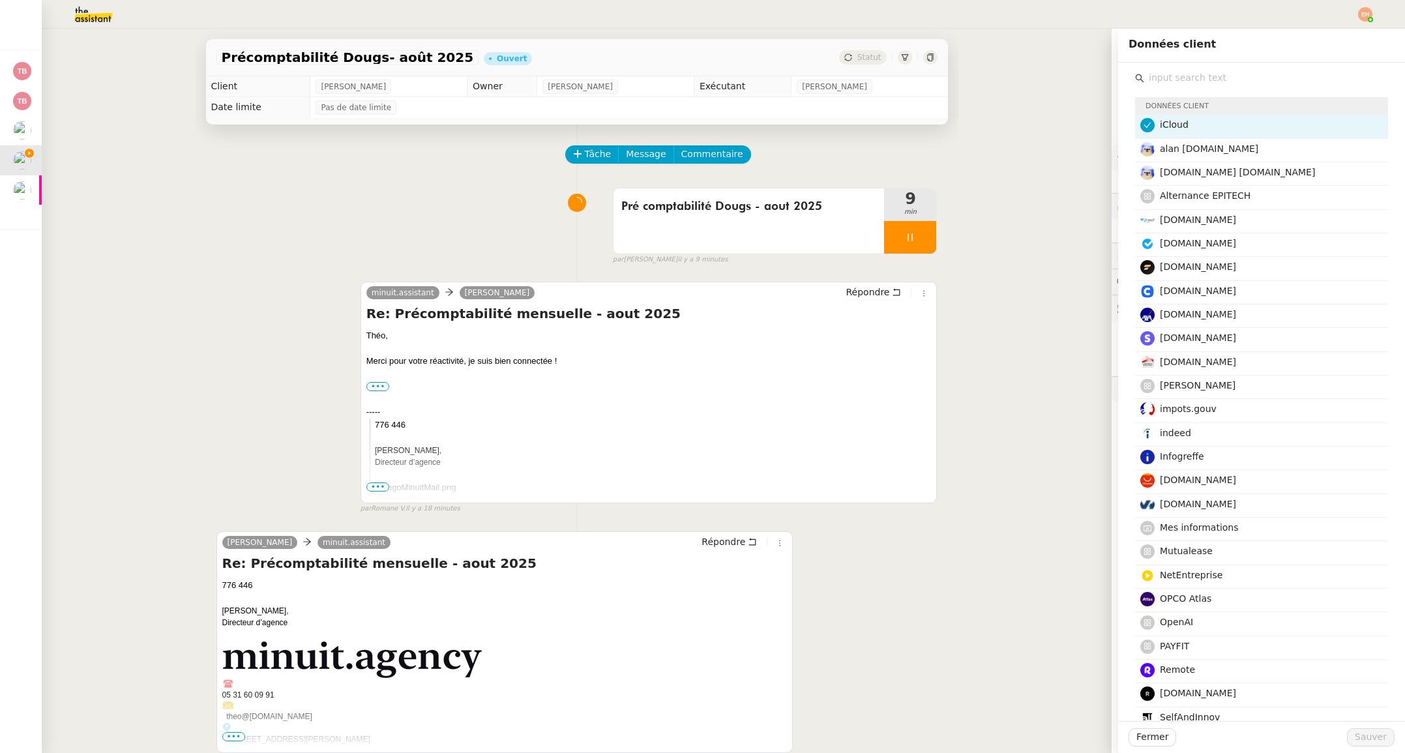
click at [1178, 81] on input "text" at bounding box center [1266, 78] width 244 height 18
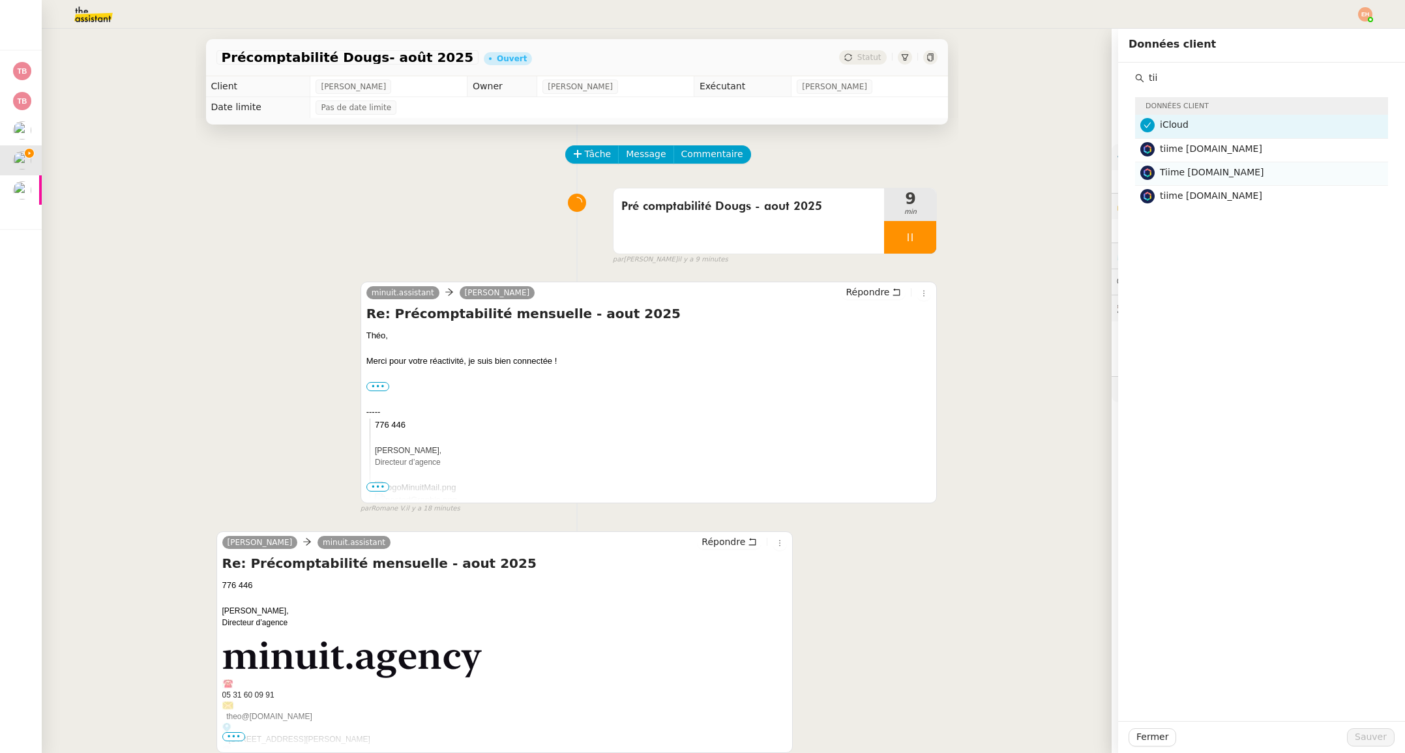
type input "tii"
click at [1173, 174] on span "Tiime [DOMAIN_NAME]" at bounding box center [1212, 172] width 104 height 10
click at [1378, 738] on span "Sauver" at bounding box center [1370, 736] width 32 height 15
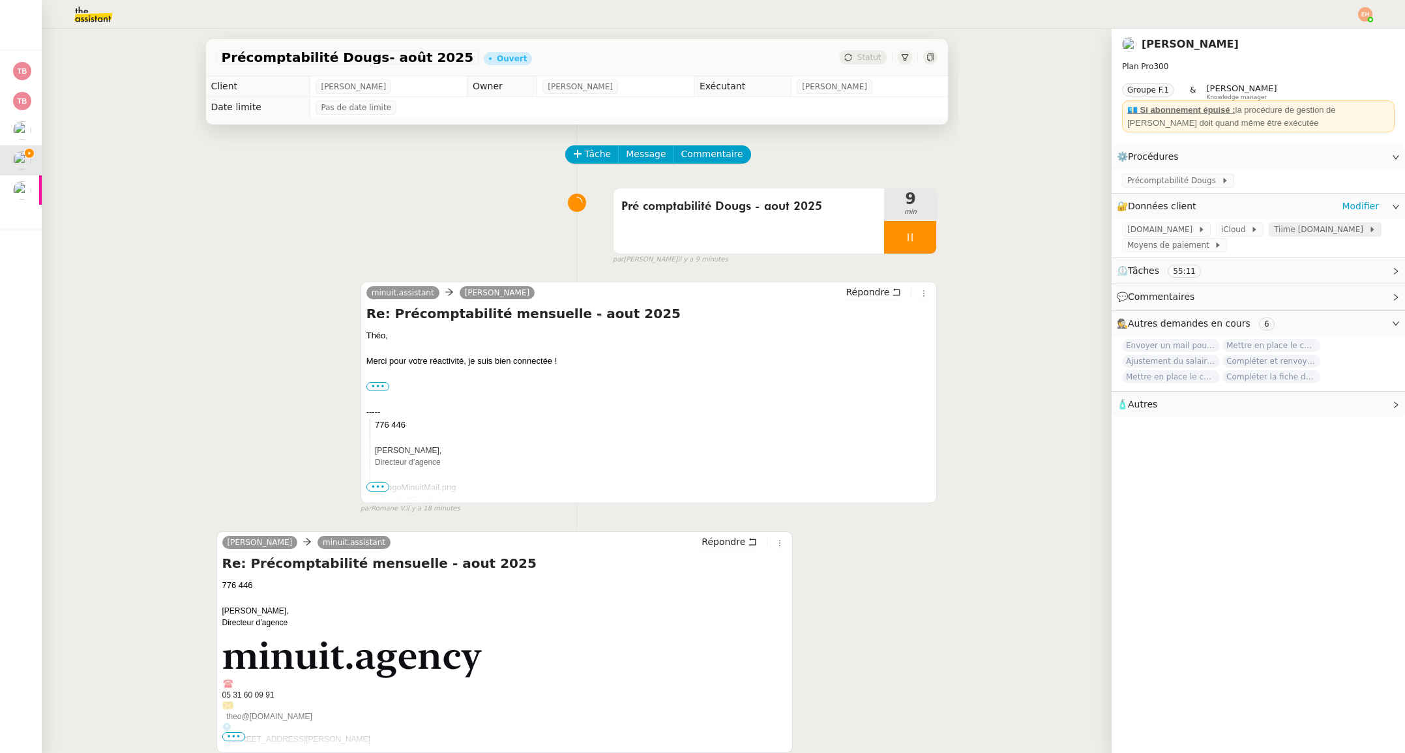
click at [1285, 227] on span "Tiime [DOMAIN_NAME]" at bounding box center [1321, 229] width 94 height 13
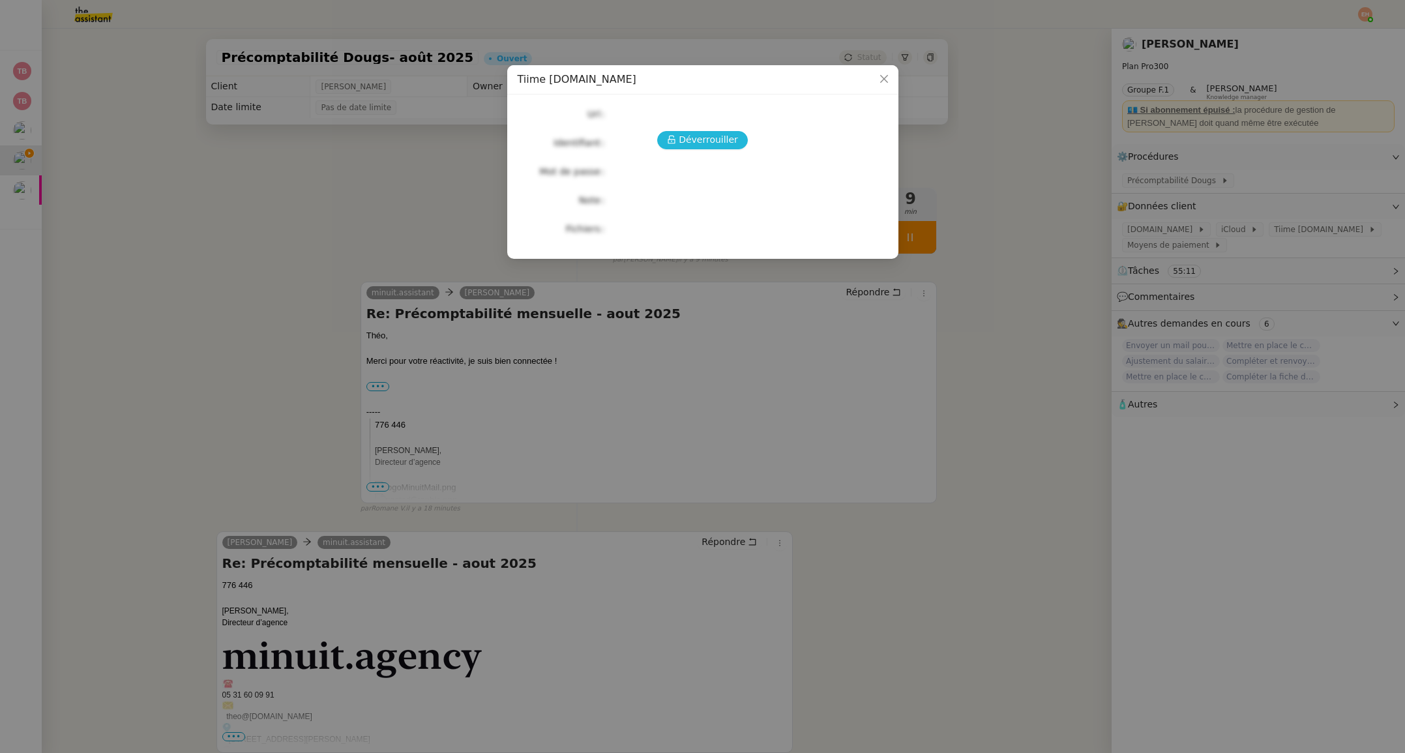
click at [700, 136] on span "Déverrouiller" at bounding box center [708, 139] width 59 height 15
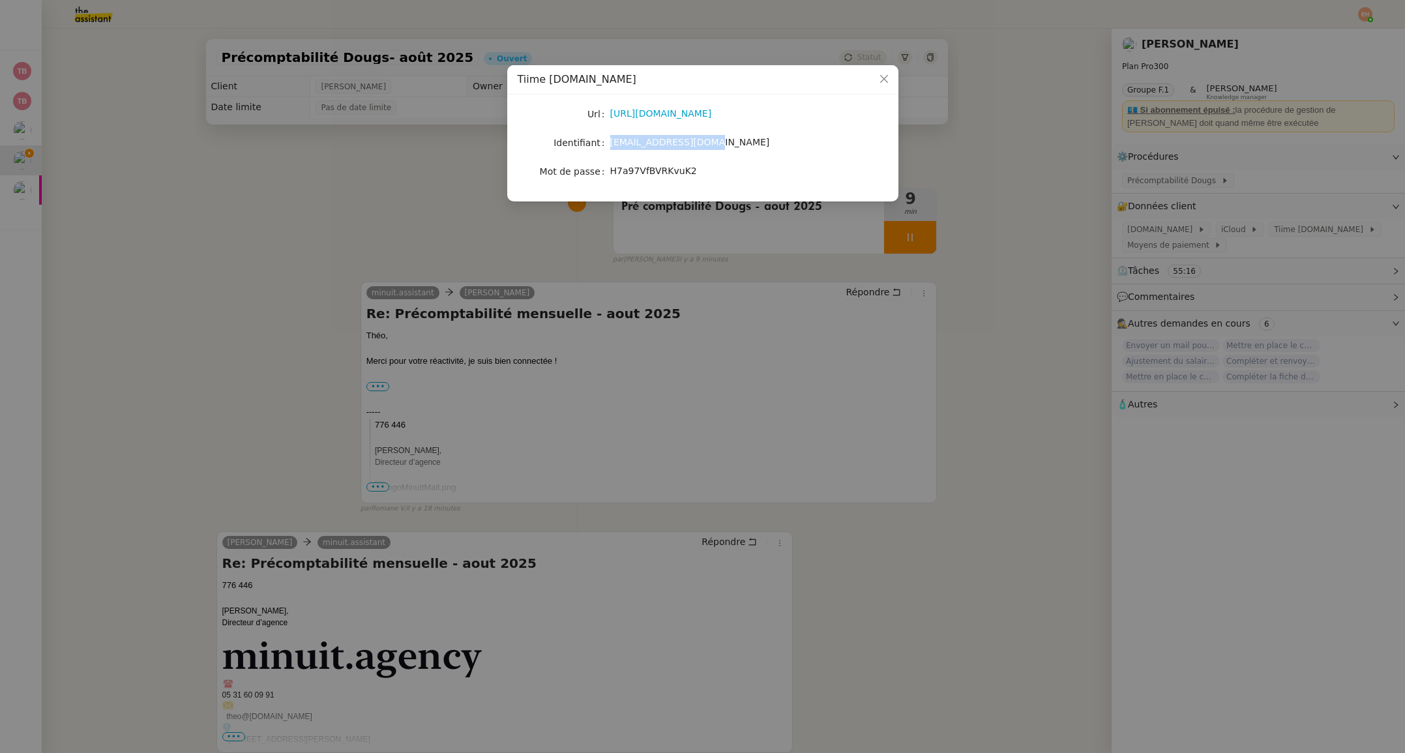
drag, startPoint x: 616, startPoint y: 145, endPoint x: 588, endPoint y: 138, distance: 29.1
click at [610, 147] on div "[EMAIL_ADDRESS][DOMAIN_NAME]" at bounding box center [718, 142] width 216 height 15
copy span "[EMAIL_ADDRESS][DOMAIN_NAME]"
click at [443, 7] on nz-modal-container "Tiime [DOMAIN_NAME] Url [URL][DOMAIN_NAME] Identifiant [EMAIL_ADDRESS][DOMAIN_N…" at bounding box center [702, 376] width 1405 height 753
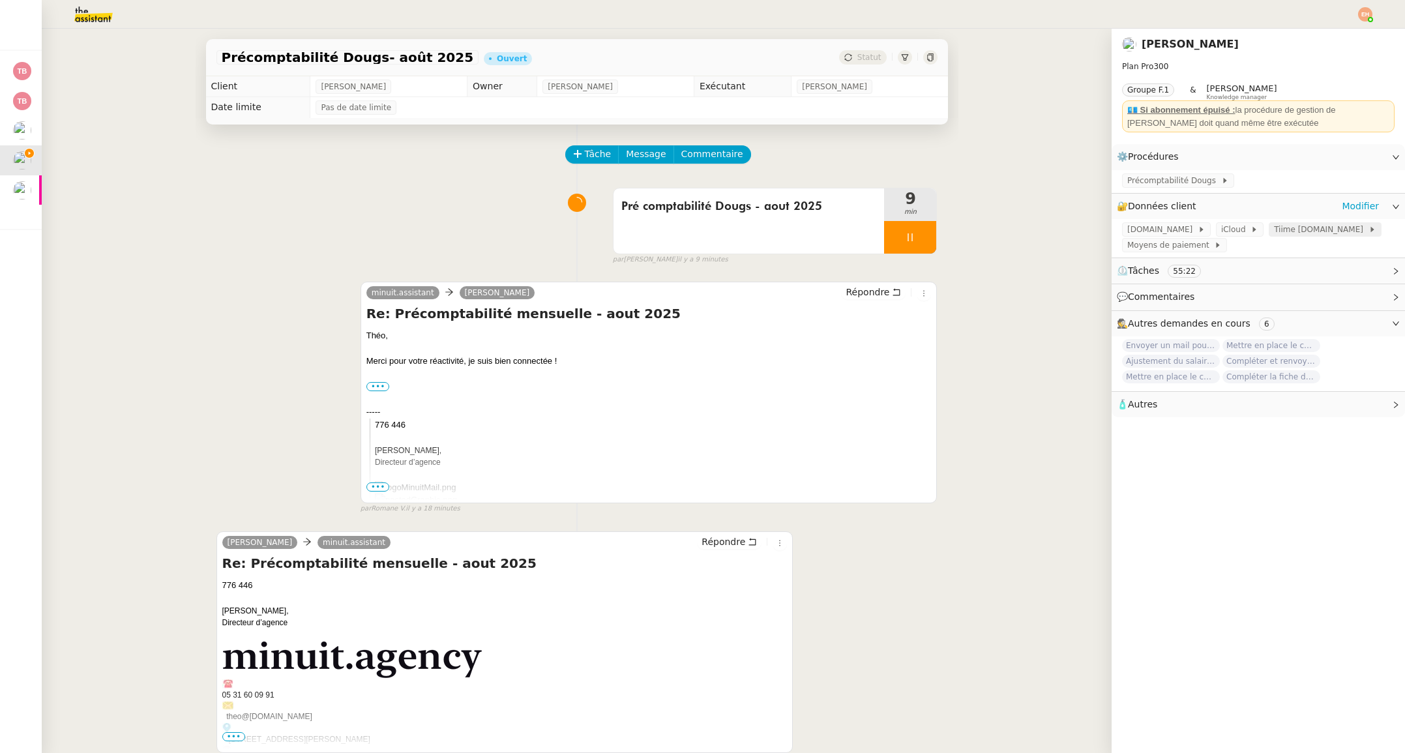
click at [1285, 229] on span "Tiime [DOMAIN_NAME]" at bounding box center [1321, 229] width 94 height 13
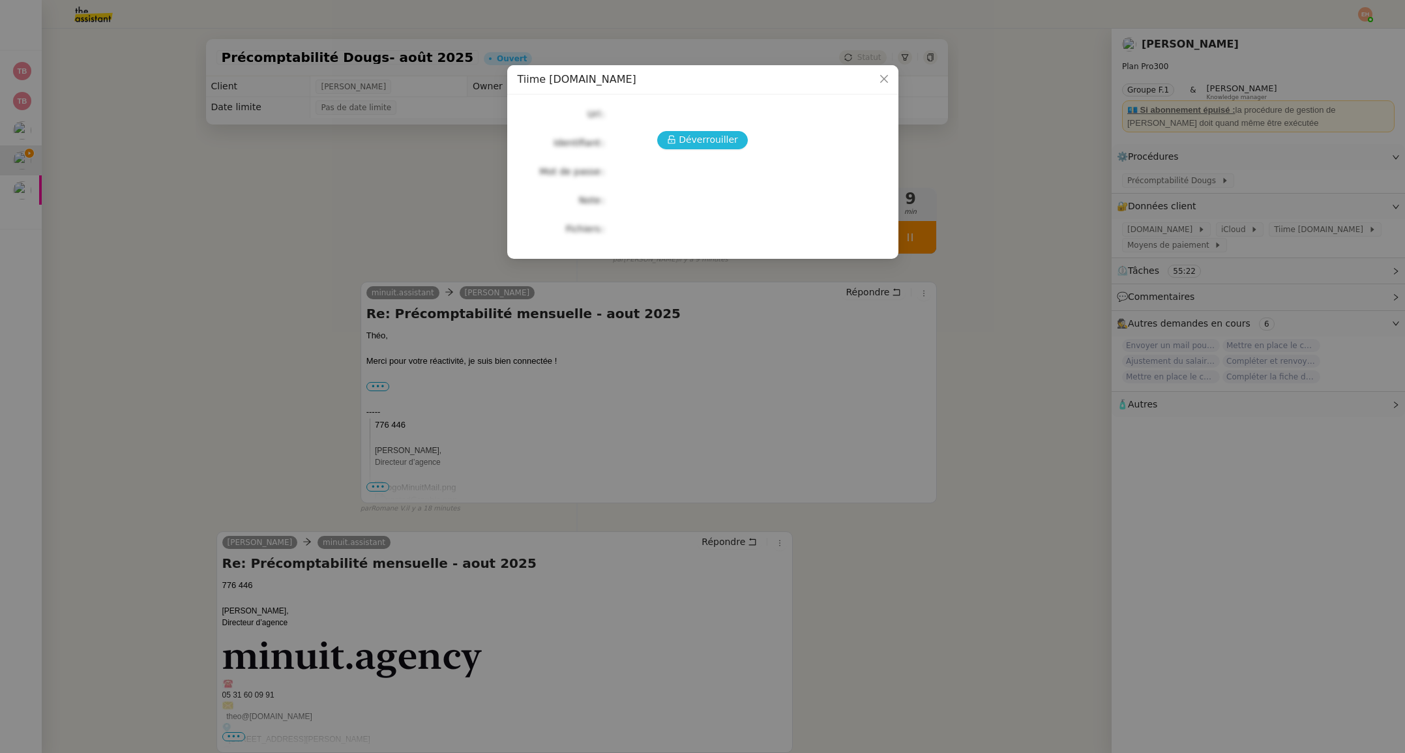
click at [709, 143] on span "Déverrouiller" at bounding box center [708, 139] width 59 height 15
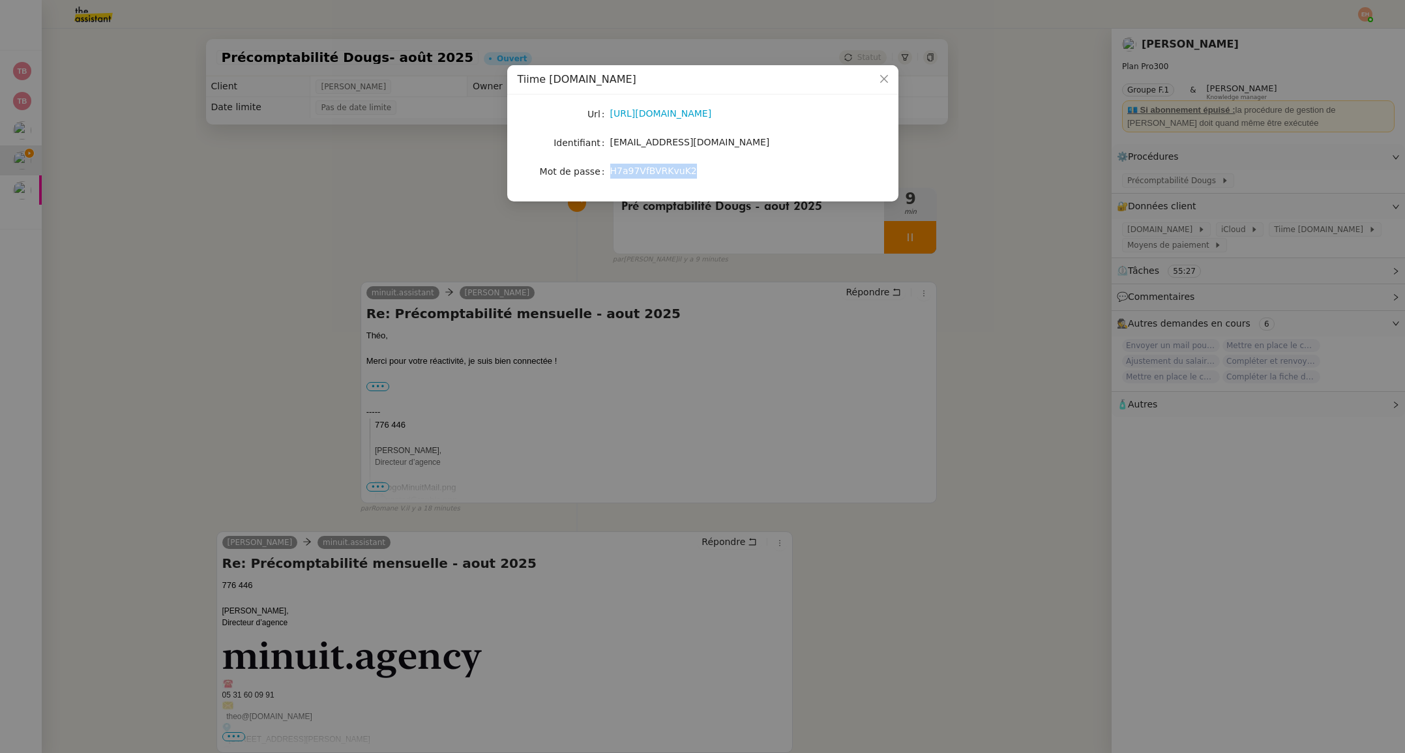
drag, startPoint x: 709, startPoint y: 175, endPoint x: 602, endPoint y: 160, distance: 107.9
click at [612, 177] on div "H7a97VfBVRKvuK2" at bounding box center [718, 171] width 216 height 15
copy span "H7a97VfBVRKvuK2"
click at [401, 229] on nz-modal-container "Tiime [DOMAIN_NAME] Url [URL][DOMAIN_NAME] Identifiant [EMAIL_ADDRESS][DOMAIN_N…" at bounding box center [702, 376] width 1405 height 753
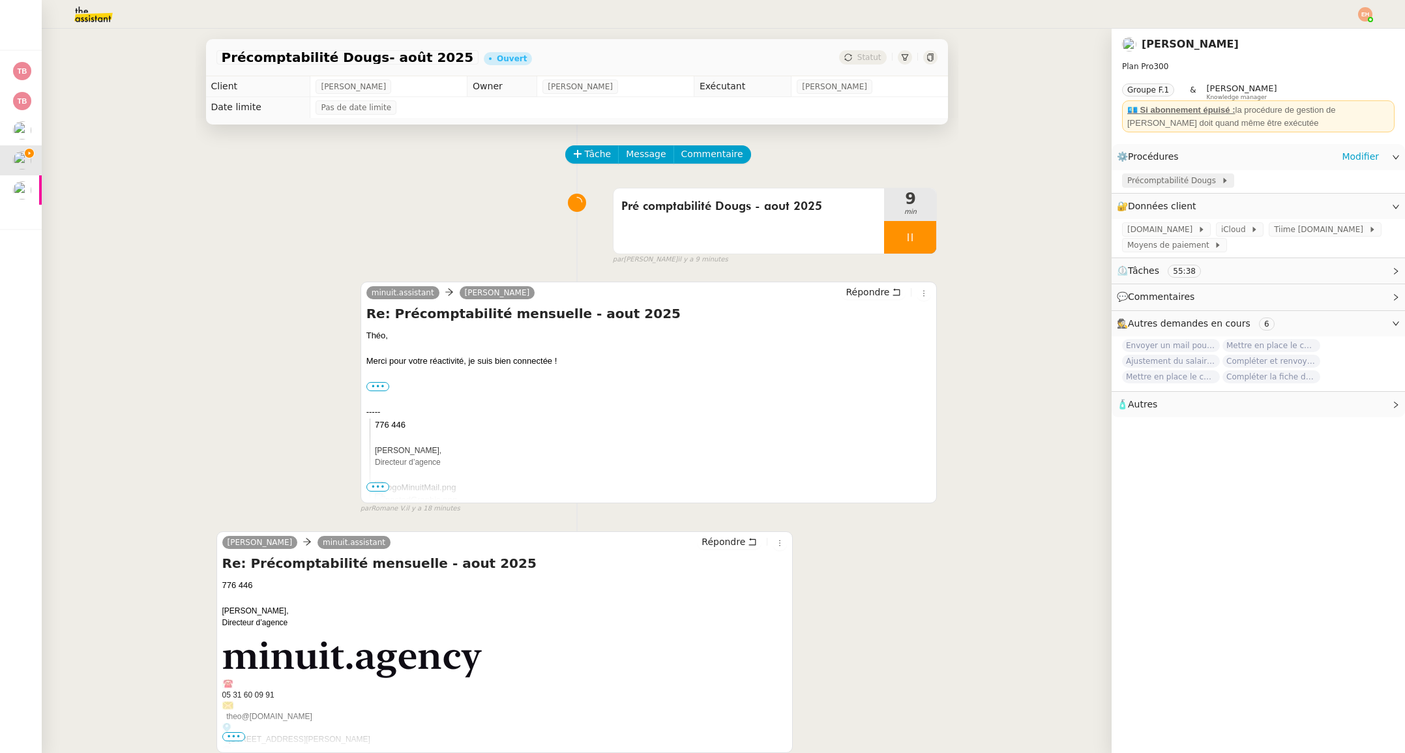
click at [1157, 185] on span "Précomptabilité Dougs" at bounding box center [1174, 180] width 94 height 13
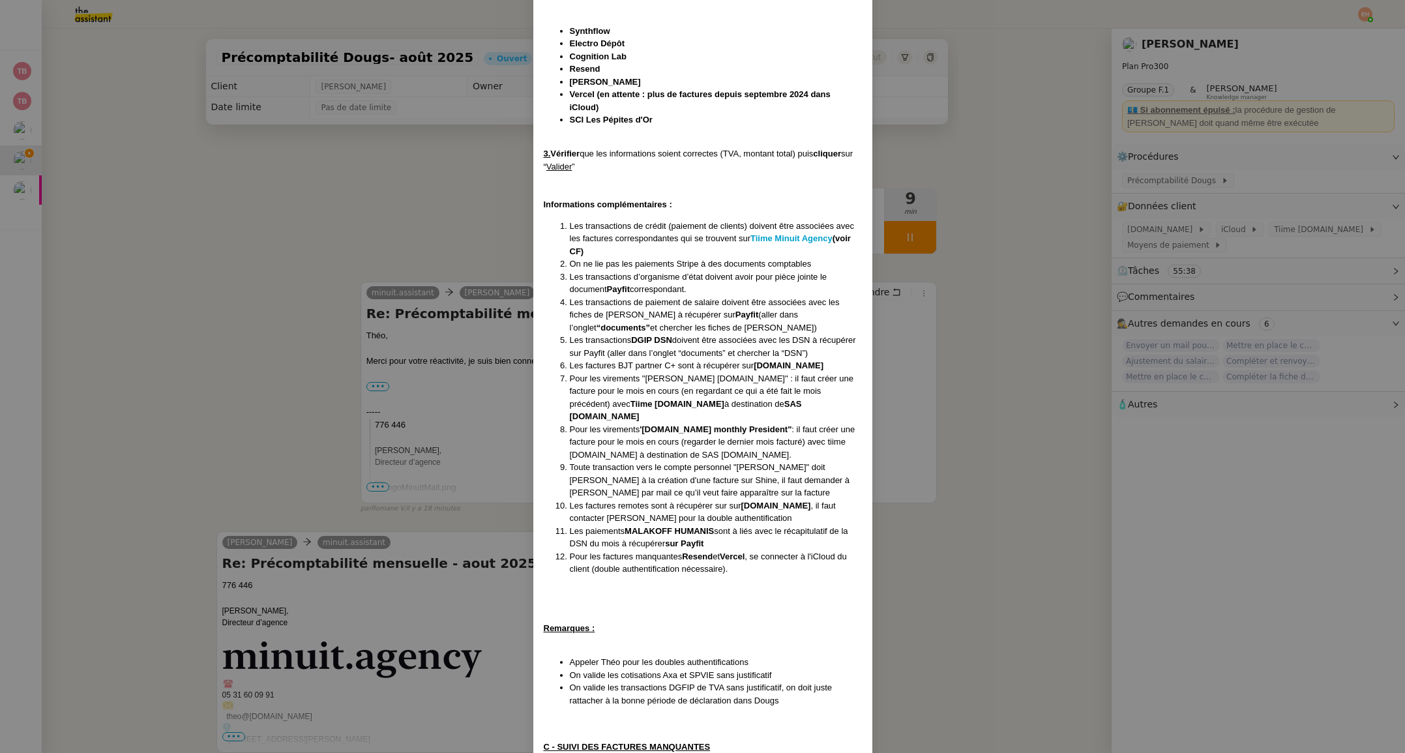
scroll to position [537, 0]
drag, startPoint x: 1212, startPoint y: 163, endPoint x: 1236, endPoint y: 166, distance: 23.7
click at [1212, 164] on nz-modal-container "Création le [DATE] MAJ le [DATE] Contexte : Le client souhaite que nous fassion…" at bounding box center [702, 376] width 1405 height 753
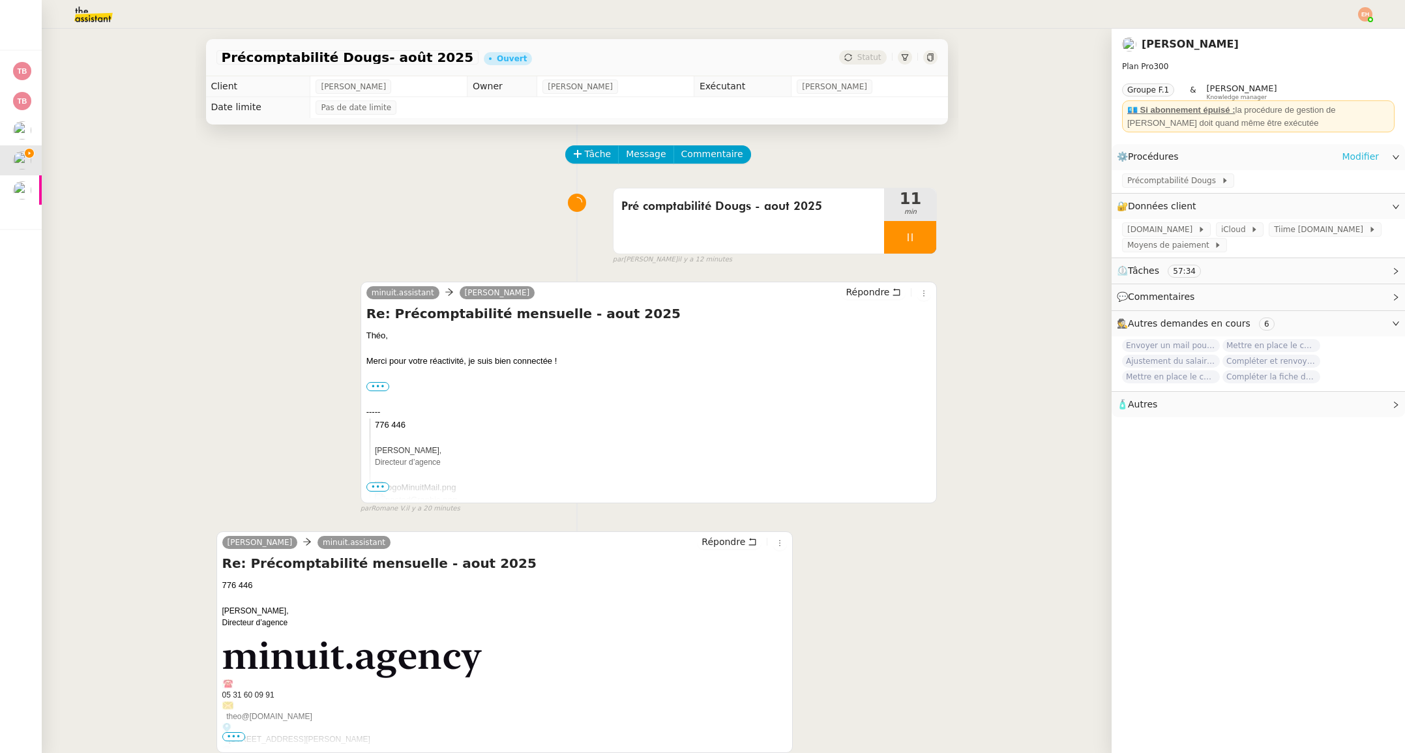
click at [1349, 154] on link "Modifier" at bounding box center [1359, 156] width 37 height 15
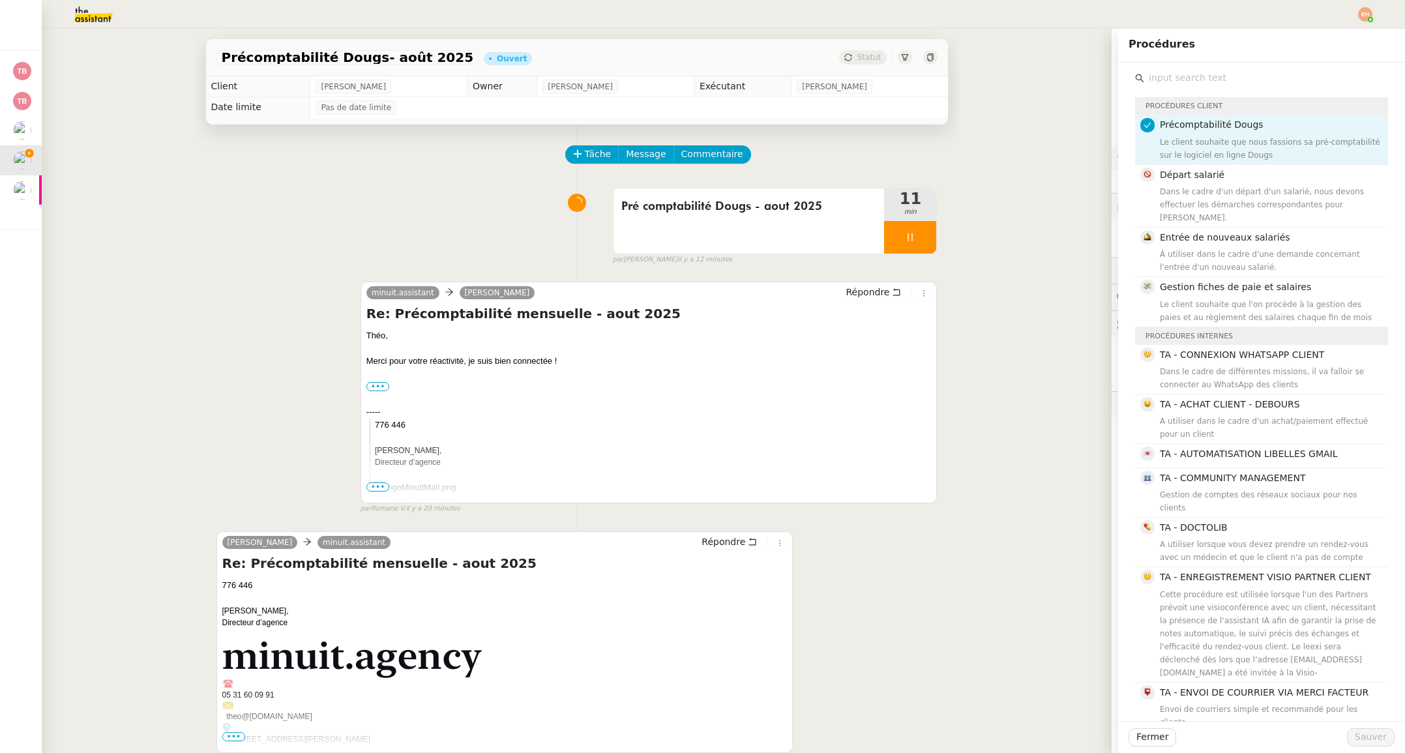
click at [1021, 220] on div "Précomptabilité Dougs- août 2025 Ouvert Statut Client [PERSON_NAME] Owner [PERS…" at bounding box center [577, 391] width 1070 height 724
click at [1141, 738] on span "Fermer" at bounding box center [1152, 736] width 32 height 15
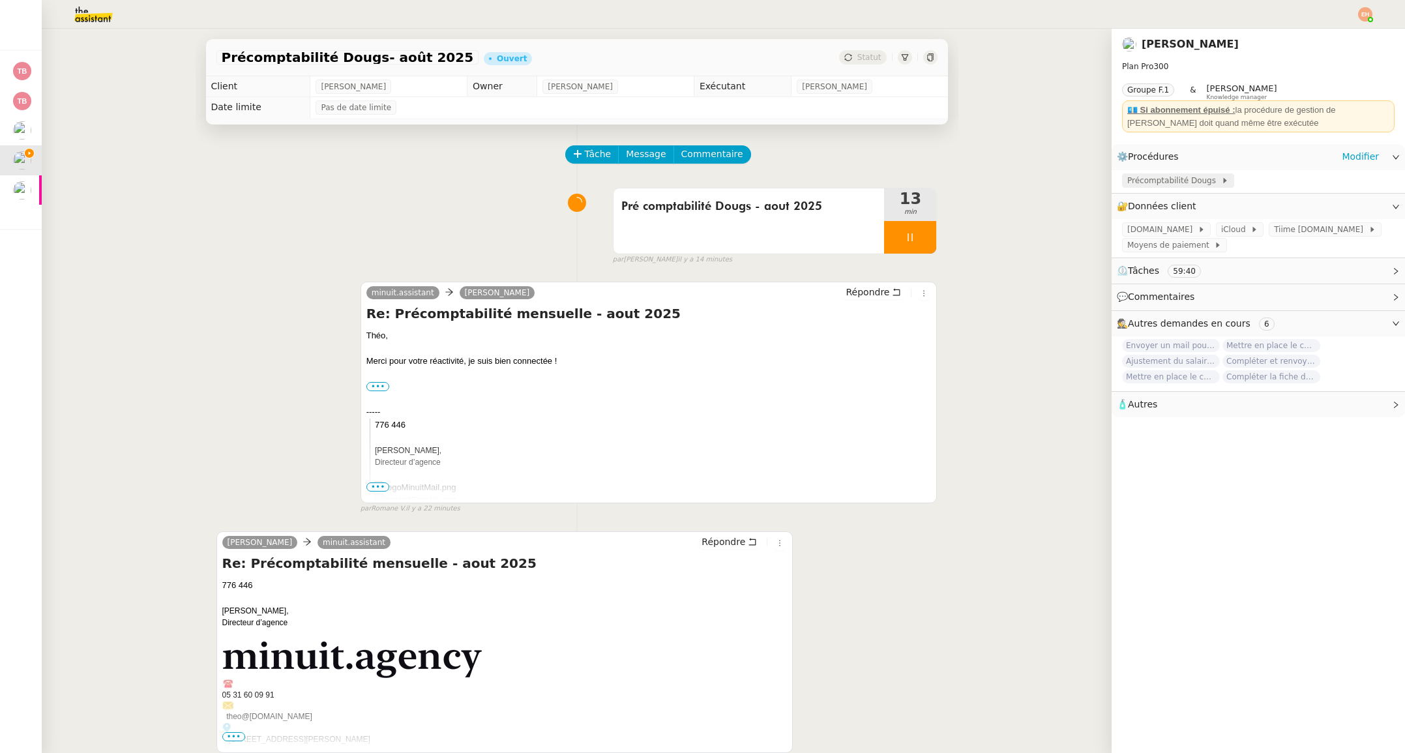
click at [1182, 182] on span "Précomptabilité Dougs" at bounding box center [1174, 180] width 94 height 13
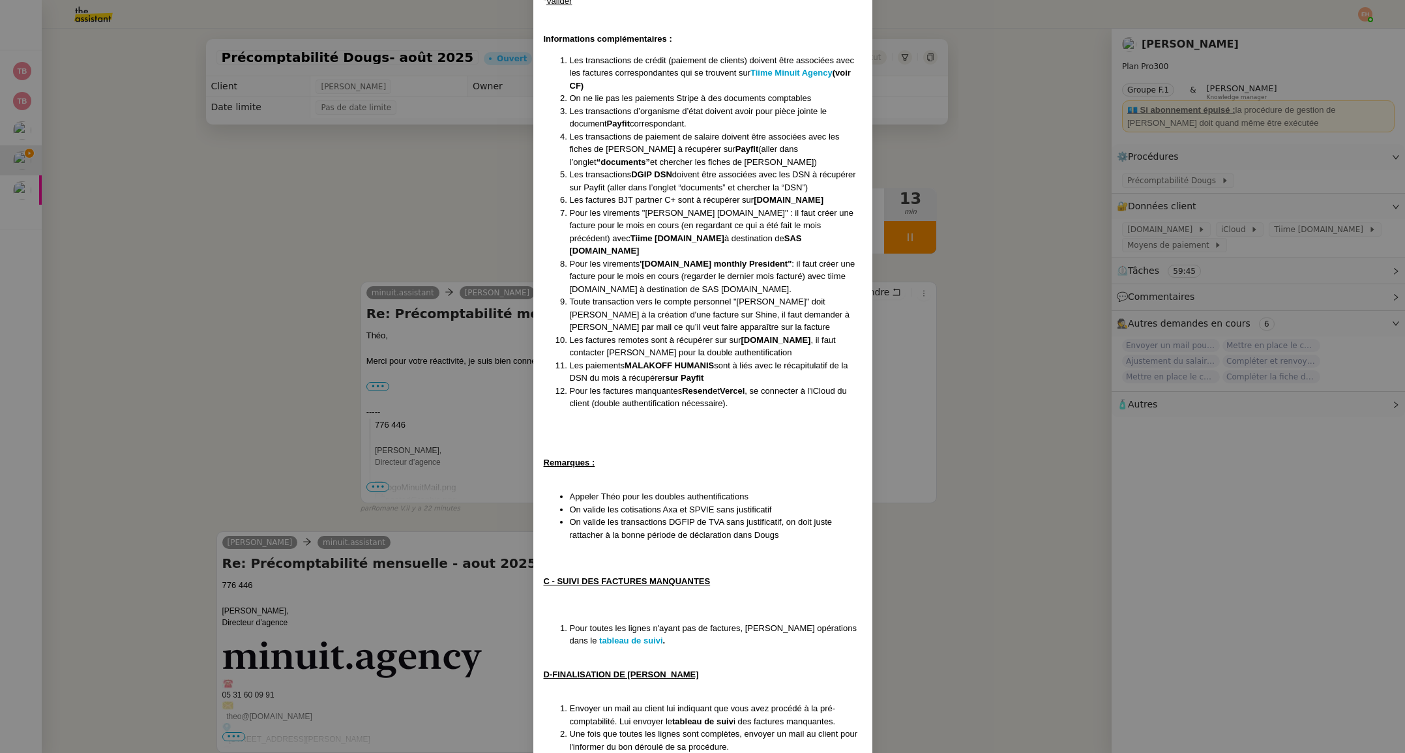
scroll to position [703, 0]
click at [271, 190] on nz-modal-container "Création le [DATE] MAJ le [DATE] Contexte : Le client souhaite que nous fassion…" at bounding box center [702, 376] width 1405 height 753
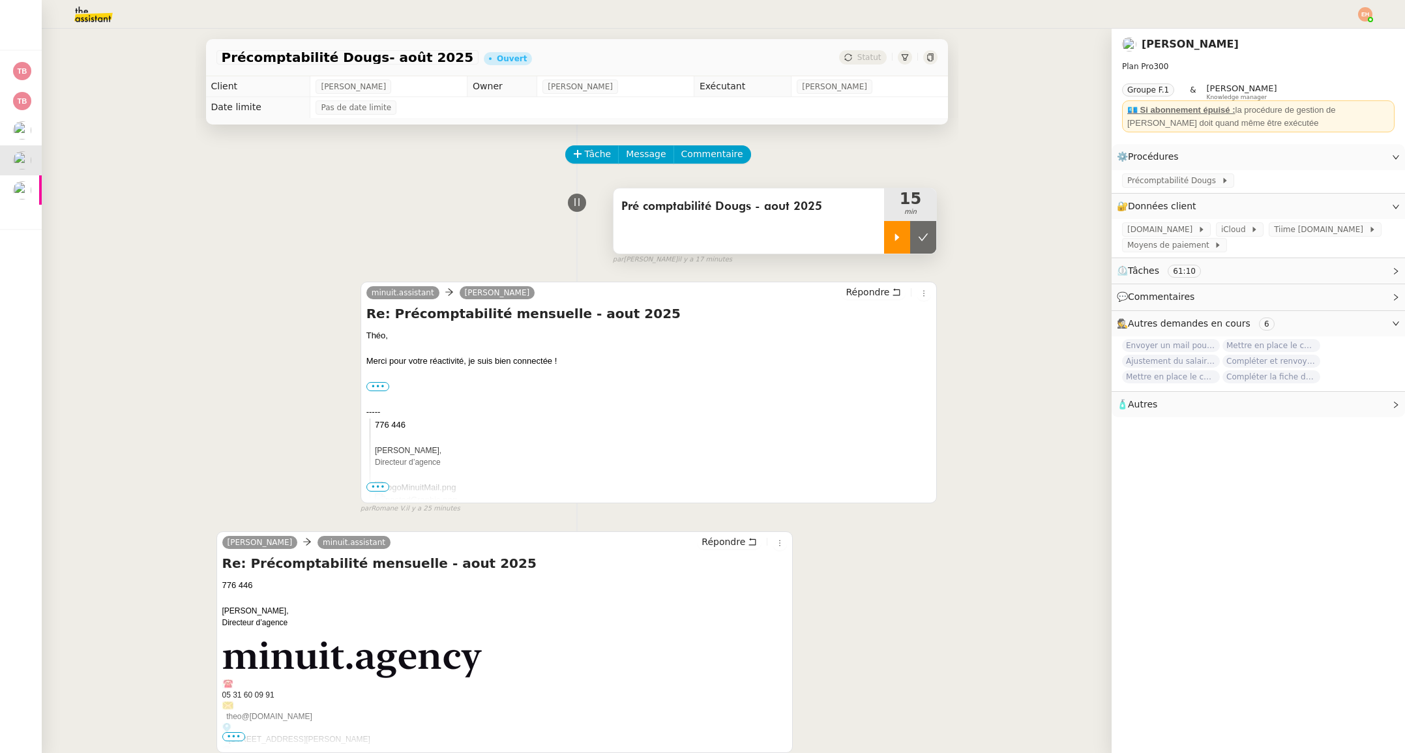
click at [903, 242] on div at bounding box center [897, 237] width 26 height 33
click at [1359, 208] on link "Modifier" at bounding box center [1359, 206] width 37 height 15
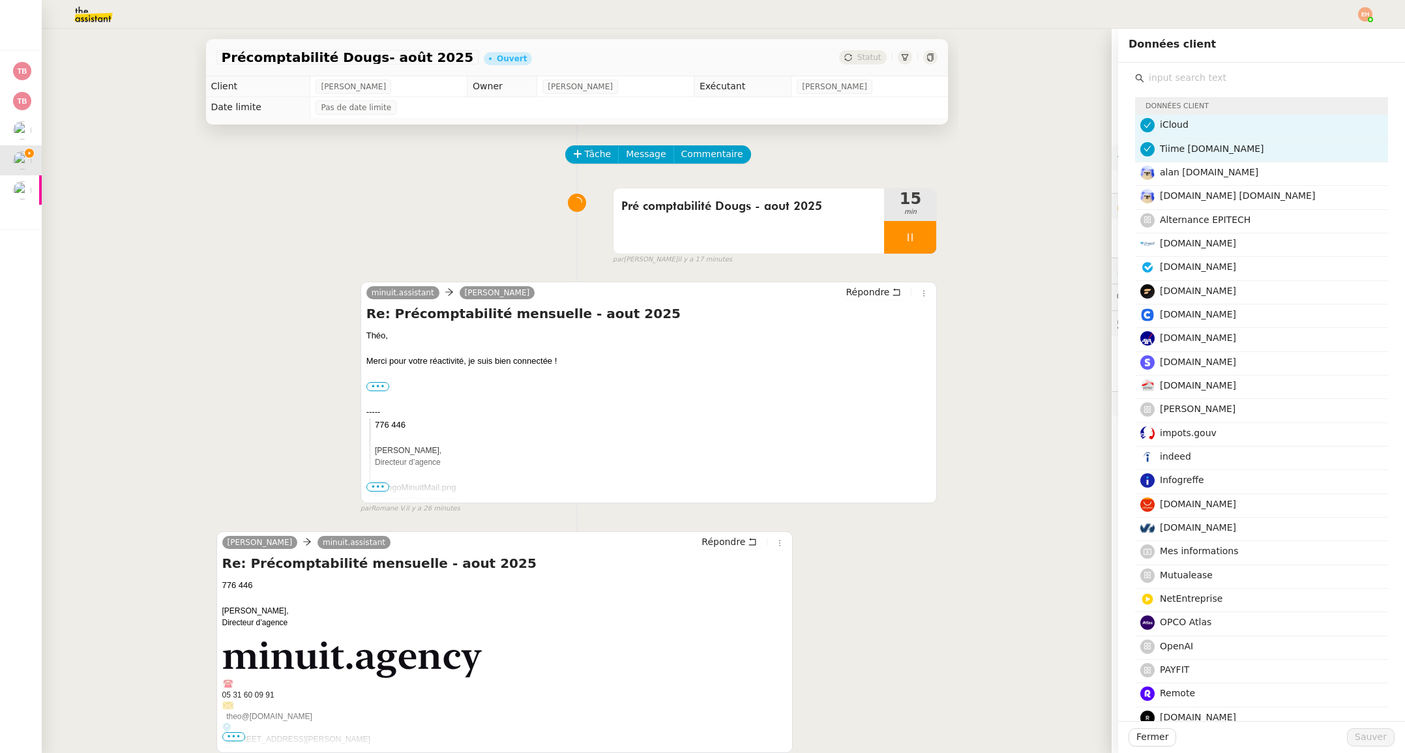
click at [1186, 76] on input "text" at bounding box center [1266, 78] width 244 height 18
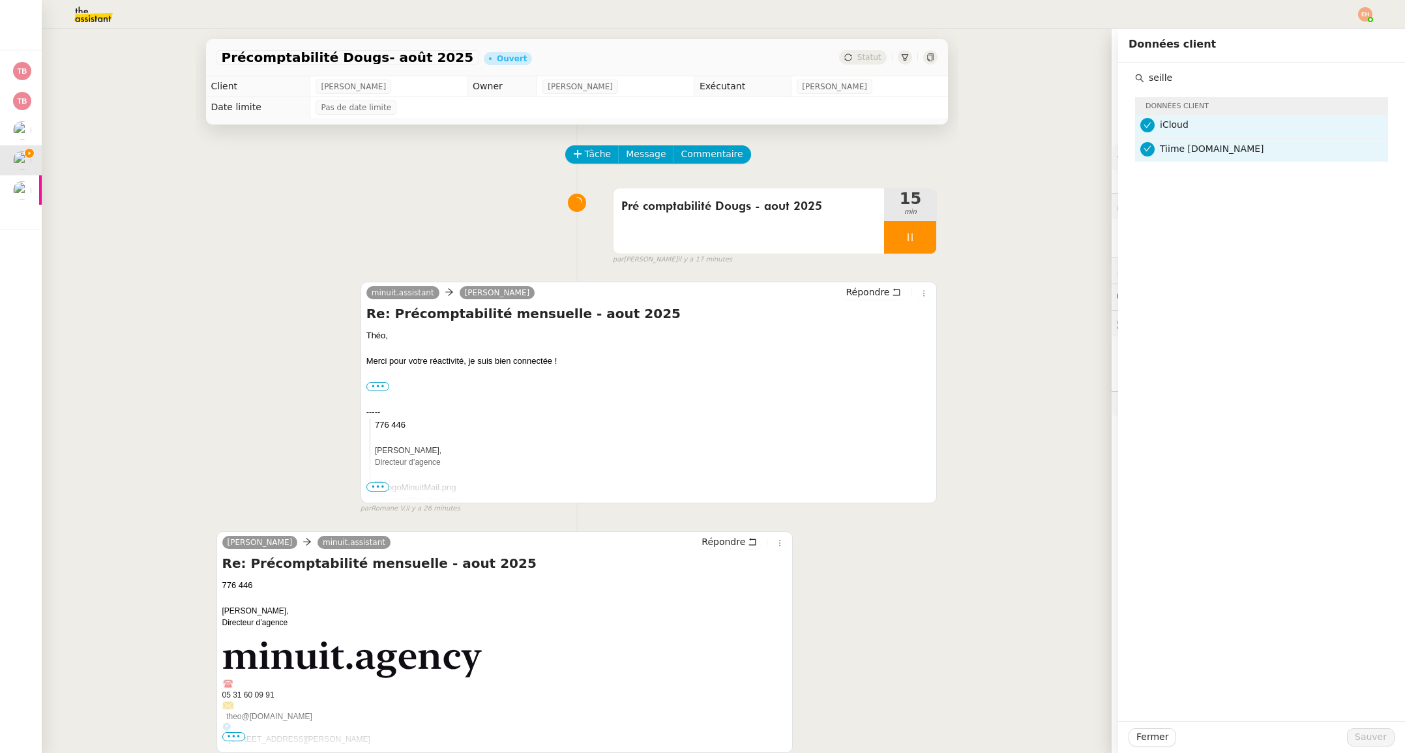
click at [1192, 76] on input "seille" at bounding box center [1266, 78] width 244 height 18
type input "swile"
drag, startPoint x: 1177, startPoint y: 178, endPoint x: 1242, endPoint y: 343, distance: 177.7
click at [1177, 178] on h4 "Swile" at bounding box center [1270, 172] width 220 height 15
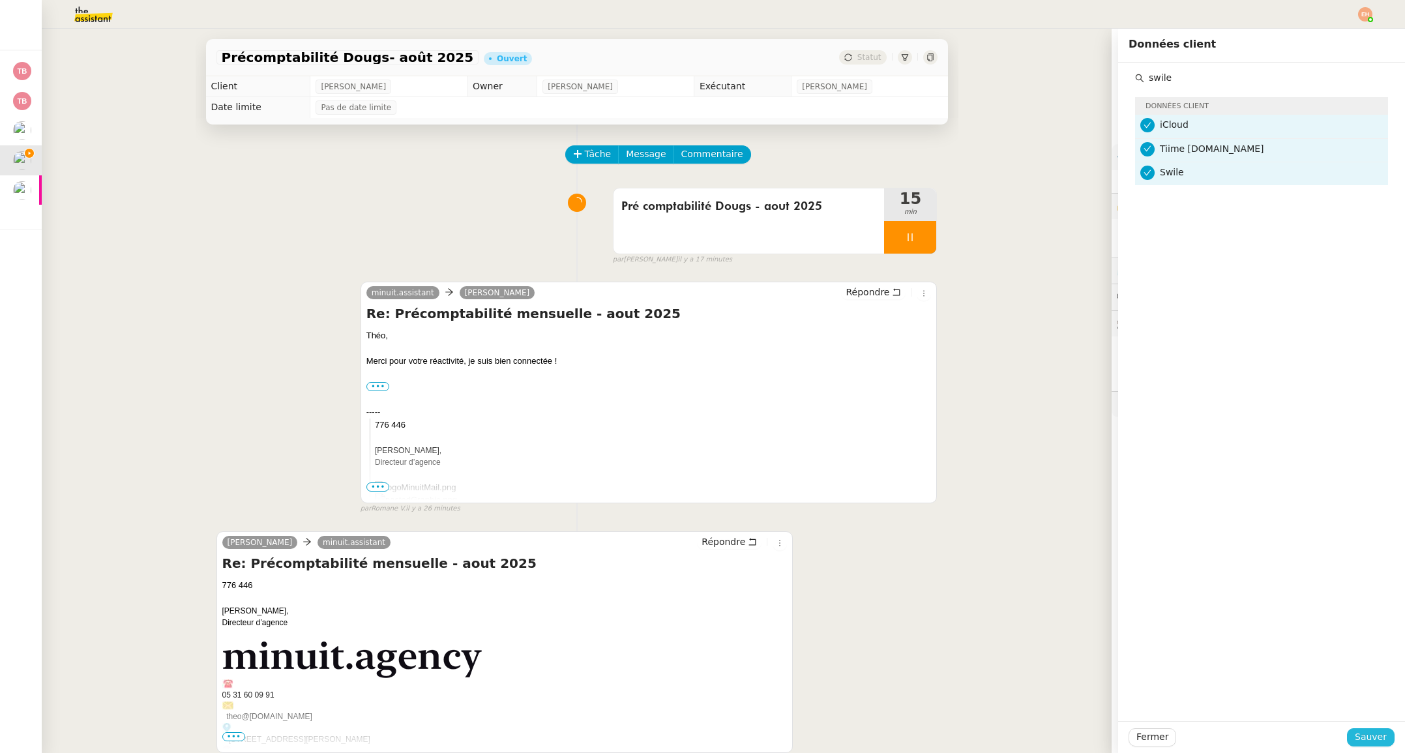
click at [1382, 730] on span "Sauver" at bounding box center [1370, 736] width 32 height 15
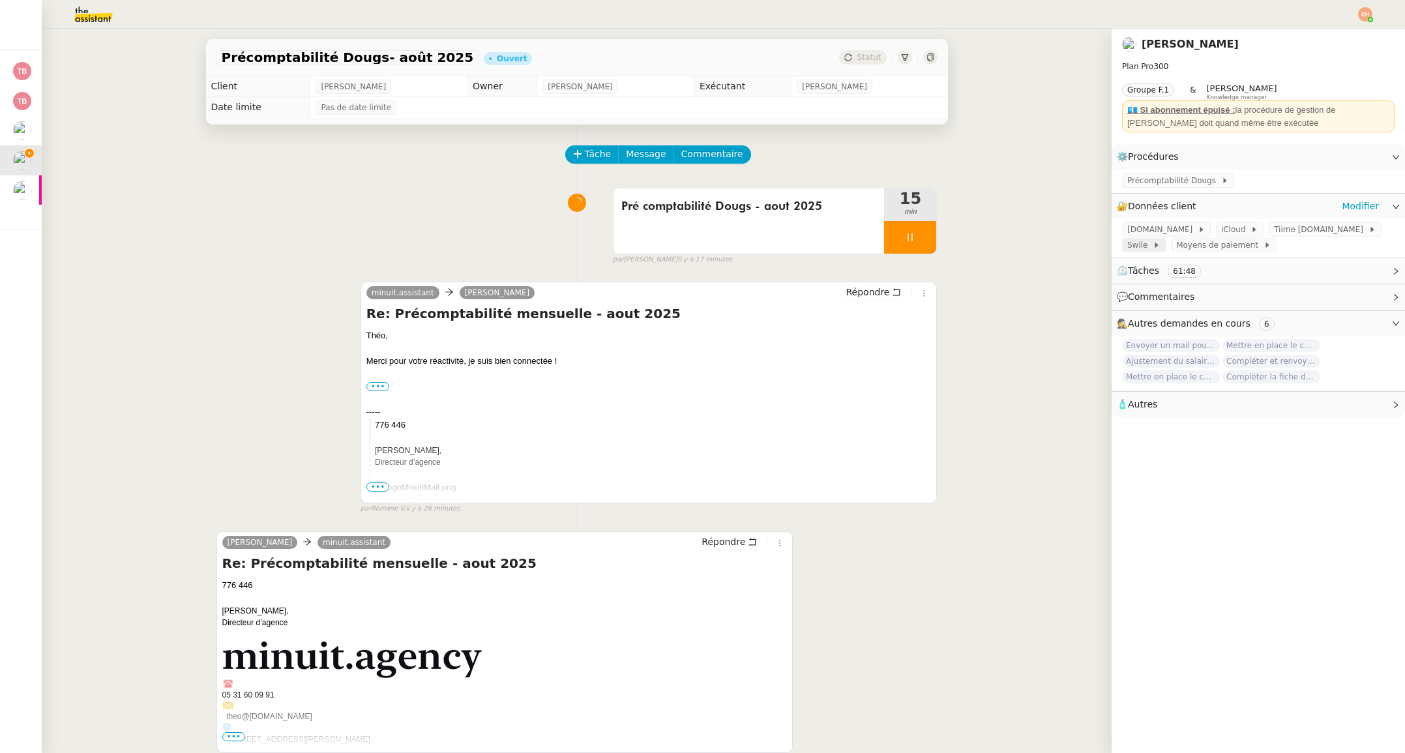
click at [1137, 246] on span "Swile" at bounding box center [1139, 245] width 25 height 13
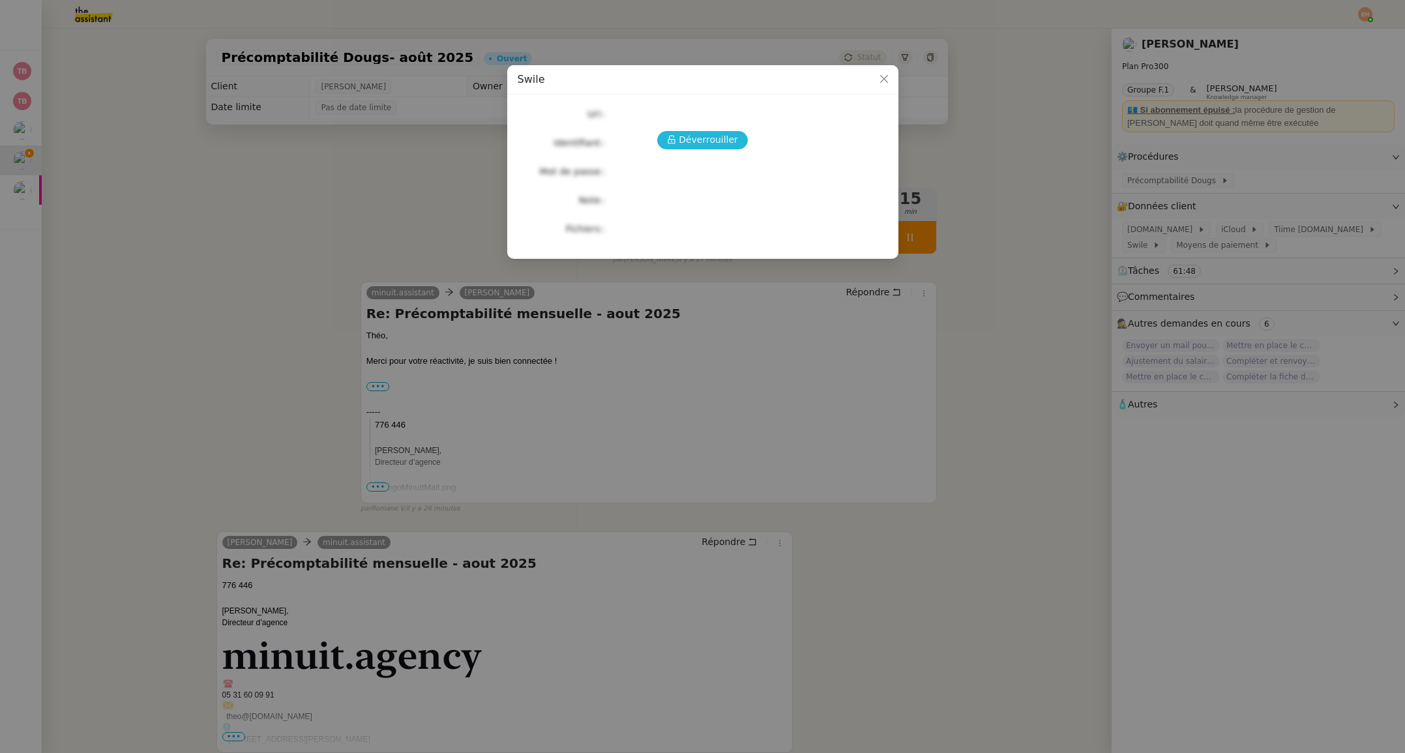
click at [697, 138] on span "Déverrouiller" at bounding box center [708, 139] width 59 height 15
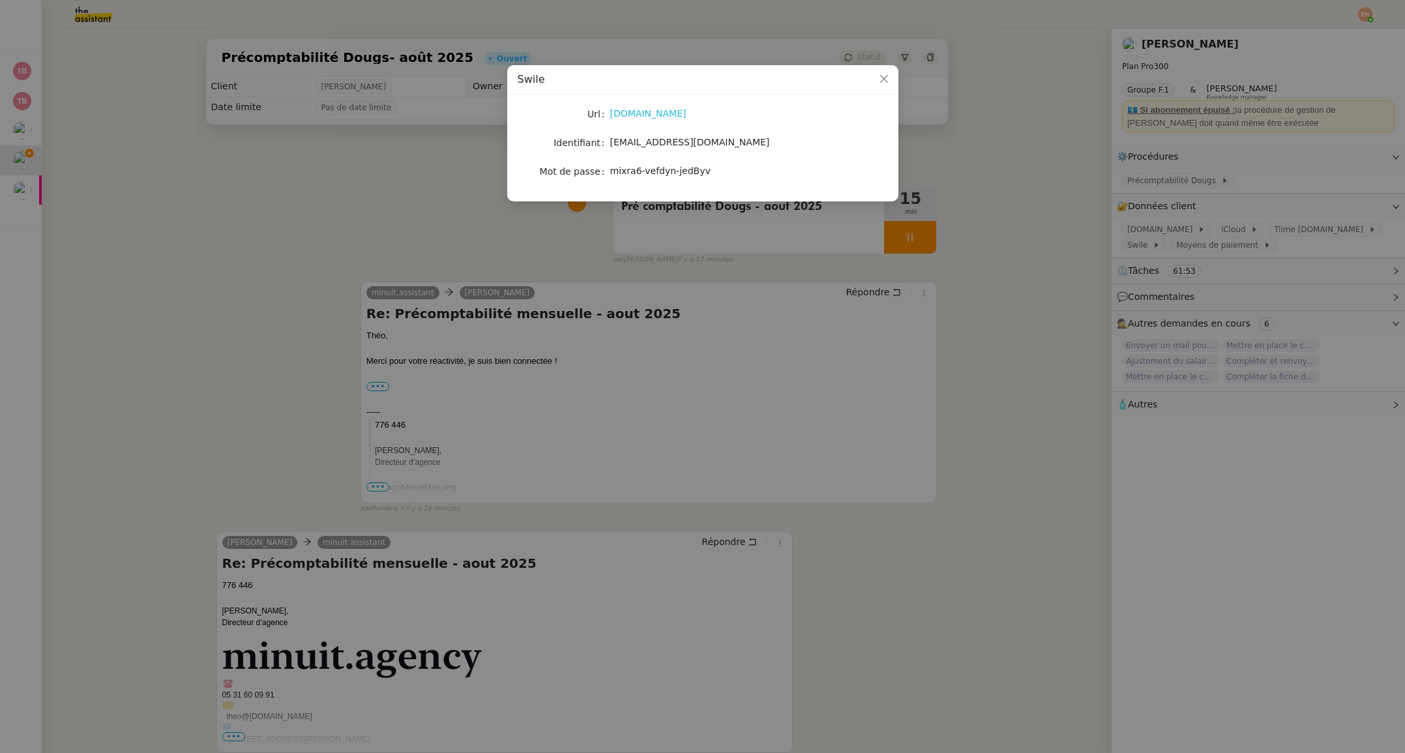
click at [624, 114] on link "[DOMAIN_NAME]" at bounding box center [648, 113] width 76 height 10
drag, startPoint x: 777, startPoint y: 143, endPoint x: 610, endPoint y: 145, distance: 166.9
click at [610, 145] on div "[EMAIL_ADDRESS][DOMAIN_NAME]" at bounding box center [718, 142] width 216 height 15
copy span "[EMAIL_ADDRESS][DOMAIN_NAME]"
click at [210, 157] on nz-modal-container "Swile Url [DOMAIN_NAME] Identifiant [EMAIL_ADDRESS][DOMAIN_NAME] Mot de passe […" at bounding box center [702, 376] width 1405 height 753
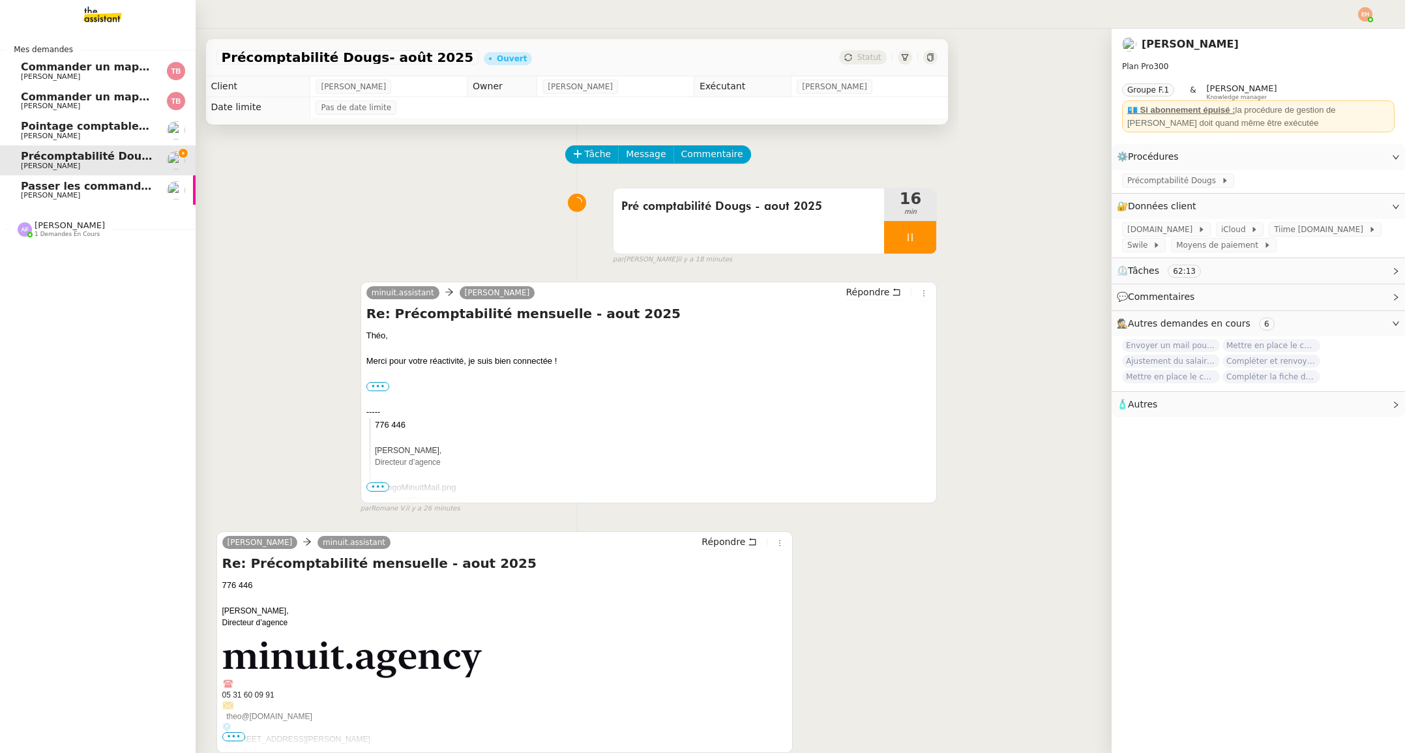
click at [29, 191] on span "[PERSON_NAME]" at bounding box center [50, 195] width 59 height 8
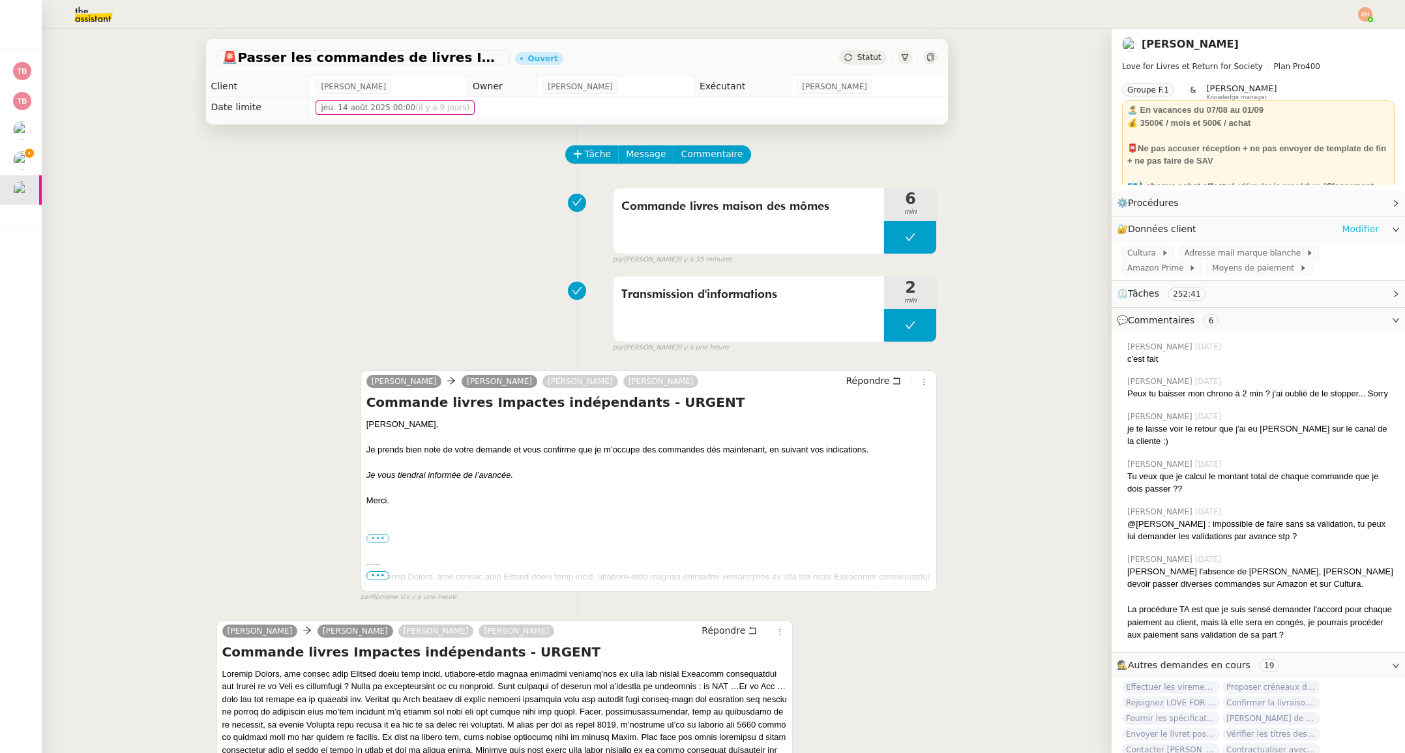
click at [1354, 230] on link "Modifier" at bounding box center [1359, 229] width 37 height 15
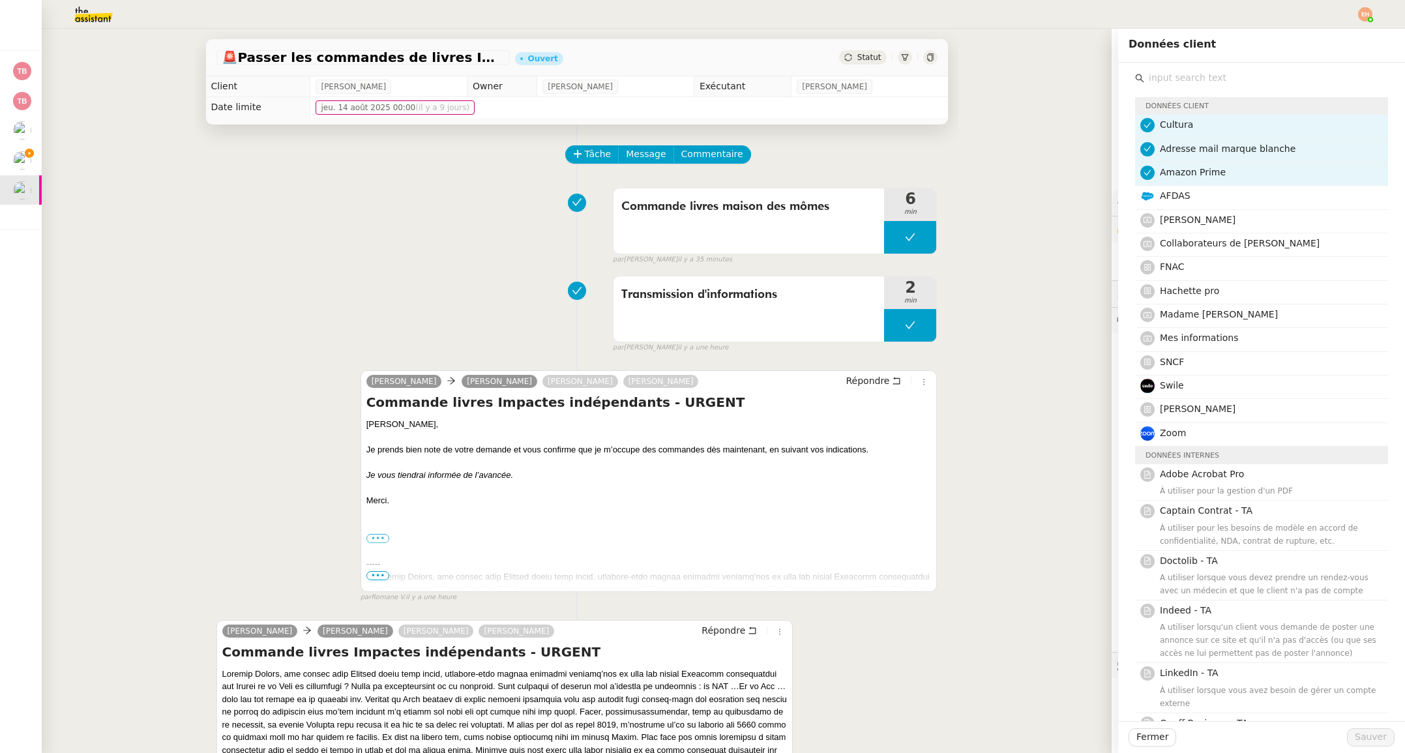
click at [1171, 78] on input "text" at bounding box center [1266, 78] width 244 height 18
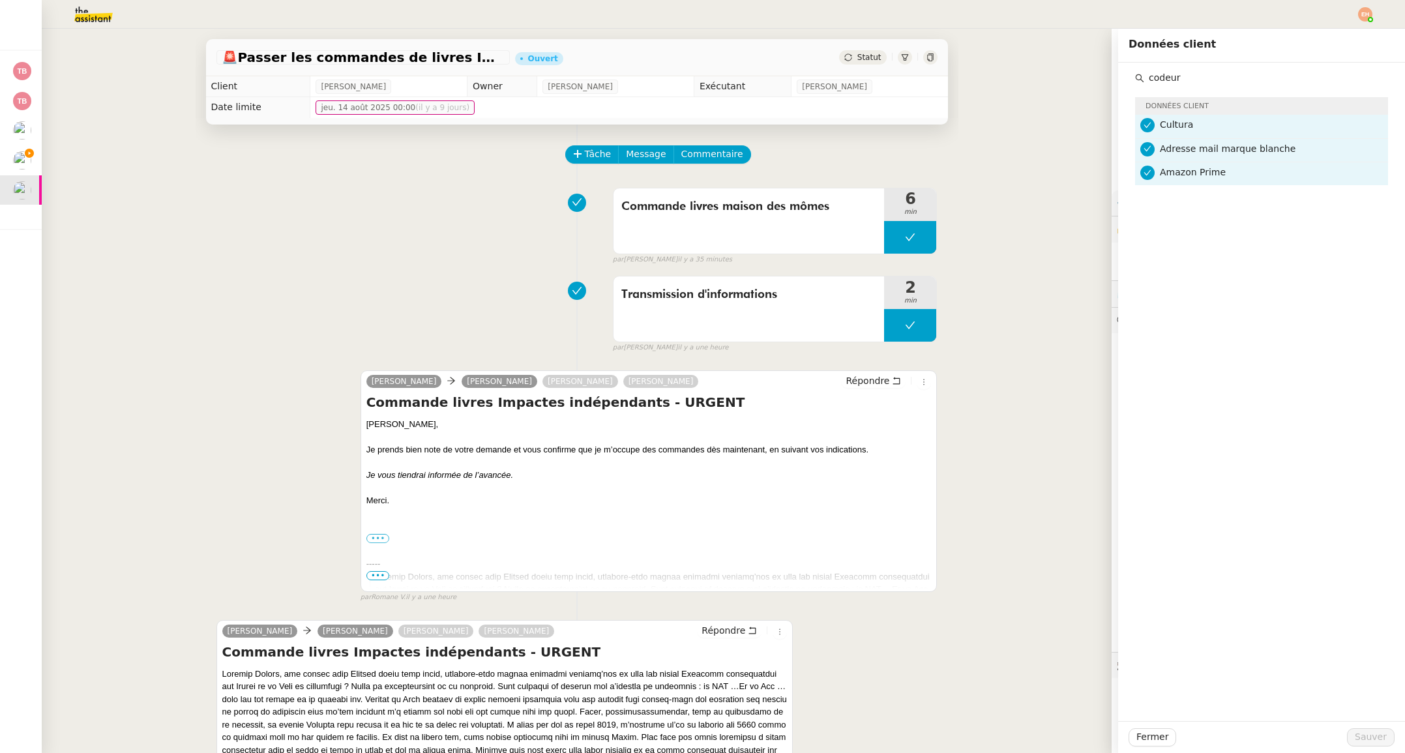
type input "codeur"
drag, startPoint x: 344, startPoint y: 185, endPoint x: 339, endPoint y: 109, distance: 76.4
click at [344, 185] on div "Commande livres maison des mômes 6 min false par [PERSON_NAME] il y a 35 minutes" at bounding box center [576, 223] width 721 height 83
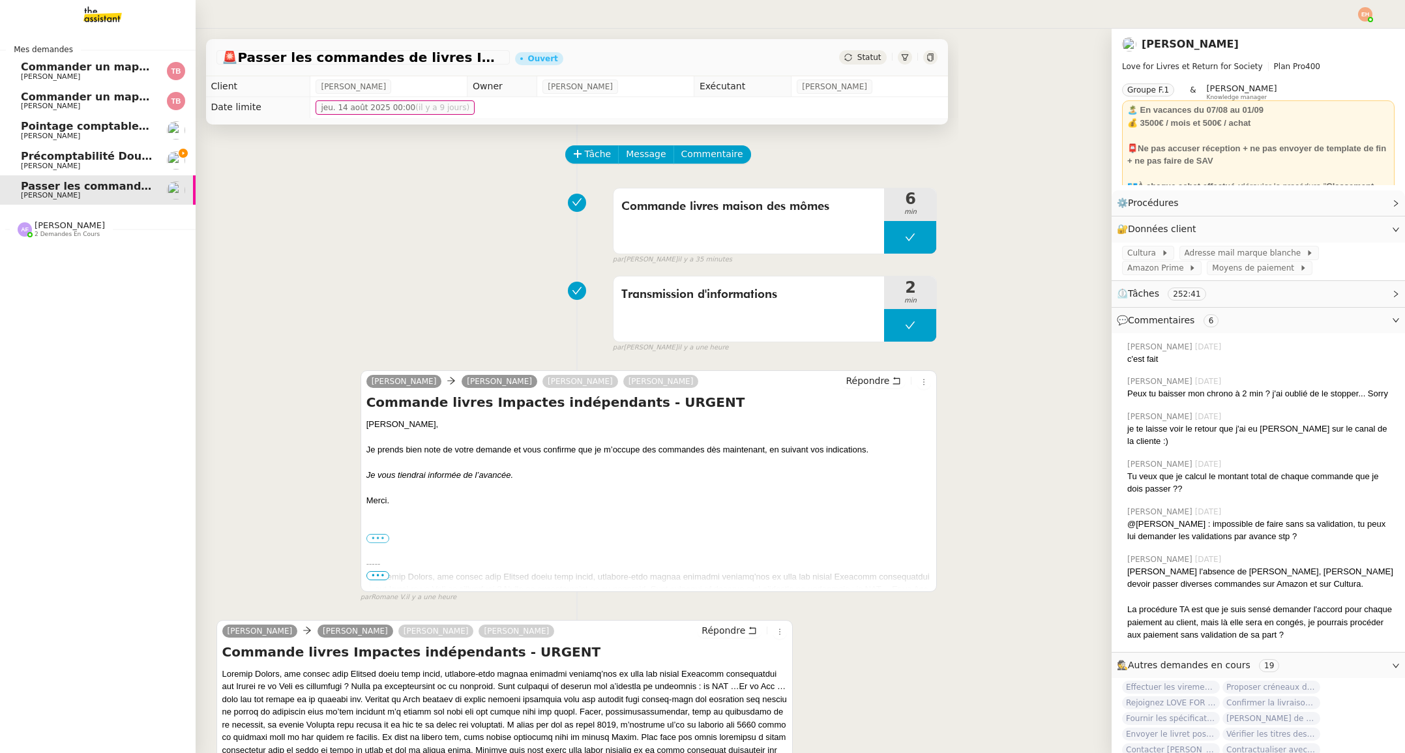
click at [41, 166] on span "[PERSON_NAME]" at bounding box center [50, 166] width 59 height 8
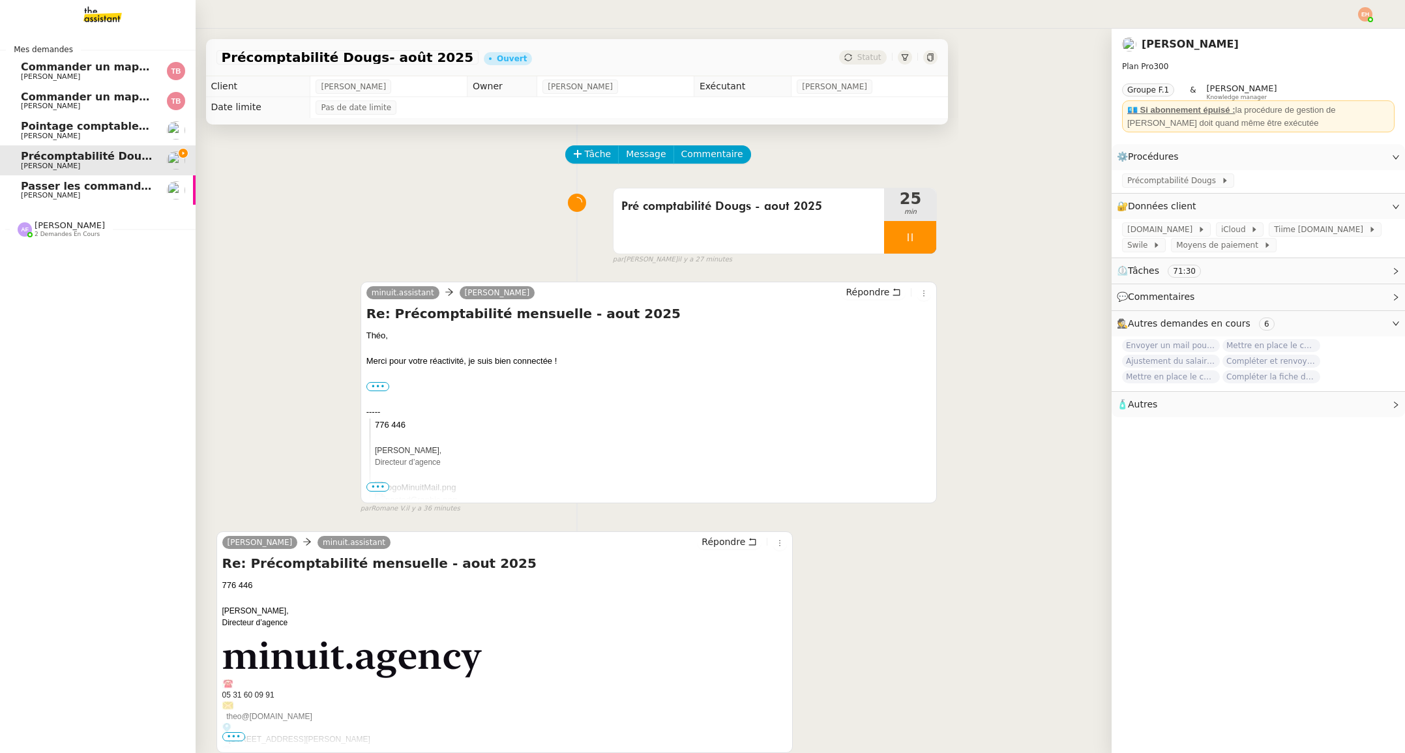
click at [57, 189] on span "Passer les commandes de livres Impactes" at bounding box center [143, 186] width 245 height 12
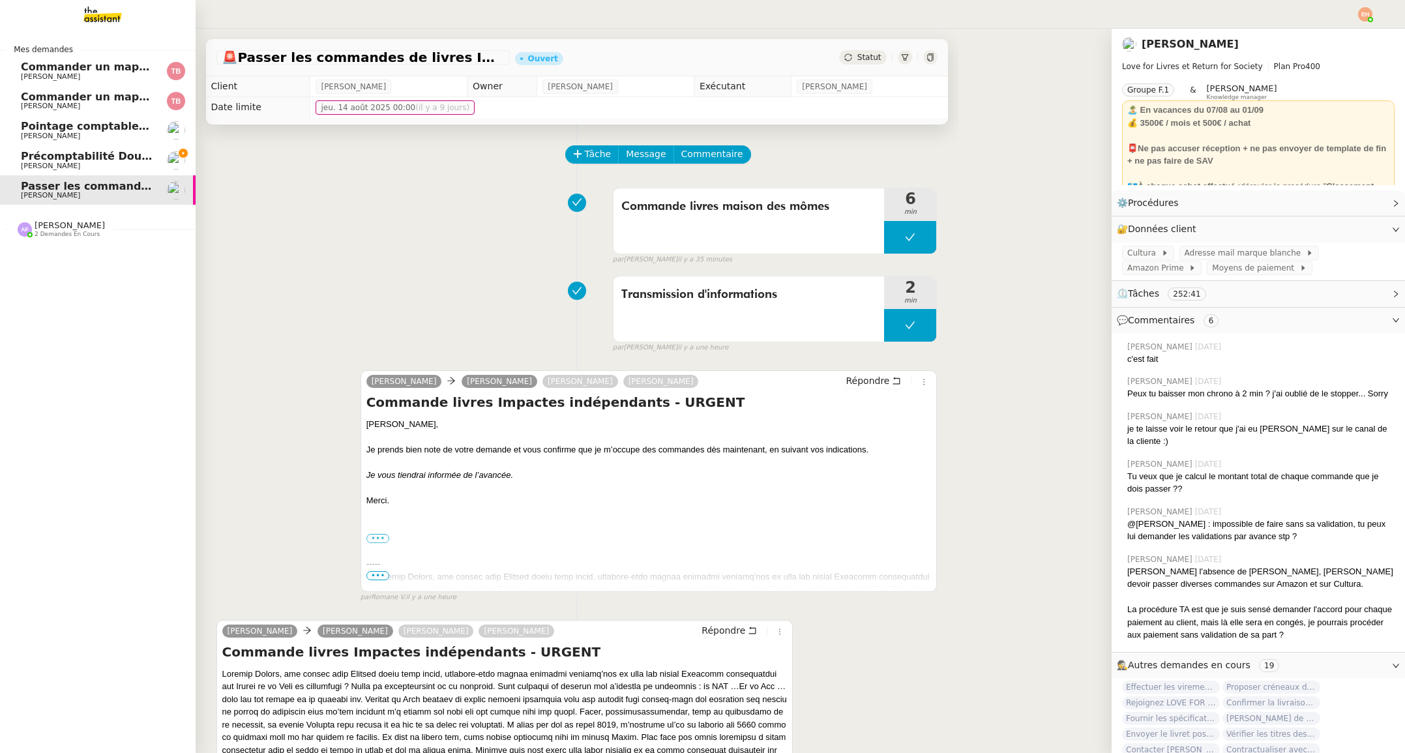
click at [87, 163] on span "[PERSON_NAME]" at bounding box center [87, 166] width 132 height 8
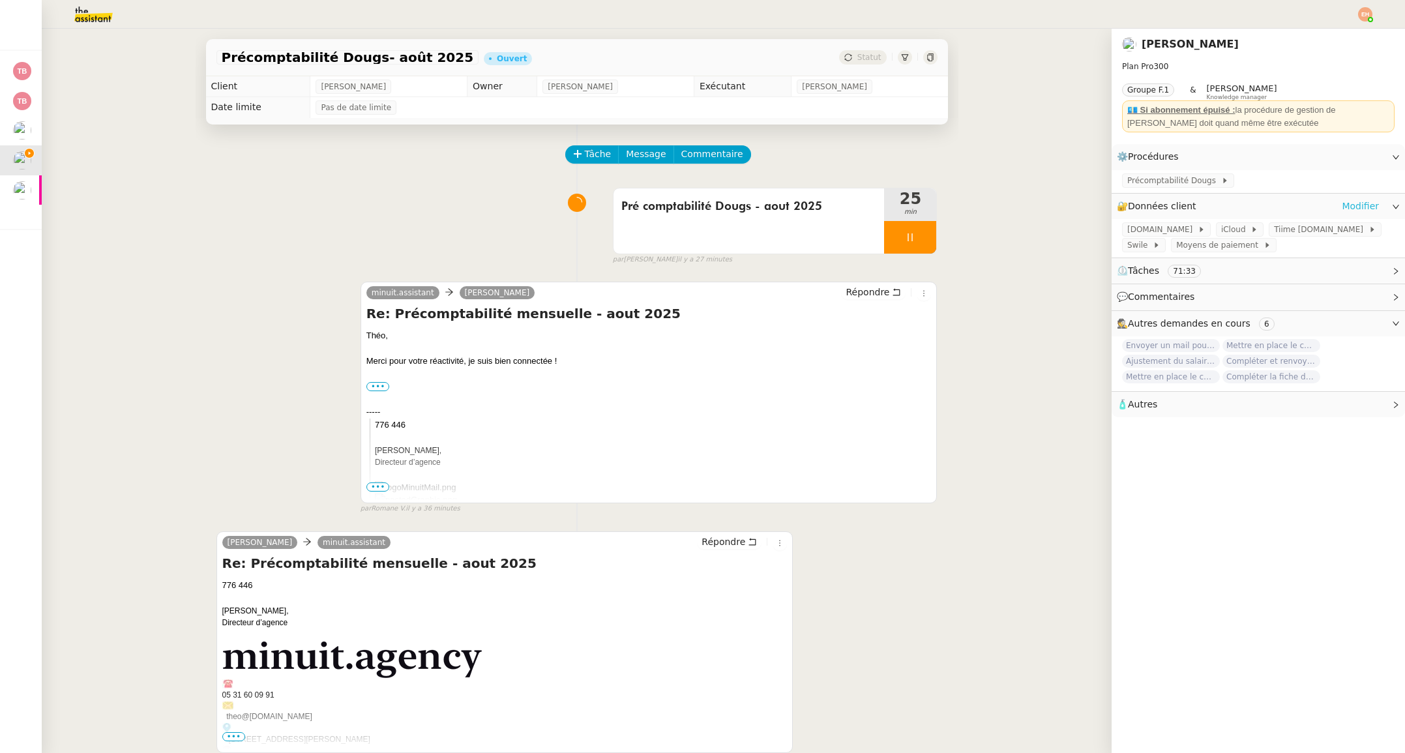
click at [1364, 205] on link "Modifier" at bounding box center [1359, 206] width 37 height 15
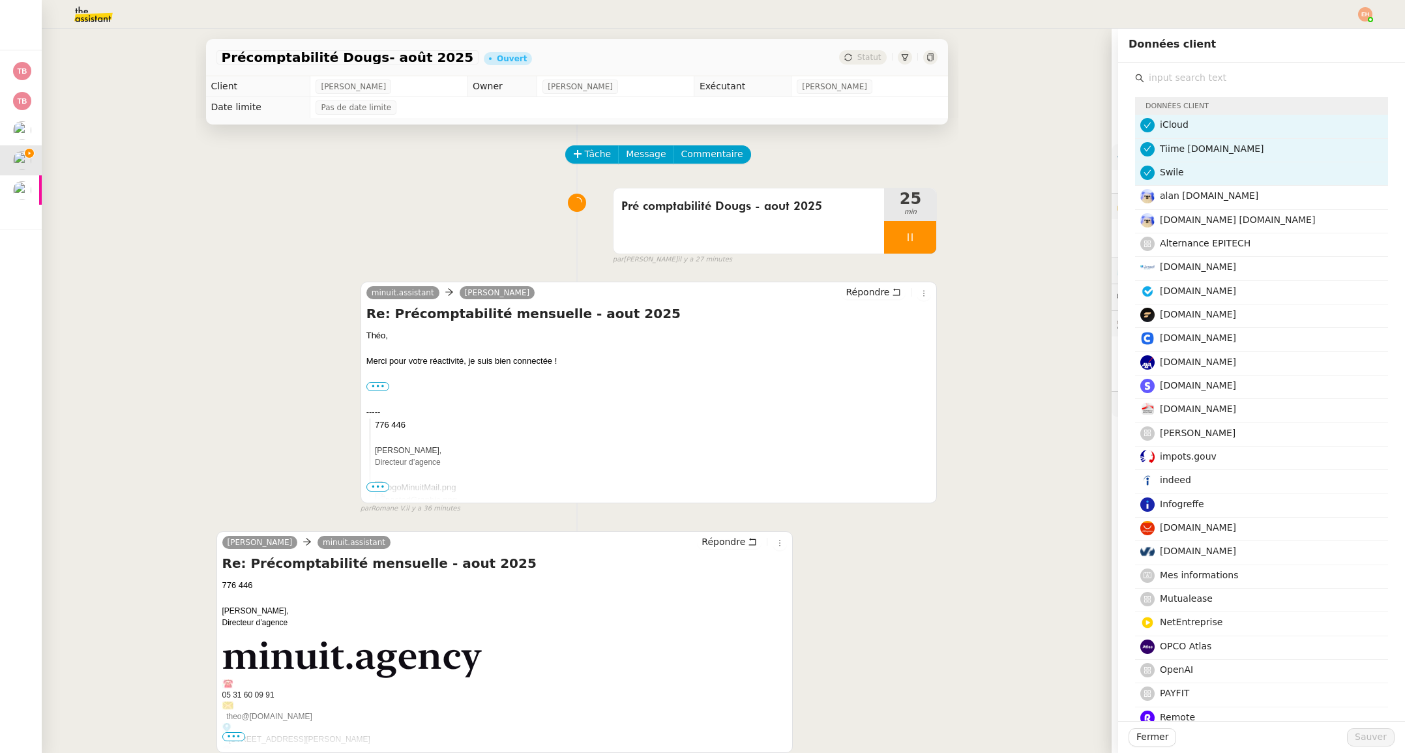
click at [1201, 73] on input "text" at bounding box center [1266, 78] width 244 height 18
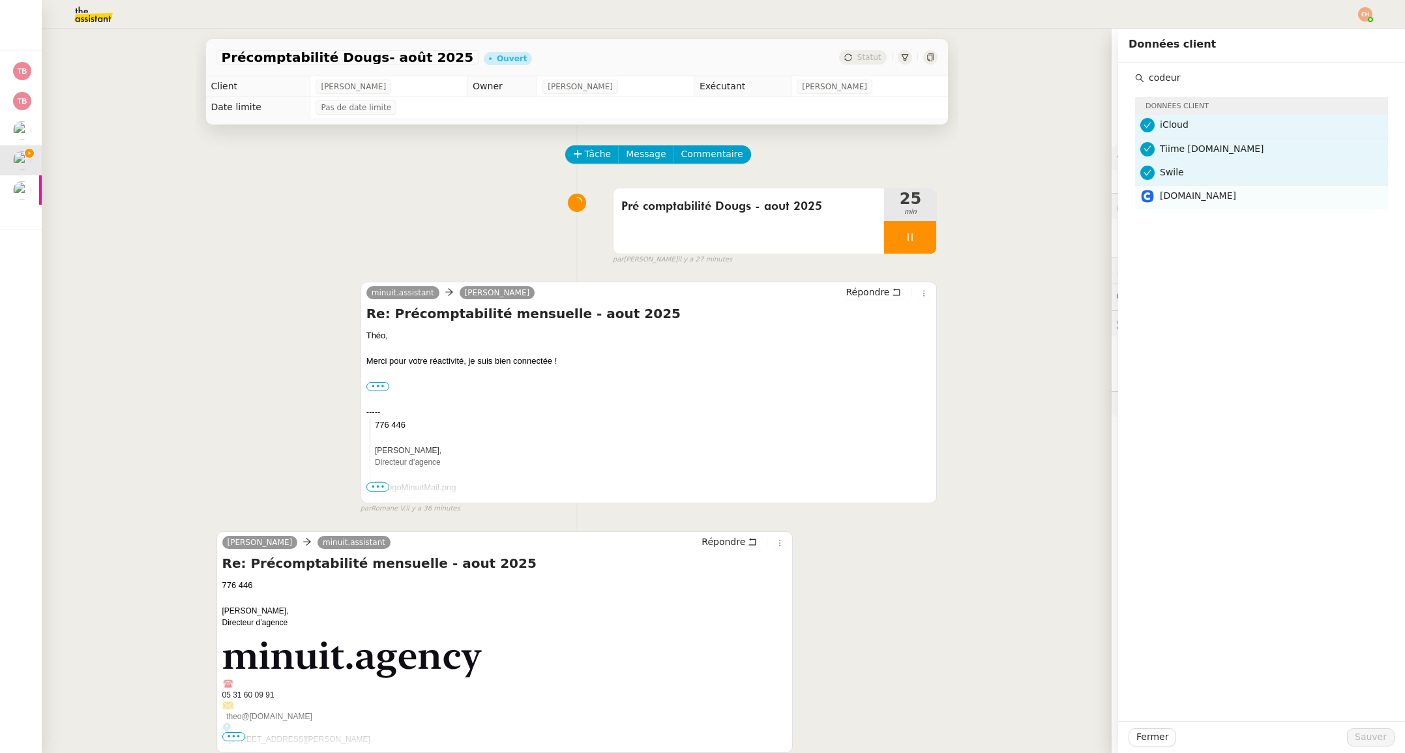
type input "codeur"
click at [1201, 197] on span "[DOMAIN_NAME]" at bounding box center [1198, 195] width 76 height 10
click at [1375, 738] on span "Sauver" at bounding box center [1370, 736] width 32 height 15
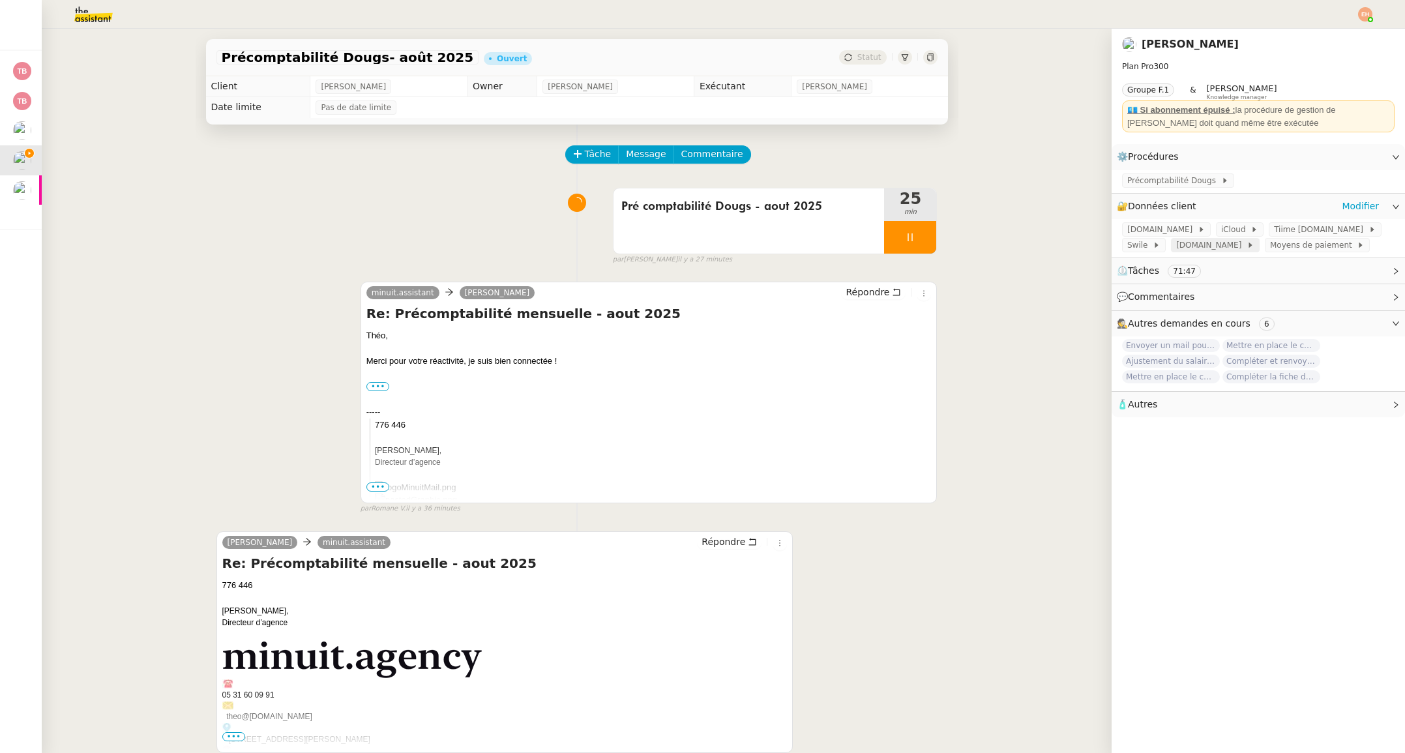
click at [1195, 244] on span "[DOMAIN_NAME]" at bounding box center [1211, 245] width 70 height 13
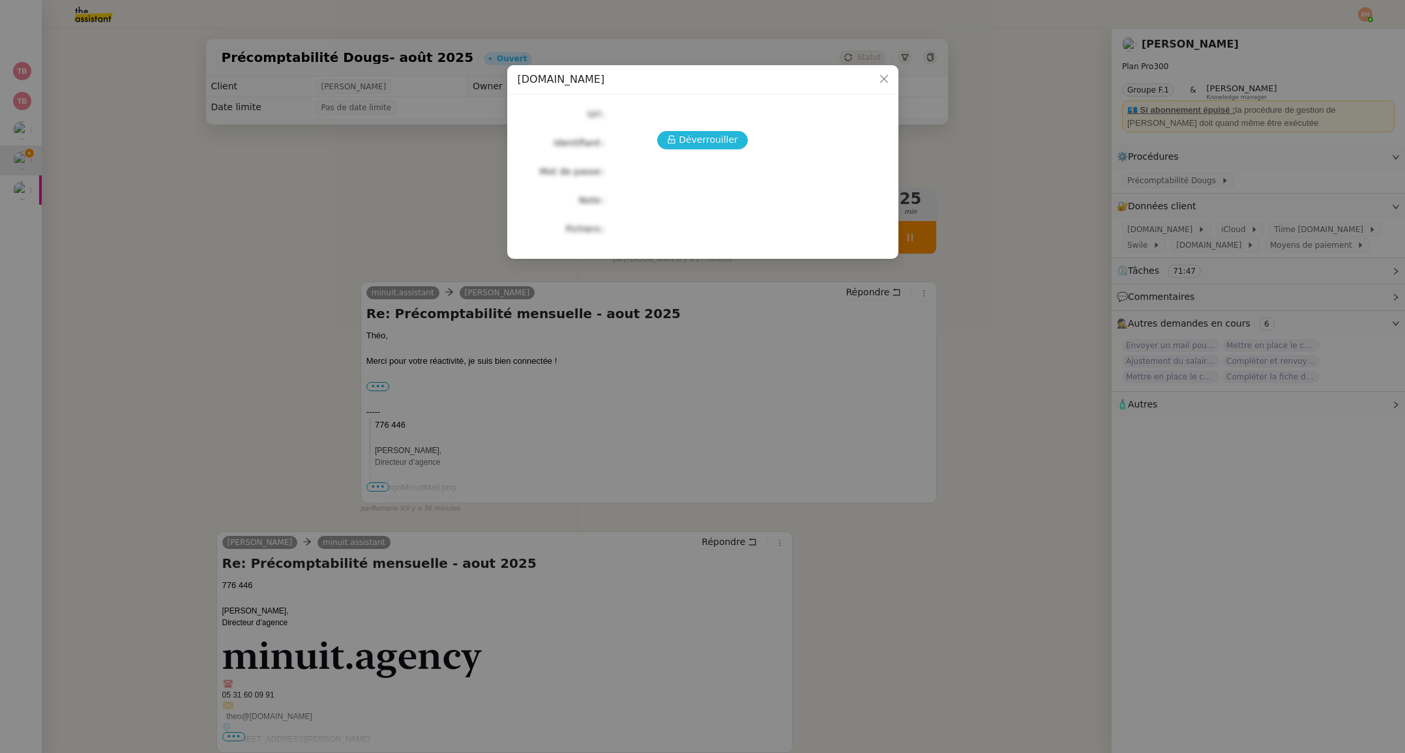
click at [700, 139] on span "Déverrouiller" at bounding box center [708, 139] width 59 height 15
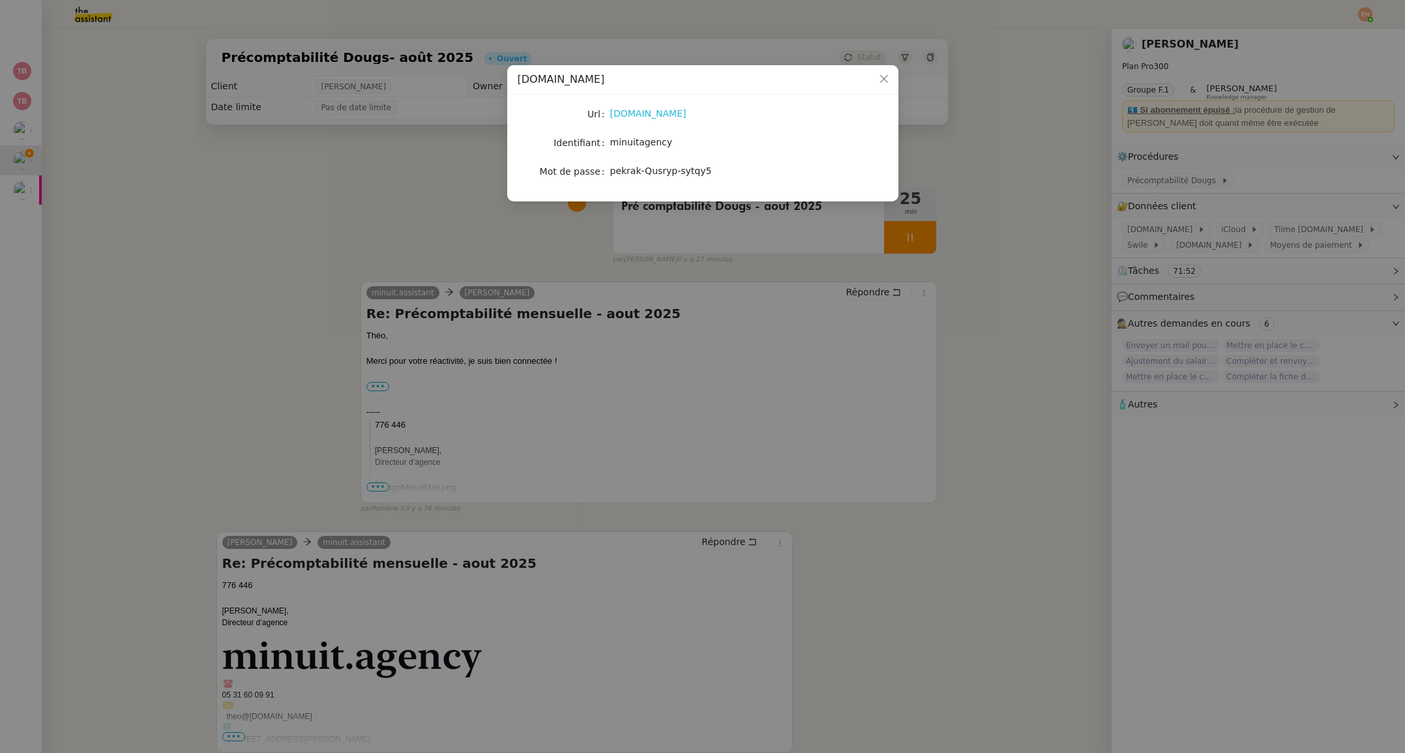
click at [635, 119] on link "[DOMAIN_NAME]" at bounding box center [648, 113] width 76 height 10
click at [651, 145] on span "minuitagency" at bounding box center [641, 142] width 63 height 10
copy span "minuitagency"
drag, startPoint x: 742, startPoint y: 175, endPoint x: 609, endPoint y: 175, distance: 132.3
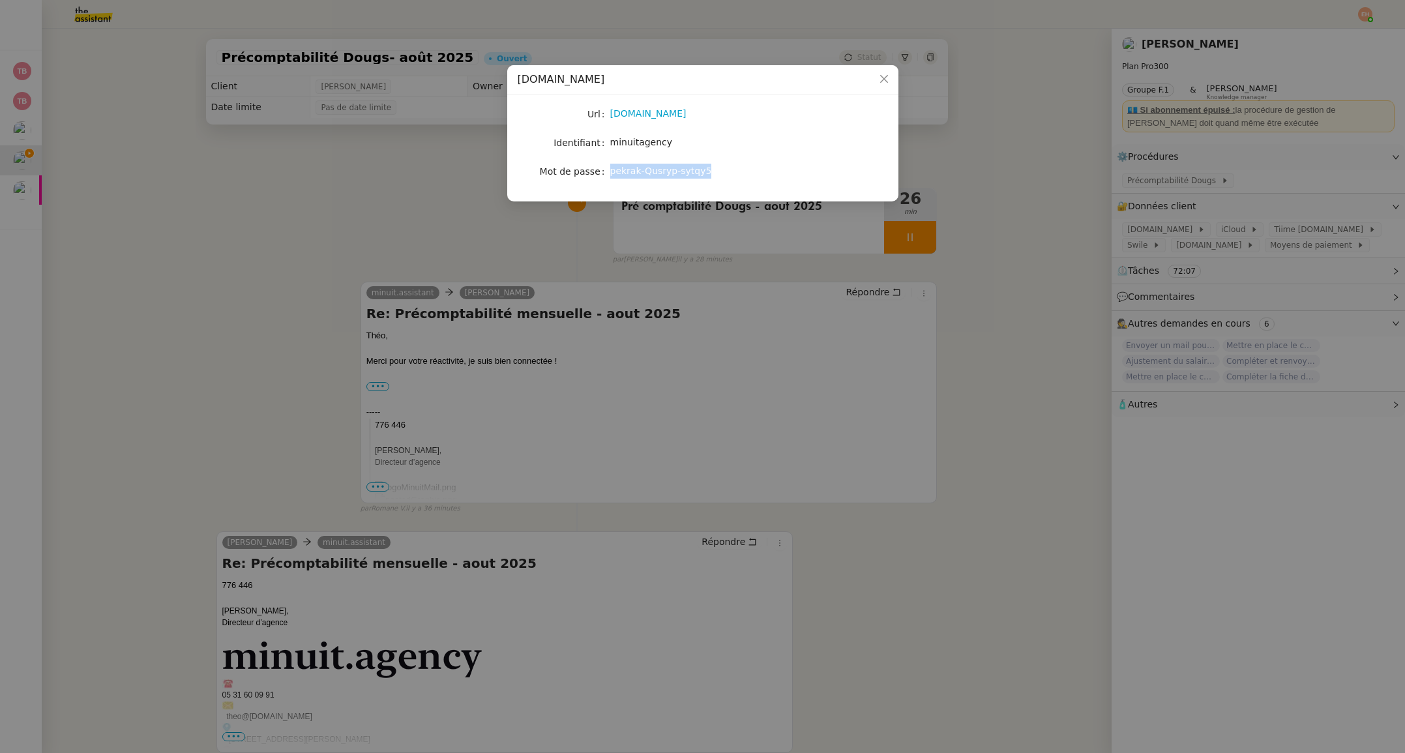
click at [611, 176] on div "pekrak-Qusryp-sytqy5" at bounding box center [718, 171] width 216 height 15
copy span "pekrak-Qusryp-sytqy5"
drag, startPoint x: 873, startPoint y: 379, endPoint x: 992, endPoint y: 351, distance: 122.5
click at [888, 372] on nz-modal-container "[DOMAIN_NAME] Url [DOMAIN_NAME] Identifiant minuitagency Mot de passe [SECURITY…" at bounding box center [702, 376] width 1405 height 753
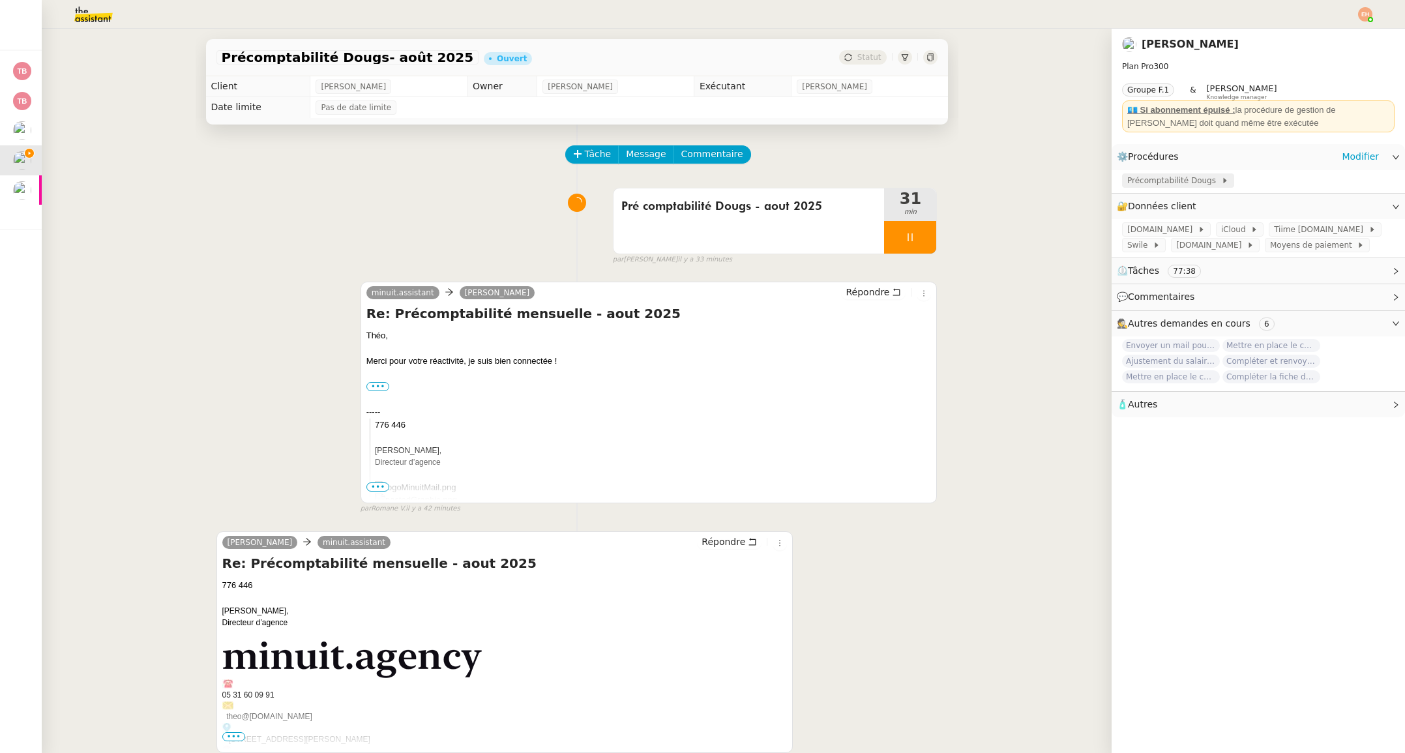
click at [1141, 175] on span "Précomptabilité Dougs" at bounding box center [1174, 180] width 94 height 13
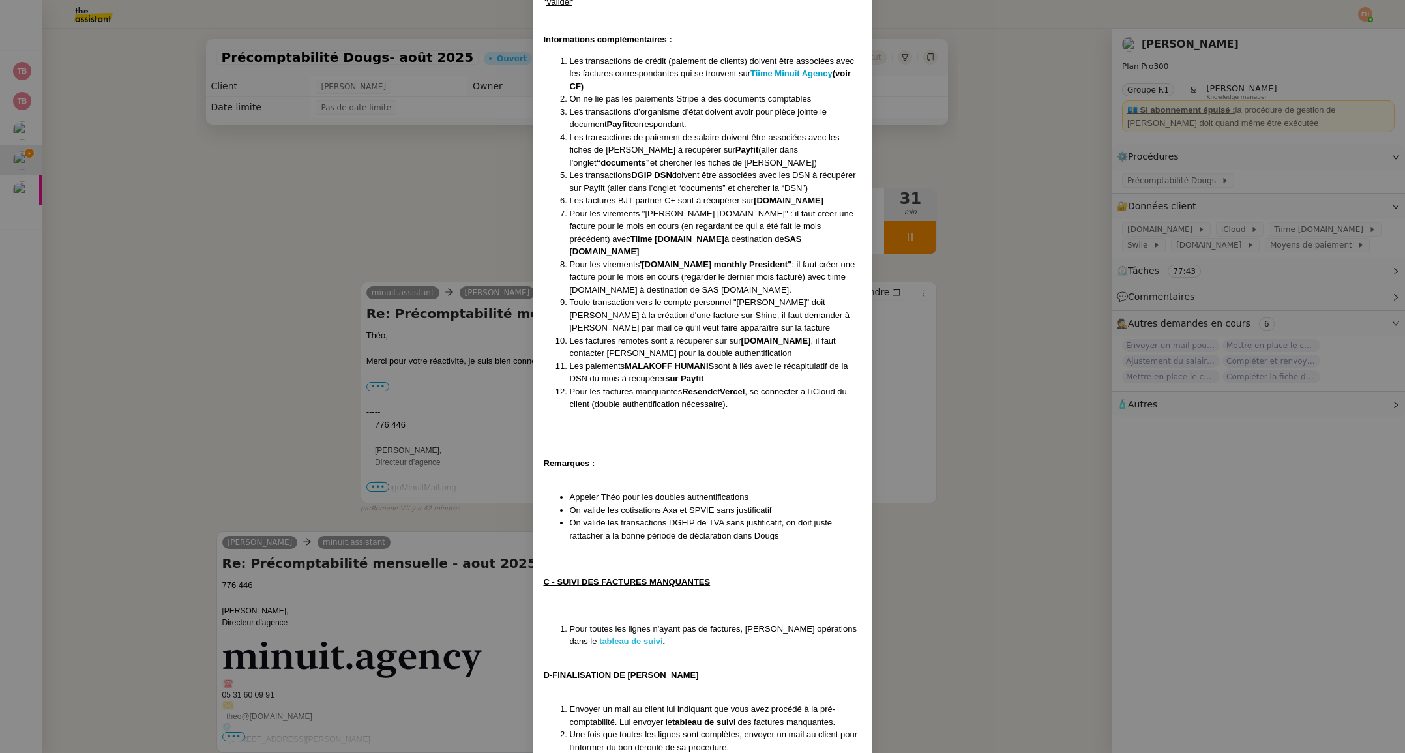
click at [601, 636] on strong "tableau de suivi" at bounding box center [631, 641] width 64 height 10
click at [153, 154] on nz-modal-container "Création le [DATE] MAJ le [DATE] Contexte : Le client souhaite que nous fassion…" at bounding box center [702, 376] width 1405 height 753
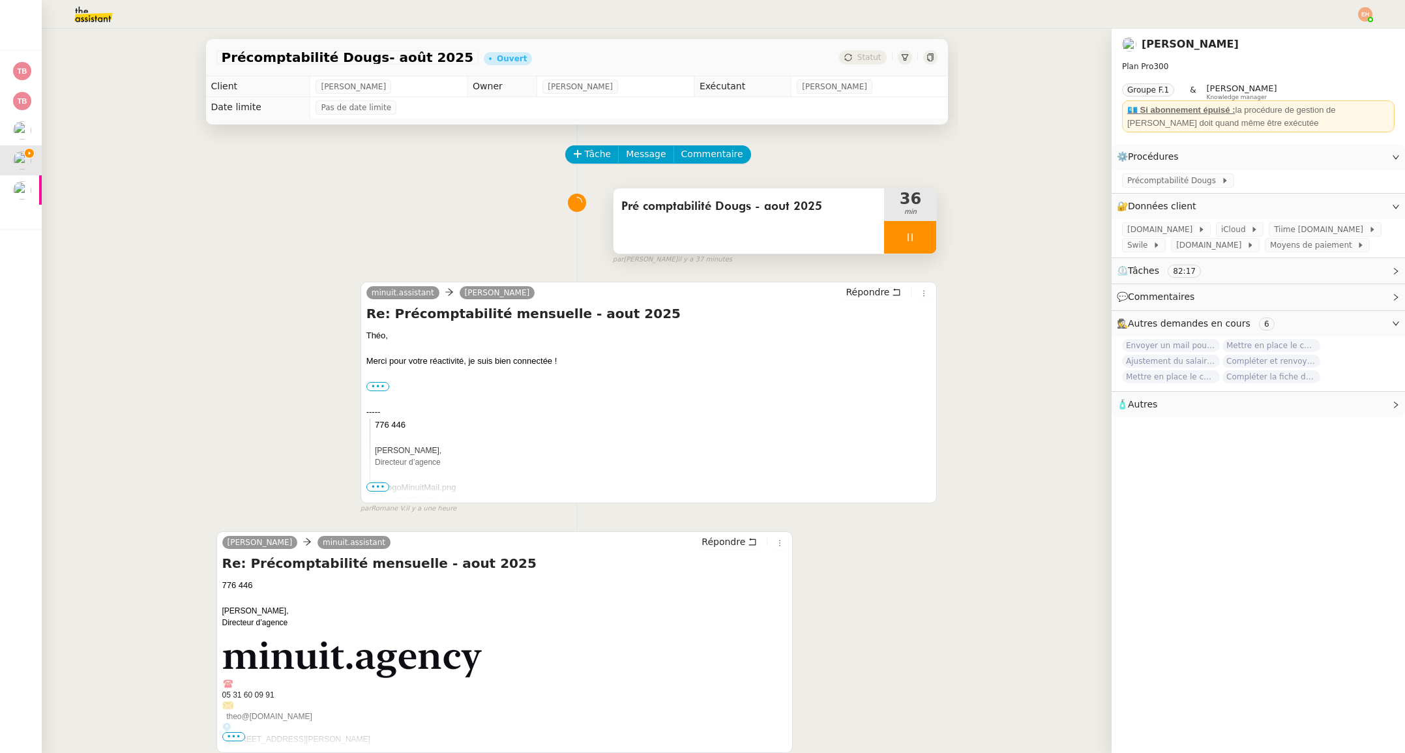
click at [925, 235] on div at bounding box center [910, 237] width 52 height 33
drag, startPoint x: 918, startPoint y: 238, endPoint x: 813, endPoint y: 237, distance: 104.3
click at [918, 238] on icon at bounding box center [923, 237] width 10 height 10
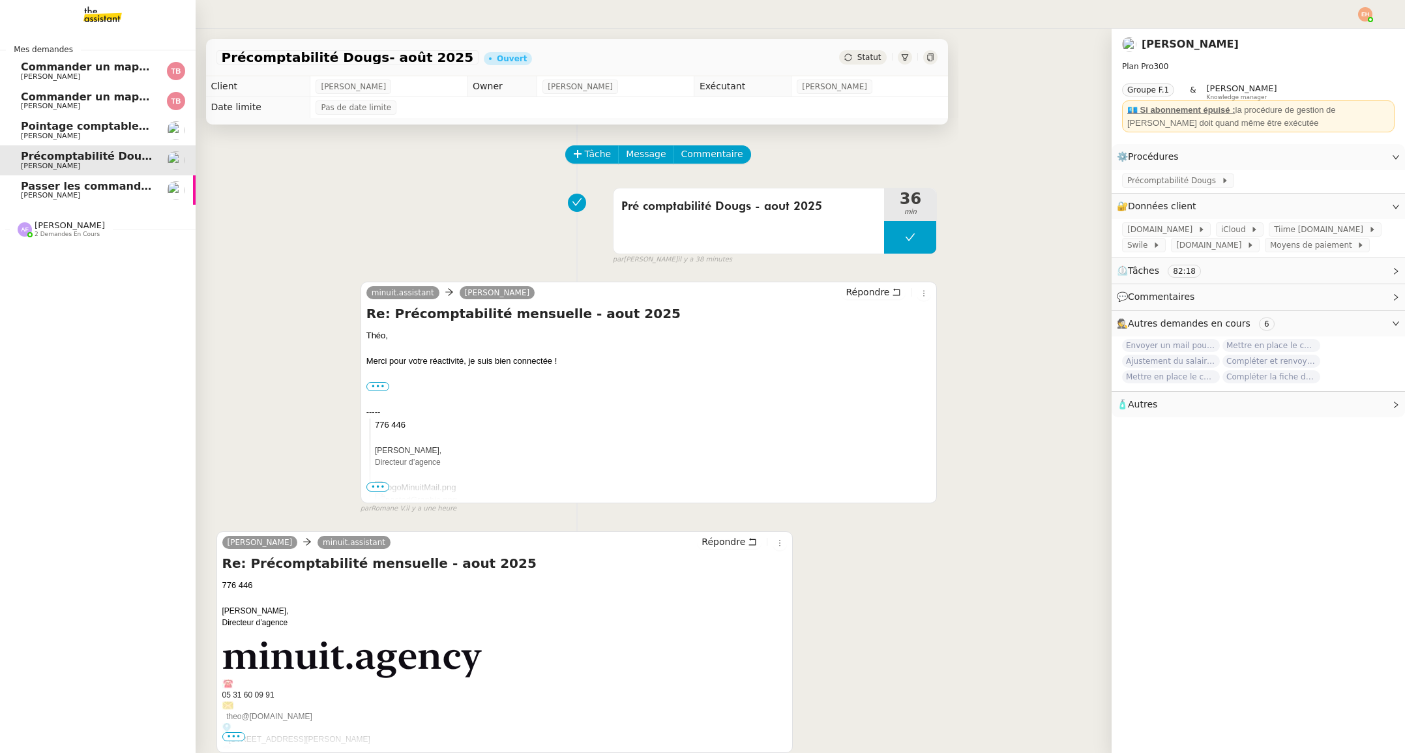
click at [41, 185] on span "Passer les commandes de livres Impactes" at bounding box center [143, 186] width 245 height 12
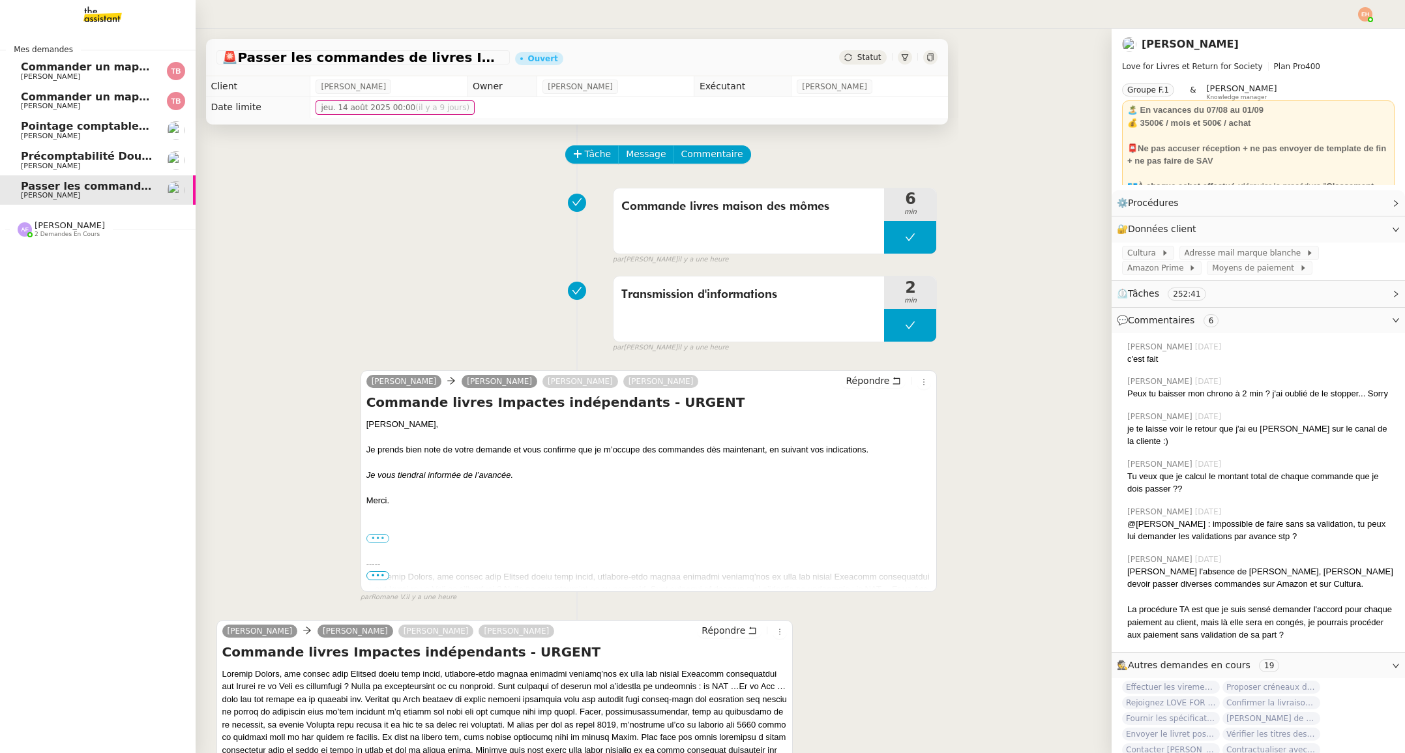
click at [68, 158] on span "Précomptabilité Dougs- août 2025" at bounding box center [121, 156] width 201 height 12
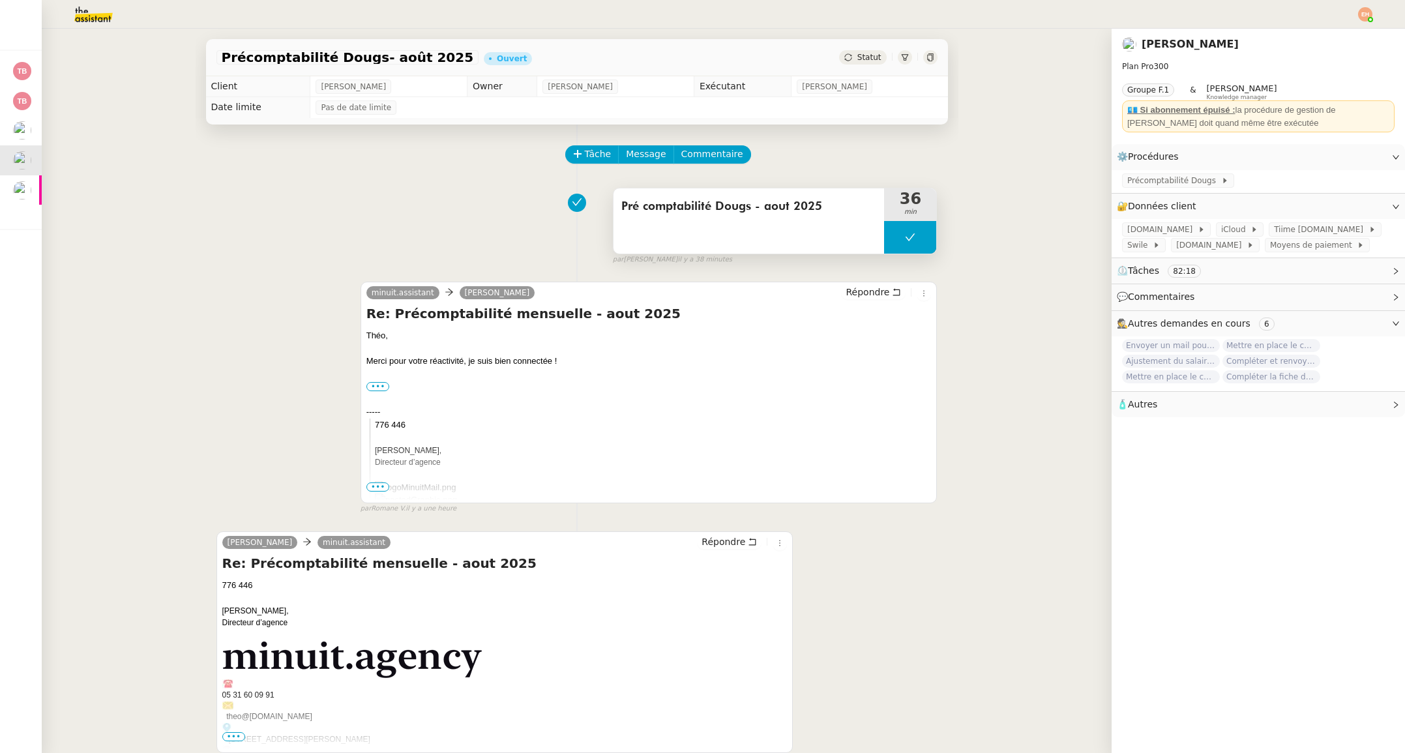
click at [910, 239] on icon at bounding box center [910, 236] width 10 height 7
click at [899, 241] on icon at bounding box center [897, 237] width 10 height 10
click at [861, 293] on span "Répondre" at bounding box center [867, 291] width 44 height 13
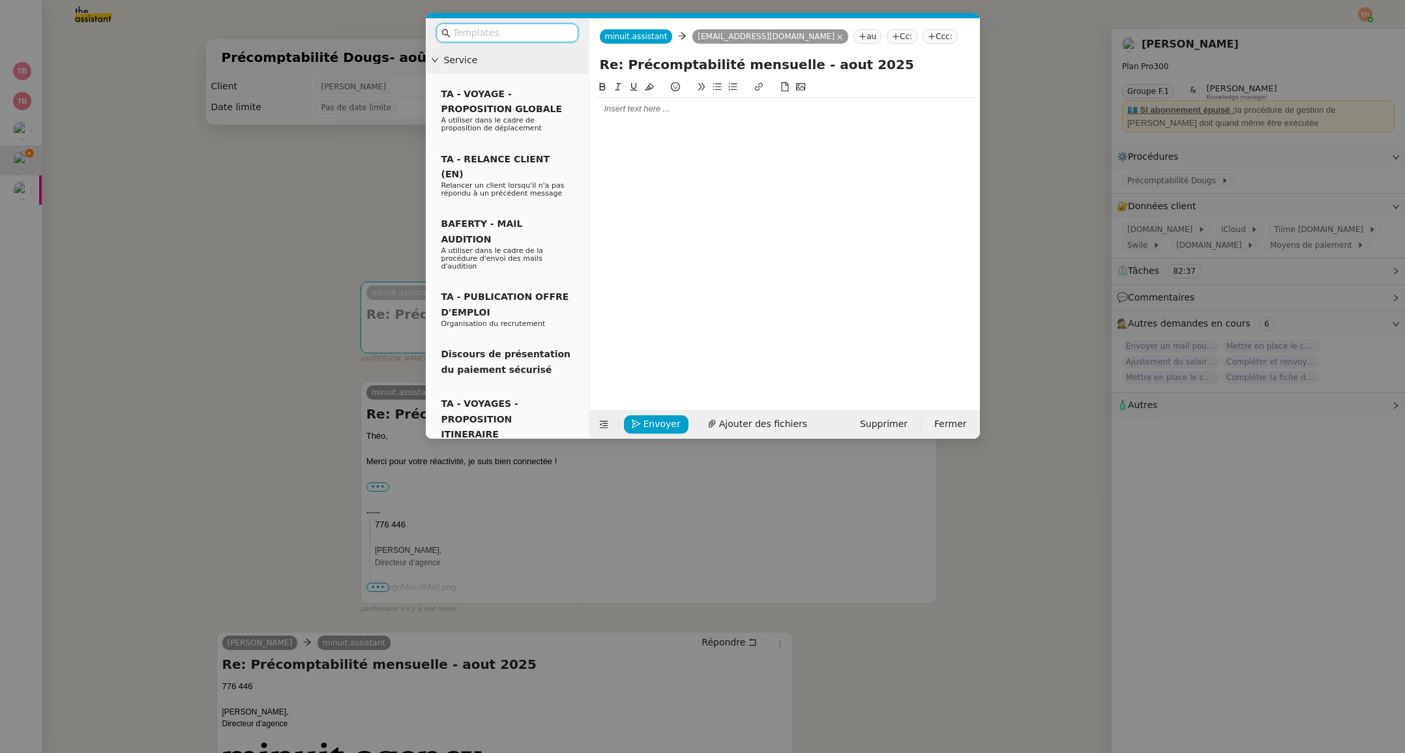
click at [635, 121] on div at bounding box center [784, 235] width 380 height 310
click at [637, 113] on div at bounding box center [784, 109] width 380 height 12
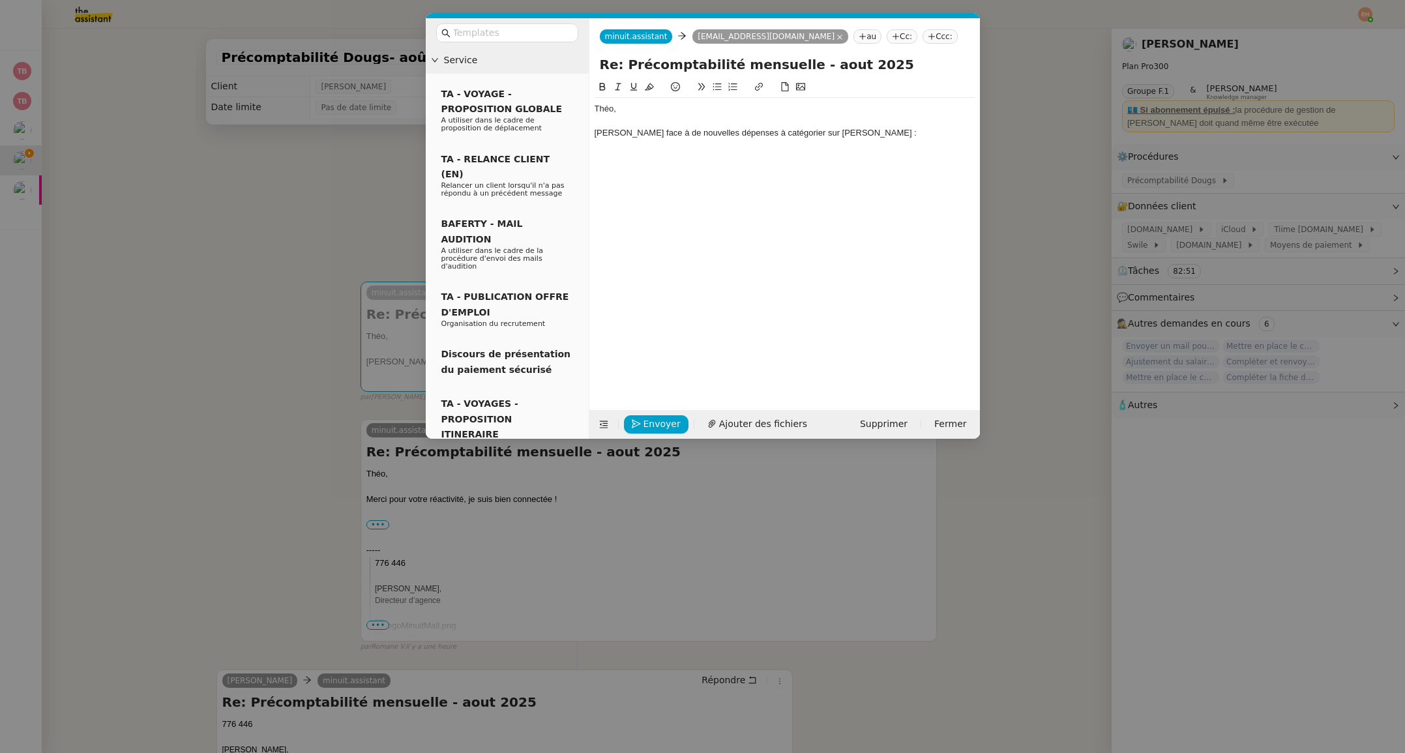
scroll to position [7, 1]
click at [828, 132] on div "[PERSON_NAME] face à de nouvelles dépenses à catégorier sur Dougs : Stripe Fee …" at bounding box center [784, 133] width 380 height 12
click at [934, 129] on div "[PERSON_NAME] face à de nouvelles dépenses à catégorier sur Dougs : "Stripe Fee…" at bounding box center [784, 133] width 380 height 12
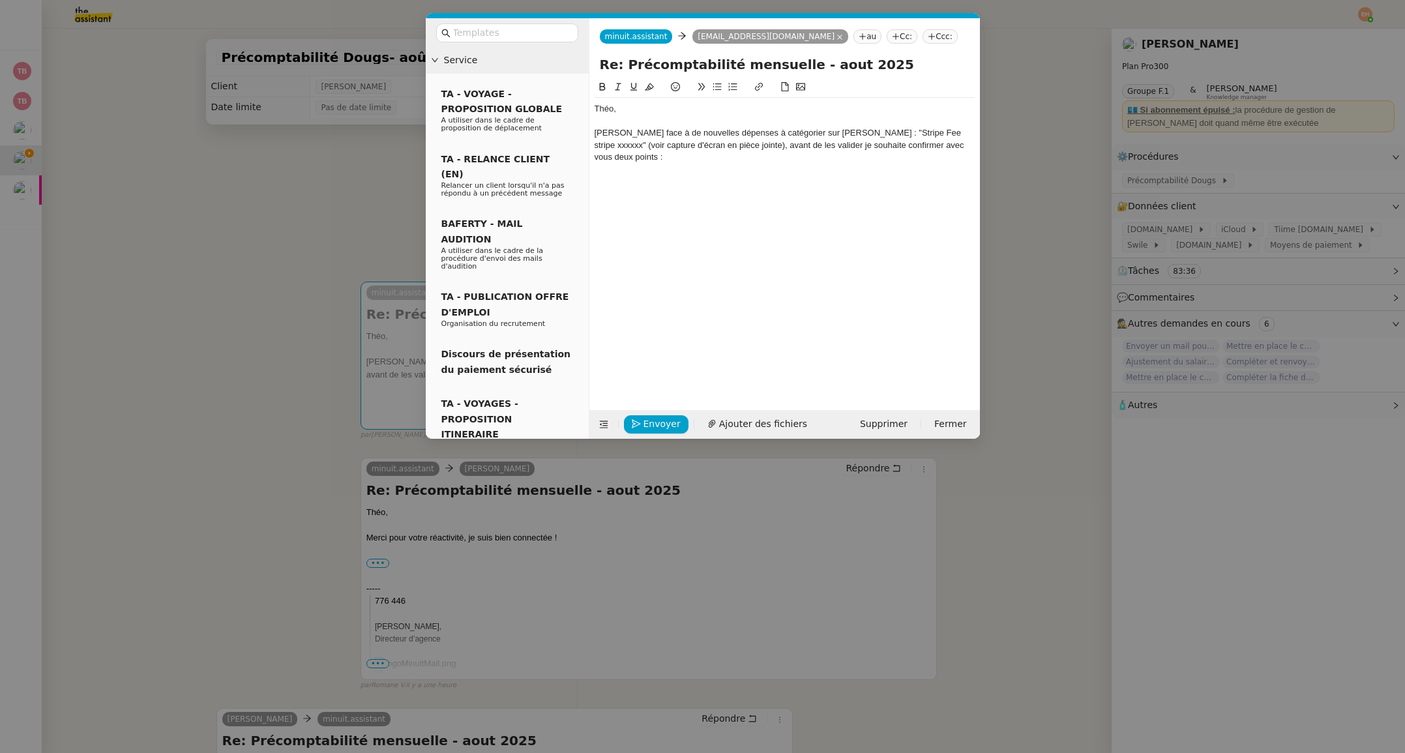
click at [717, 87] on icon at bounding box center [716, 86] width 9 height 9
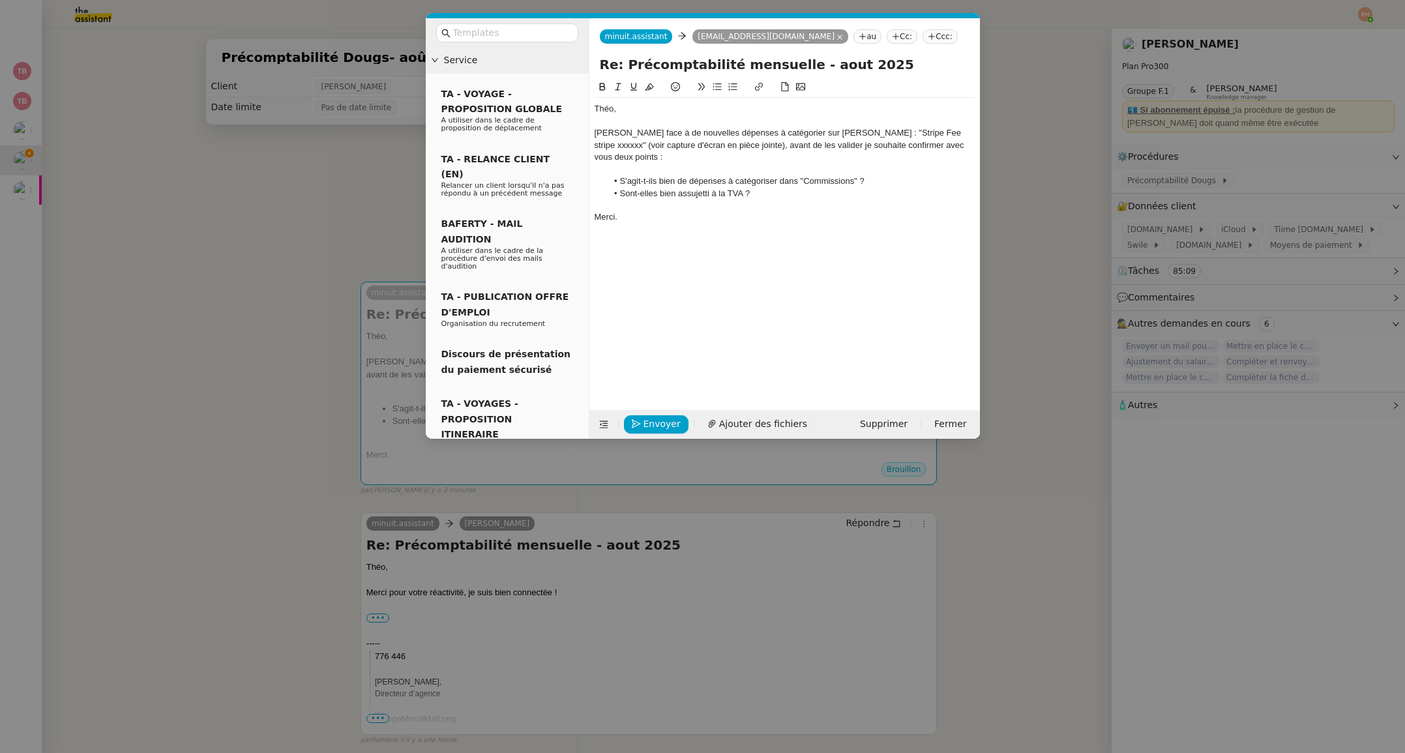
click at [722, 211] on div "Merci." at bounding box center [784, 217] width 380 height 12
click at [710, 188] on li "Sont-elles bien assujetti à la TVA ?" at bounding box center [791, 194] width 368 height 12
click at [784, 175] on li "S'agit-t-ils bien de dépenses à catégoriser dans "Commissions" ?" at bounding box center [791, 181] width 368 height 12
click at [693, 210] on div "Théo, [PERSON_NAME] face à de nouvelles dépenses à catégorier sur Dougs : "Stri…" at bounding box center [784, 163] width 380 height 131
click at [656, 426] on span "Envoyer" at bounding box center [661, 423] width 37 height 15
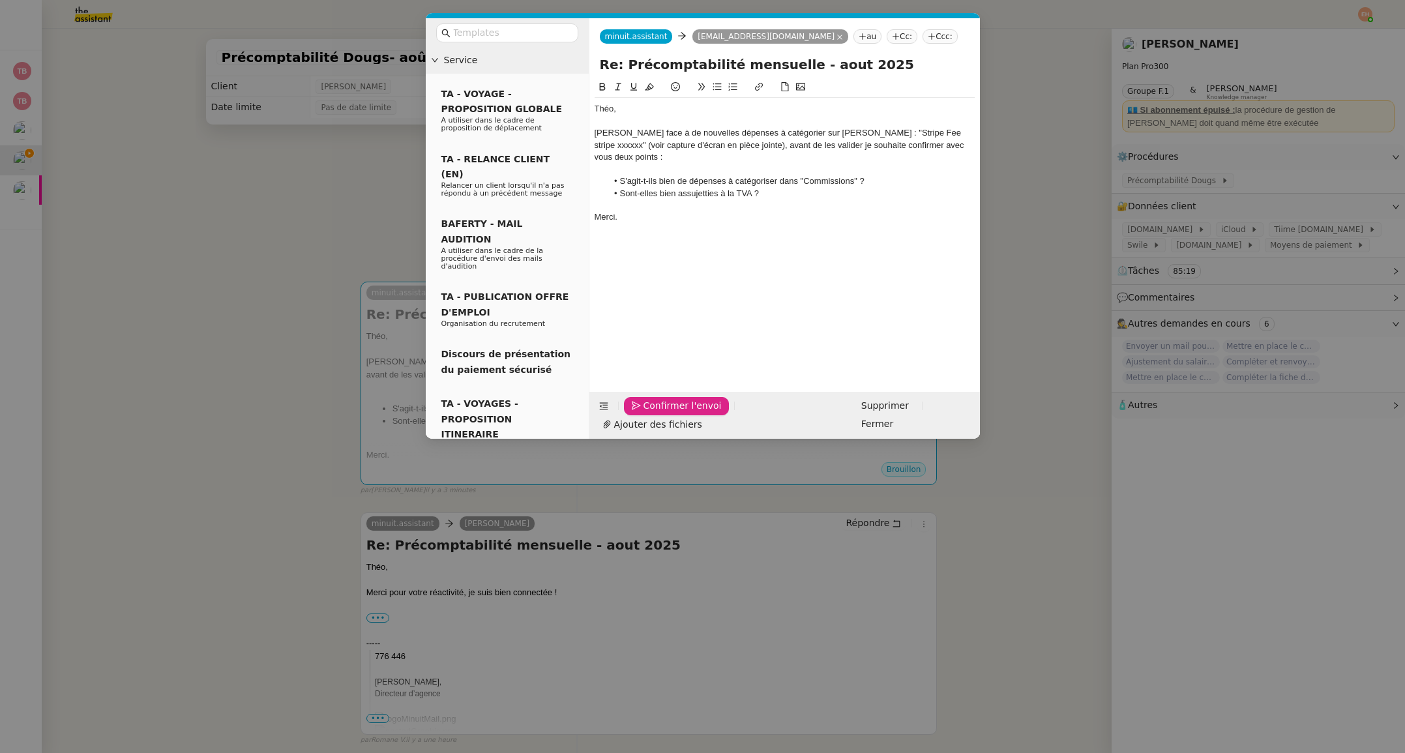
click at [656, 413] on span "Confirmer l'envoi" at bounding box center [682, 405] width 78 height 15
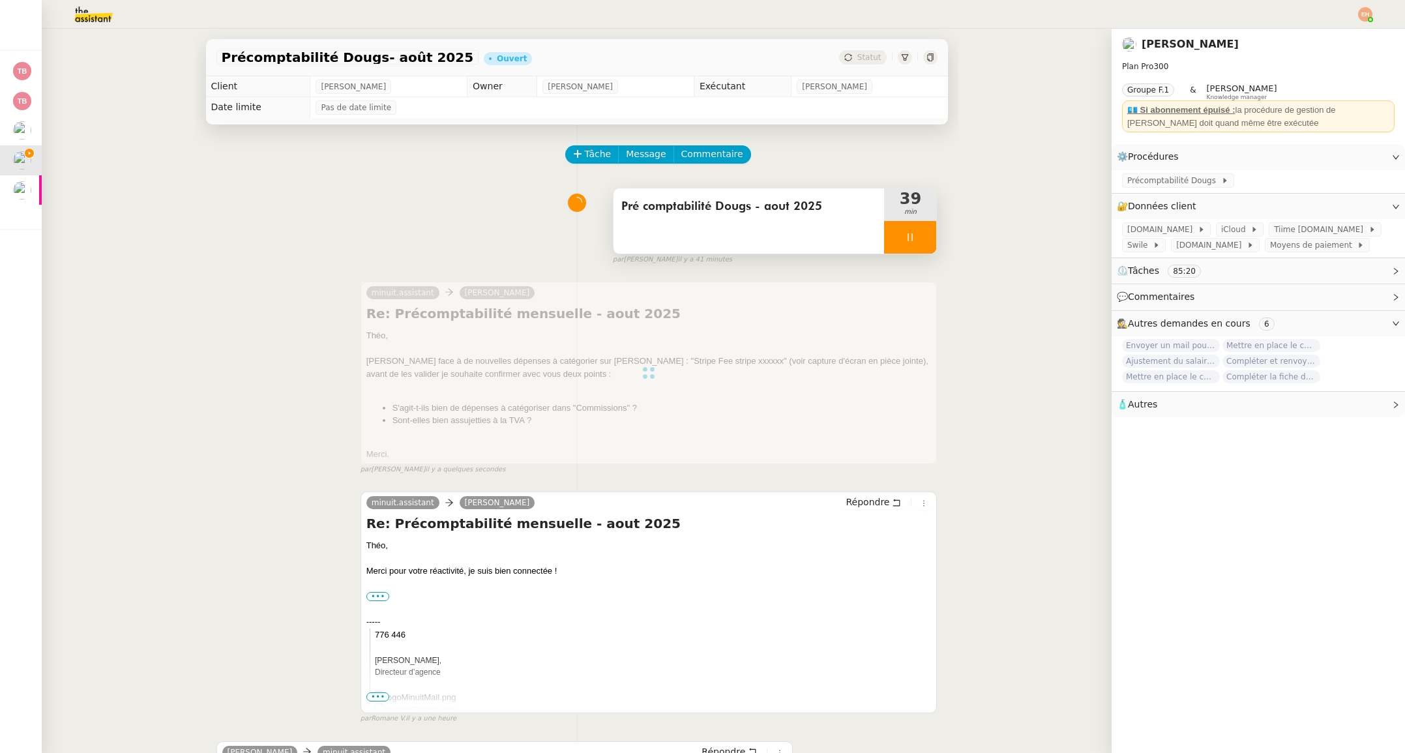
click at [926, 242] on div at bounding box center [910, 237] width 52 height 33
click at [926, 241] on icon at bounding box center [923, 237] width 10 height 10
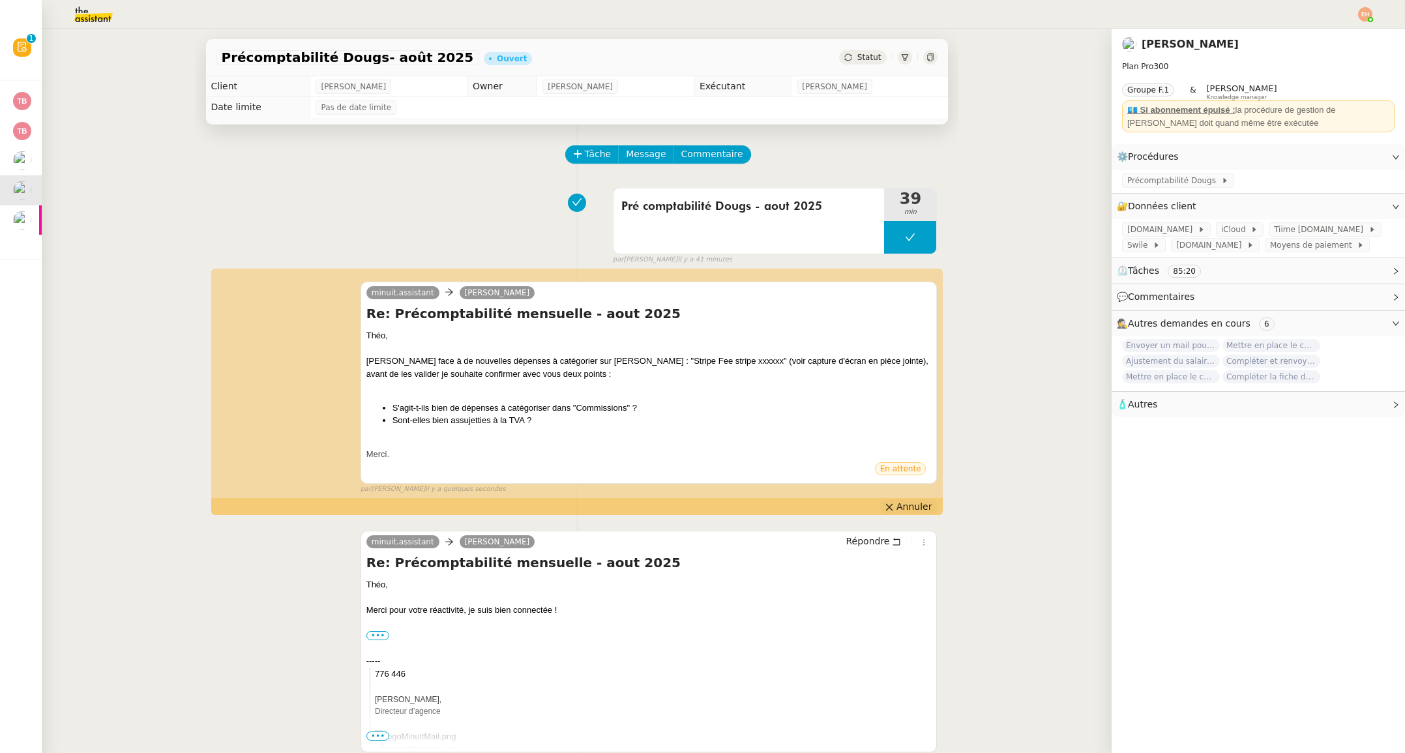
click at [898, 503] on button "Annuler" at bounding box center [907, 506] width 57 height 14
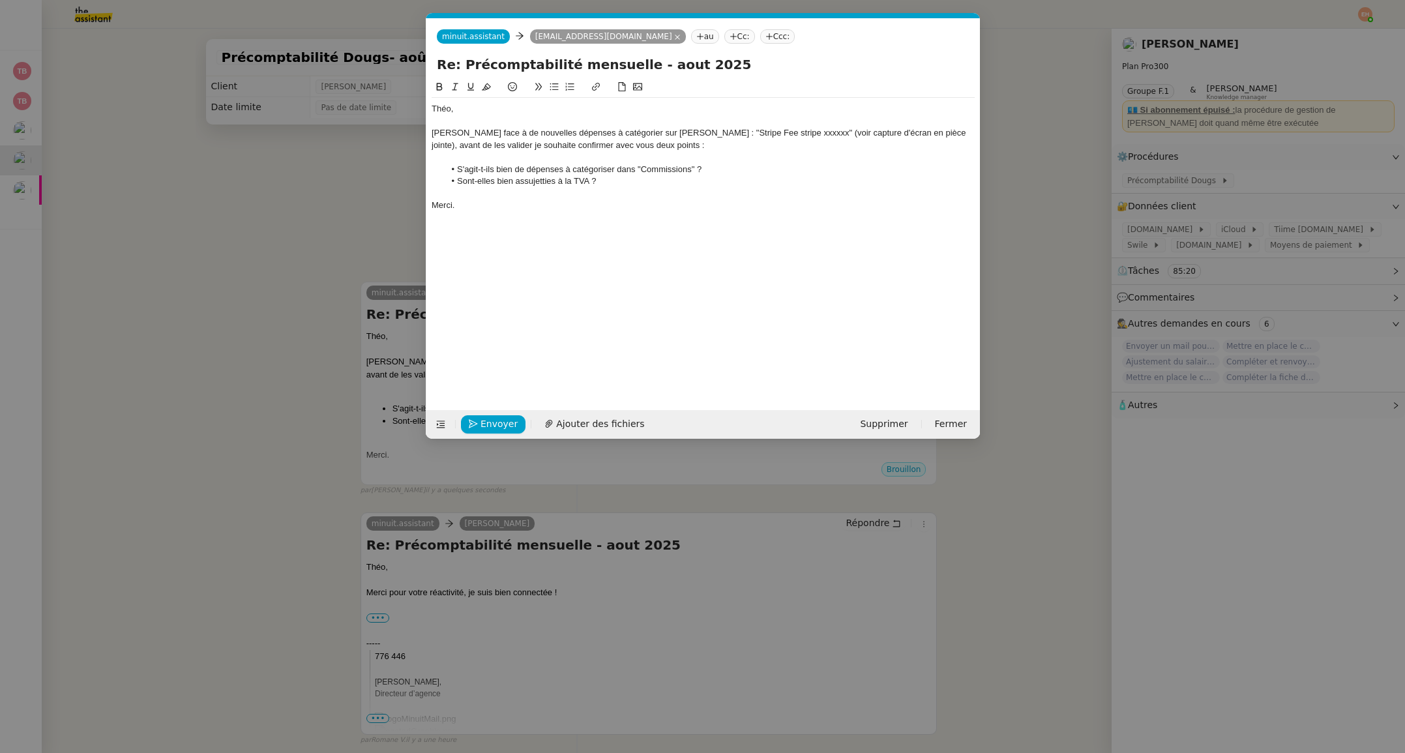
scroll to position [0, 28]
click at [564, 424] on span "Ajouter des fichiers" at bounding box center [600, 423] width 88 height 15
click at [457, 420] on div "Envoyer Ajouter des fichiers" at bounding box center [541, 424] width 221 height 18
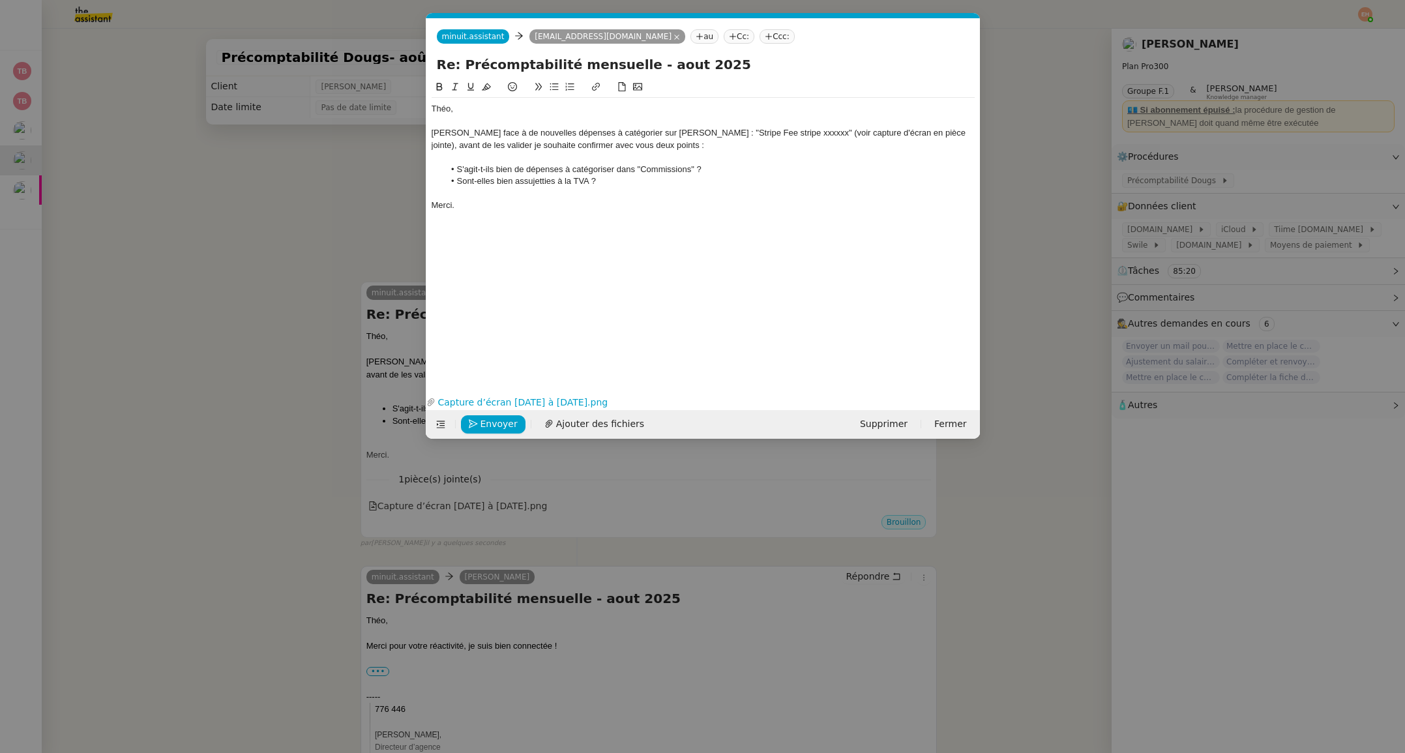
click at [457, 420] on div "Envoyer Ajouter des fichiers" at bounding box center [541, 424] width 221 height 18
click at [486, 426] on span "Envoyer" at bounding box center [498, 423] width 37 height 15
click at [487, 426] on span "Confirmer l'envoi" at bounding box center [519, 423] width 78 height 15
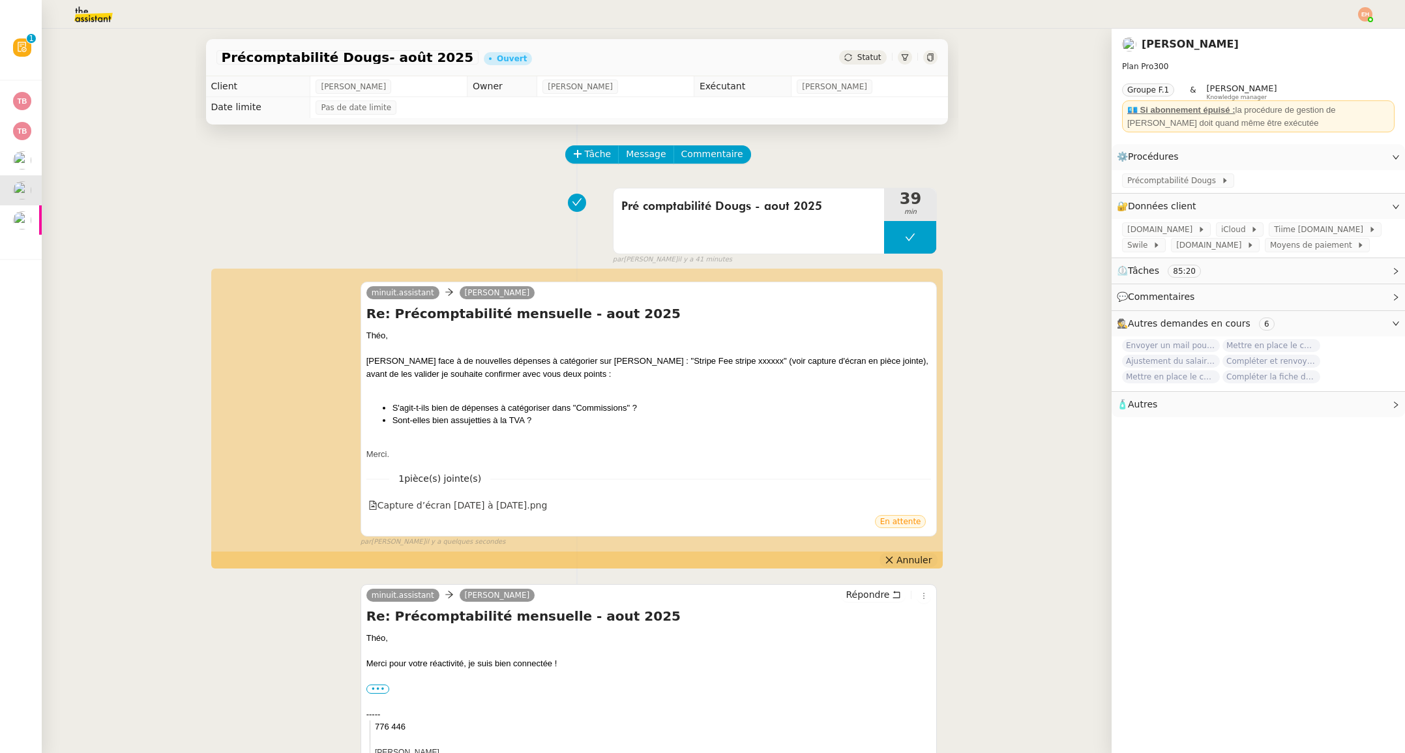
click at [922, 555] on span "Annuler" at bounding box center [913, 559] width 35 height 13
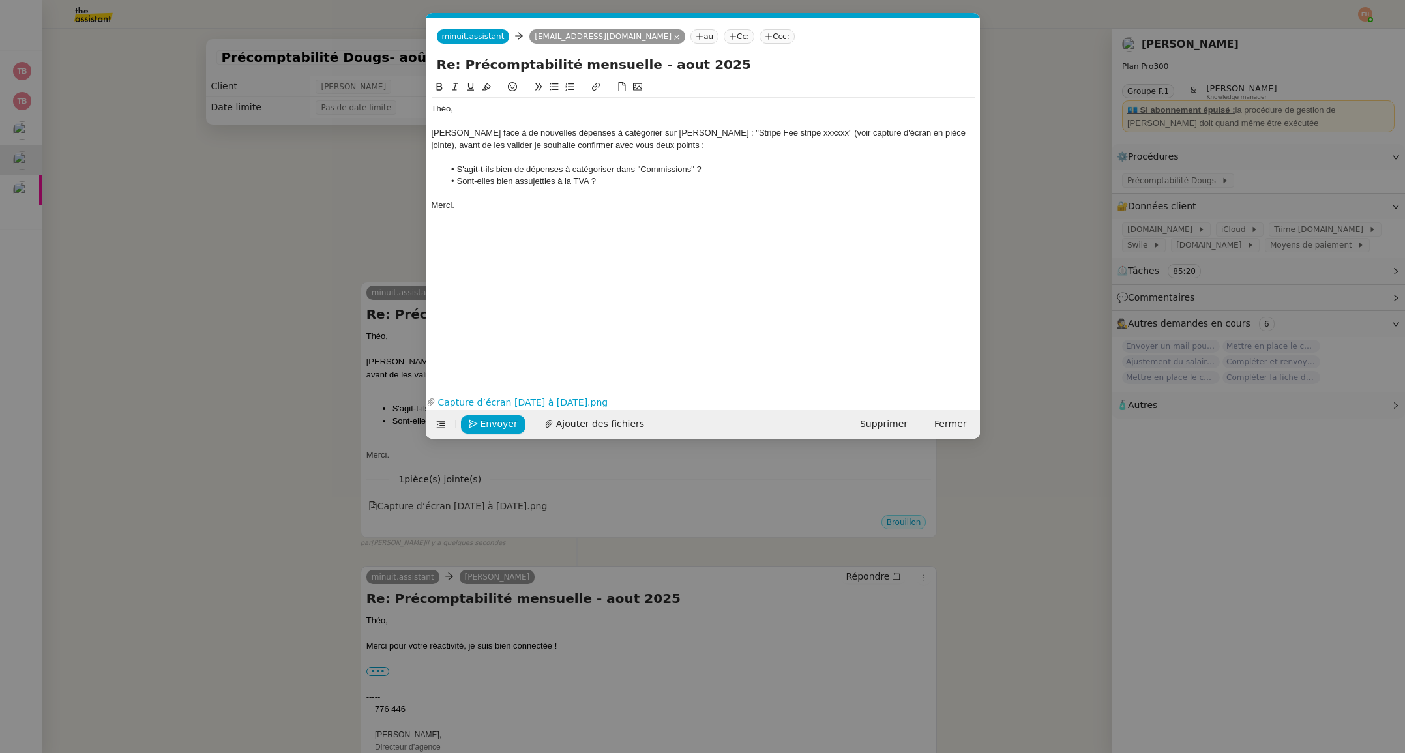
click at [484, 168] on li "S'agit-t-ils bien de dépenses à catégoriser dans "Commissions" ?" at bounding box center [709, 170] width 531 height 12
click at [486, 165] on li "S'agit-ils bien de dépenses à catégoriser dans "Commissions" ?" at bounding box center [709, 170] width 531 height 12
click at [477, 422] on icon "button" at bounding box center [473, 423] width 9 height 9
click at [474, 430] on button "Confirmer l'envoi" at bounding box center [514, 424] width 106 height 18
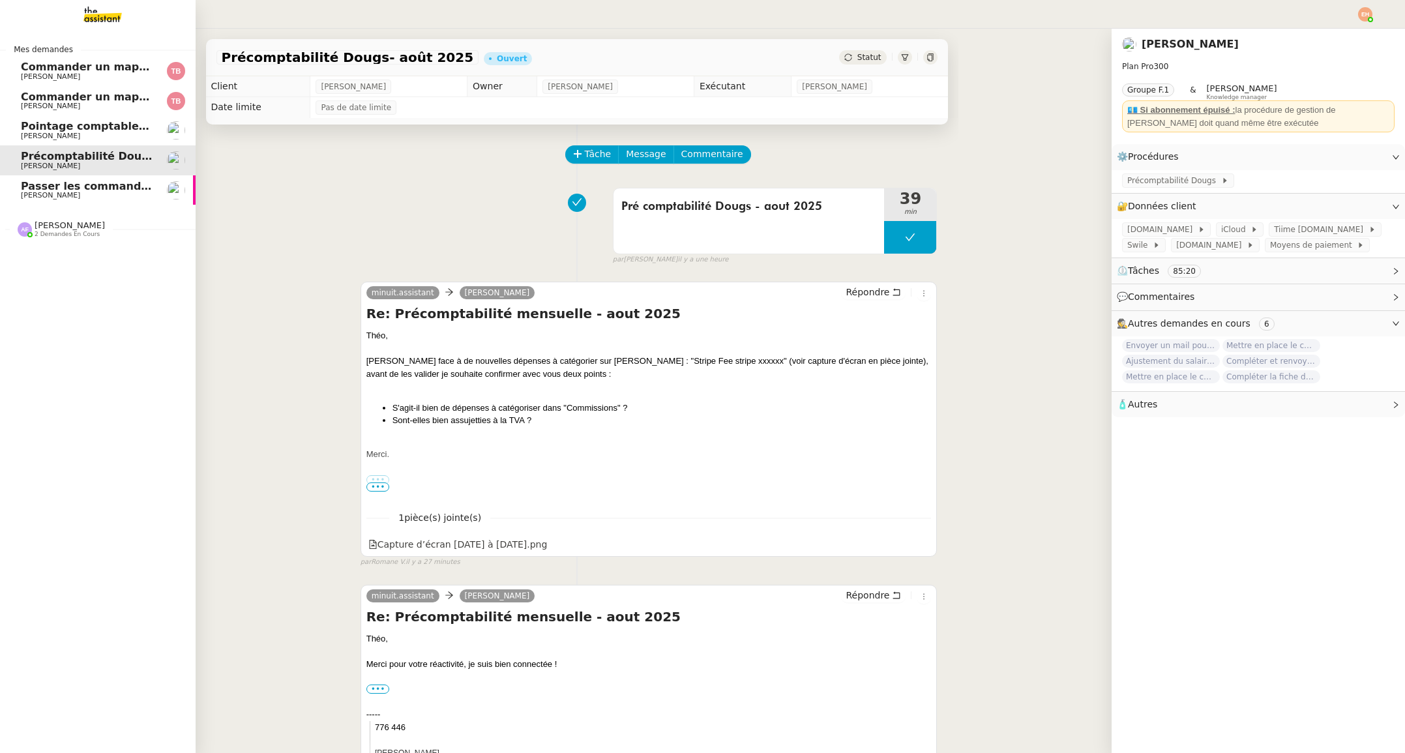
click at [99, 194] on span "[PERSON_NAME]" at bounding box center [87, 196] width 132 height 8
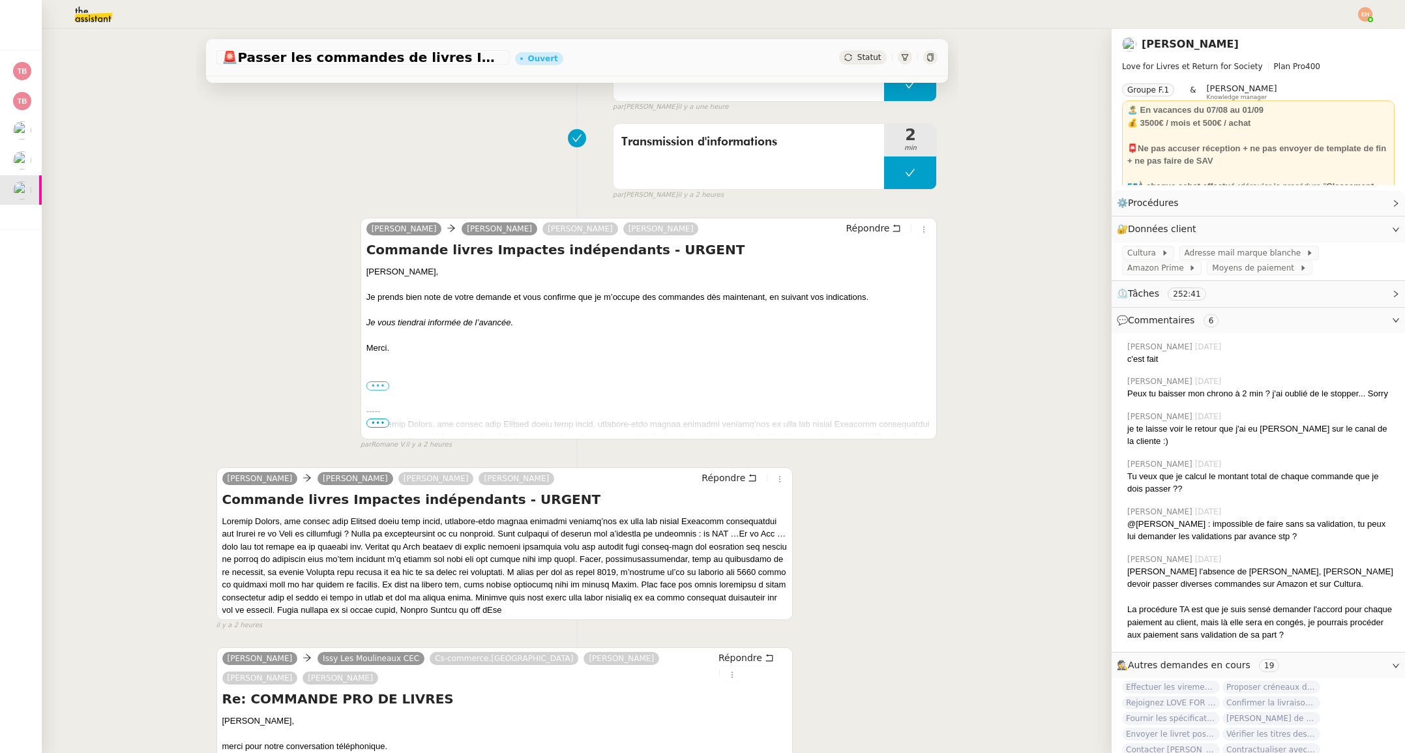
scroll to position [151, 0]
